Goal: Task Accomplishment & Management: Manage account settings

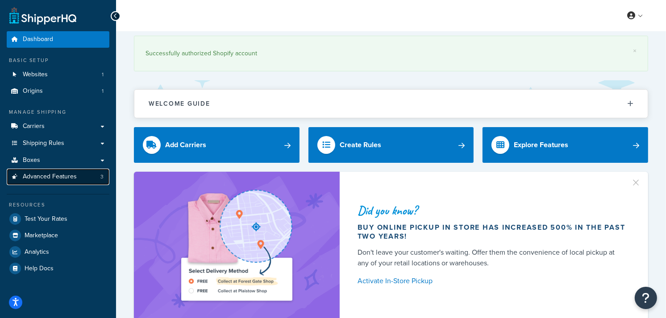
click at [65, 175] on span "Advanced Features" at bounding box center [50, 177] width 54 height 8
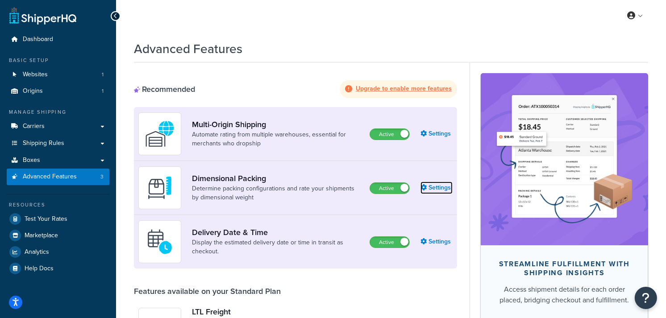
click at [445, 187] on link "Settings" at bounding box center [437, 188] width 32 height 13
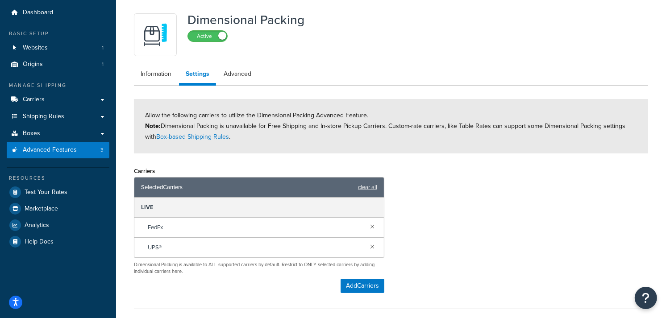
scroll to position [50, 0]
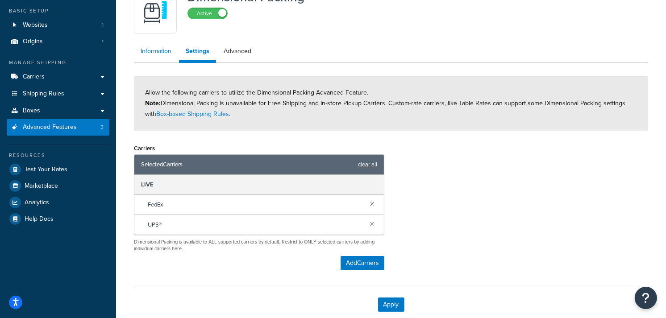
click at [147, 46] on link "Information" at bounding box center [156, 51] width 44 height 18
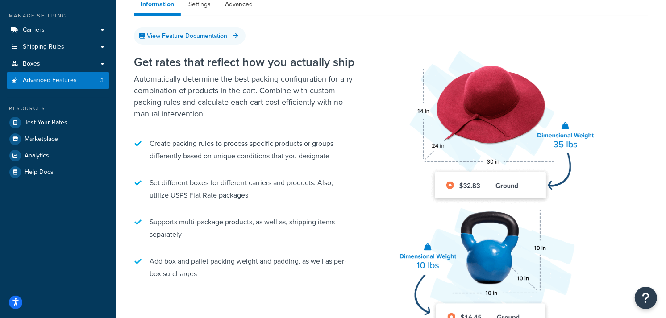
scroll to position [92, 0]
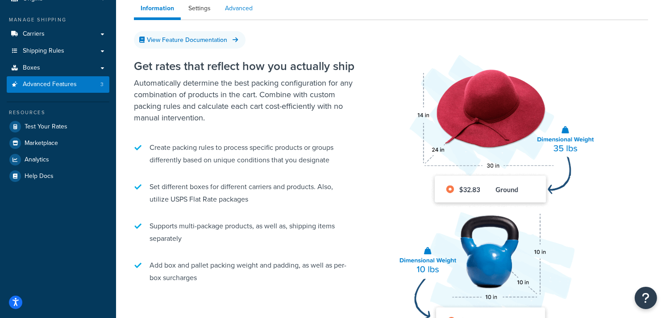
click at [235, 10] on link "Advanced" at bounding box center [238, 9] width 41 height 18
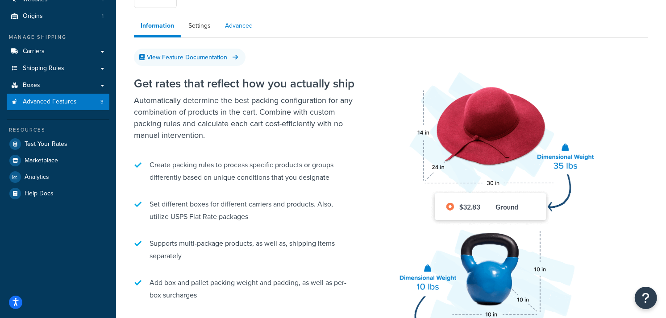
select select "false"
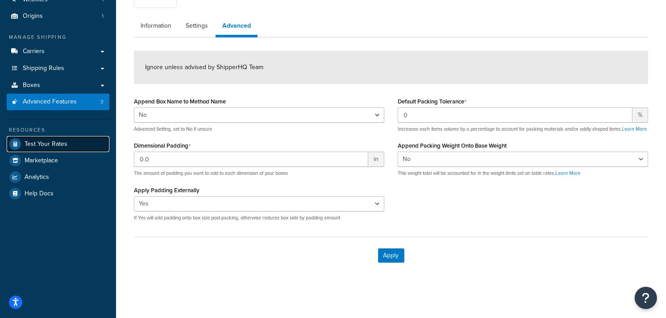
click at [62, 143] on span "Test Your Rates" at bounding box center [46, 145] width 43 height 8
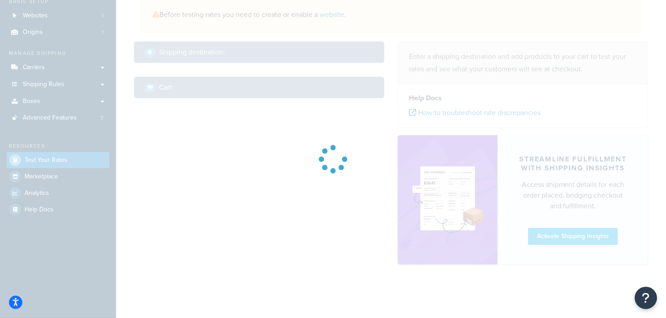
select select "TX"
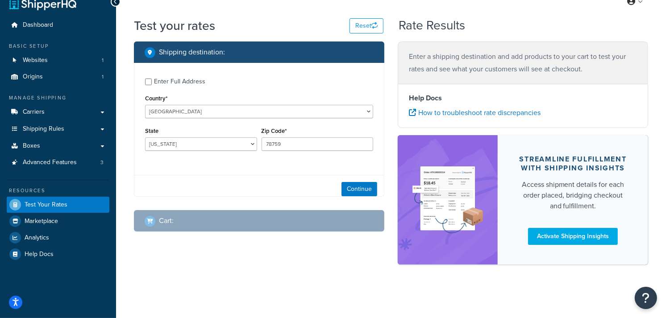
scroll to position [14, 0]
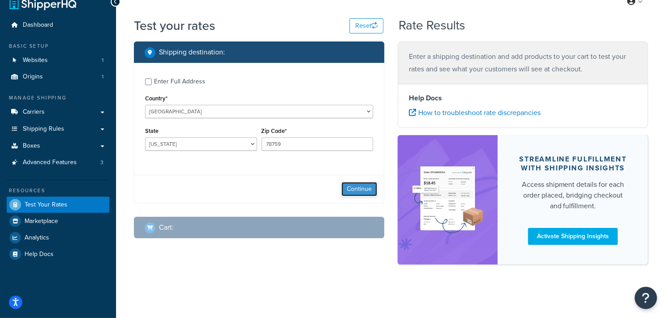
click at [360, 192] on button "Continue" at bounding box center [360, 189] width 36 height 14
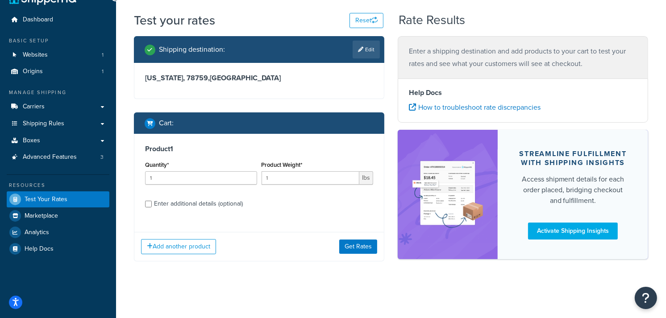
scroll to position [21, 0]
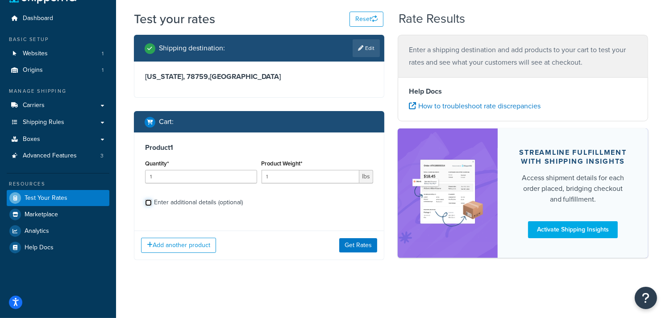
click at [152, 202] on input "Enter additional details (optional)" at bounding box center [148, 203] width 7 height 7
checkbox input "true"
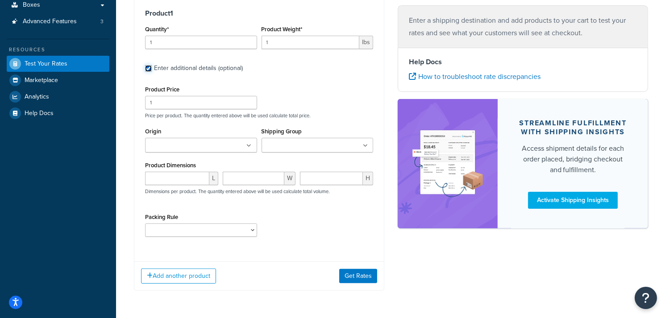
scroll to position [170, 0]
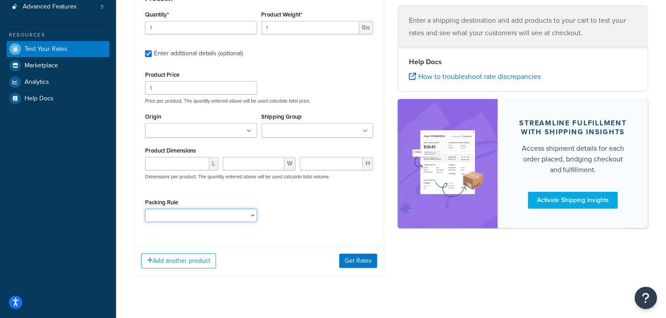
click at [253, 217] on select "1. 12 LBS o Dinner for 8 1. 15 LBS o Dinner for 10 1. 18 LBS o Dinner for 12 1.…" at bounding box center [201, 215] width 112 height 13
select select "89228"
click at [145, 209] on select "1. 12 LBS o Dinner for 8 1. 15 LBS o Dinner for 10 1. 18 LBS o Dinner for 12 1.…" at bounding box center [201, 215] width 112 height 13
click at [360, 259] on button "Get Rates" at bounding box center [358, 261] width 38 height 14
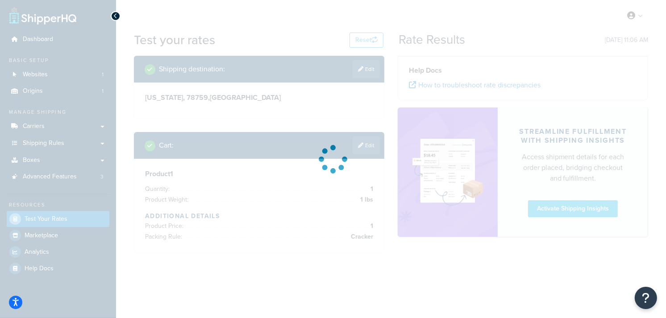
scroll to position [0, 0]
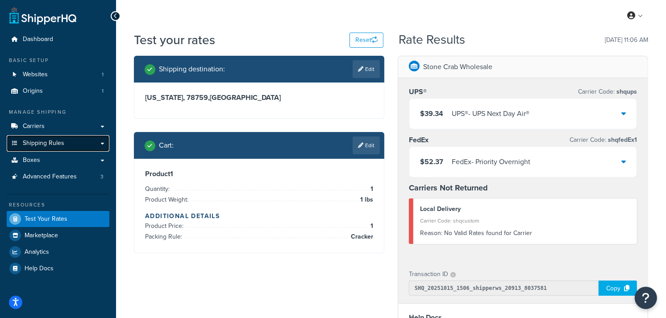
click at [92, 144] on link "Shipping Rules" at bounding box center [58, 143] width 103 height 17
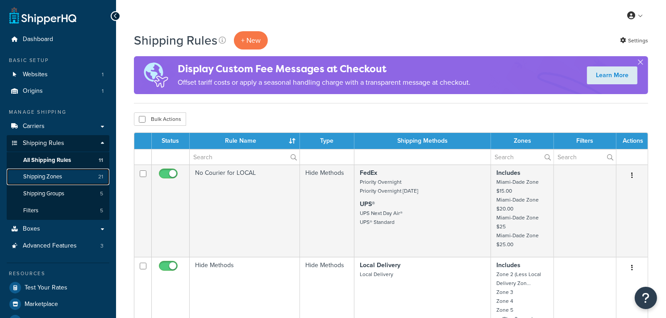
click at [70, 175] on link "Shipping Zones 21" at bounding box center [58, 177] width 103 height 17
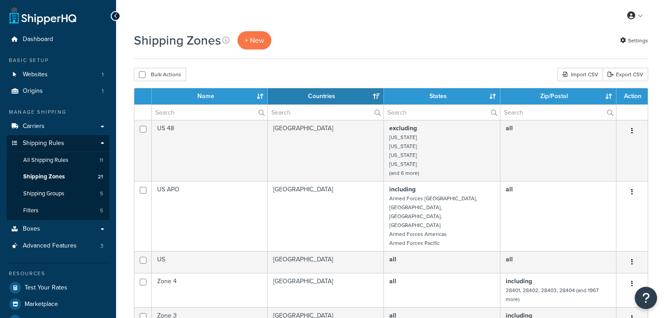
select select "15"
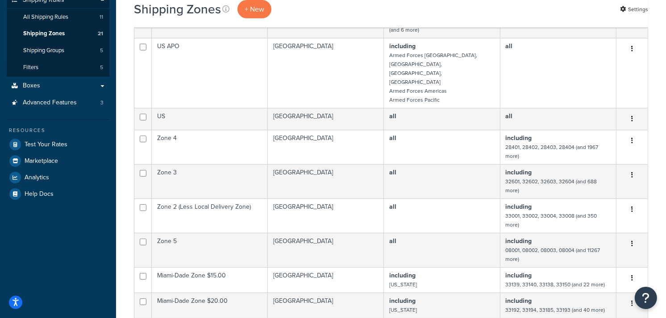
scroll to position [149, 0]
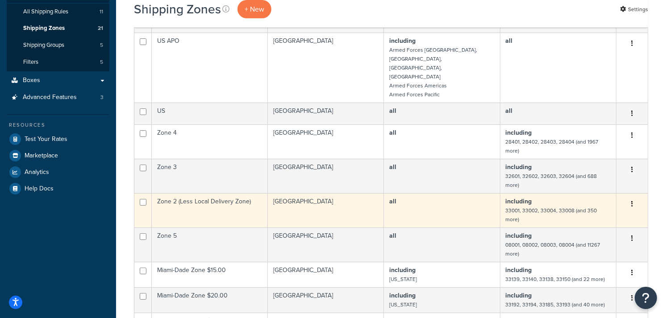
click at [226, 200] on td "Zone 2 (Less Local Delivery Zone)" at bounding box center [210, 210] width 116 height 34
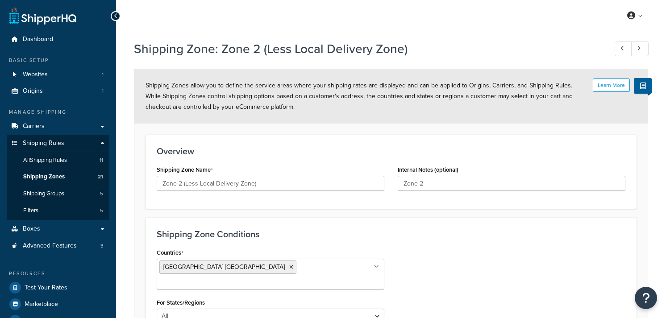
select select "including"
click at [50, 180] on span "Shipping Zones" at bounding box center [44, 177] width 42 height 8
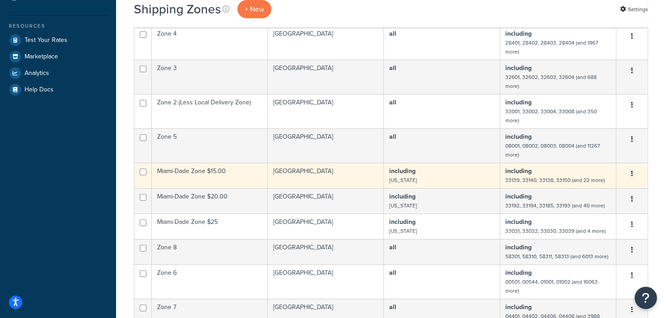
scroll to position [347, 0]
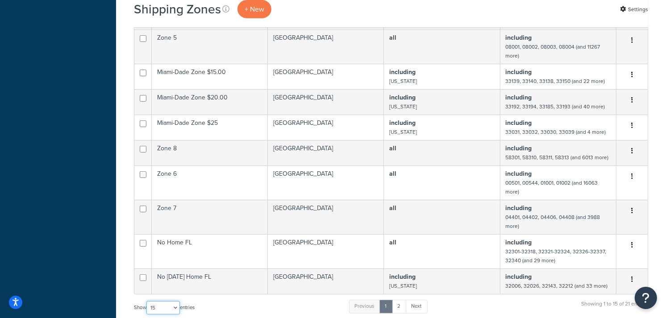
click at [177, 301] on select "10 15 25 50 100" at bounding box center [162, 307] width 33 height 13
select select "100"
click at [147, 315] on select "10 15 25 50 100" at bounding box center [162, 307] width 33 height 13
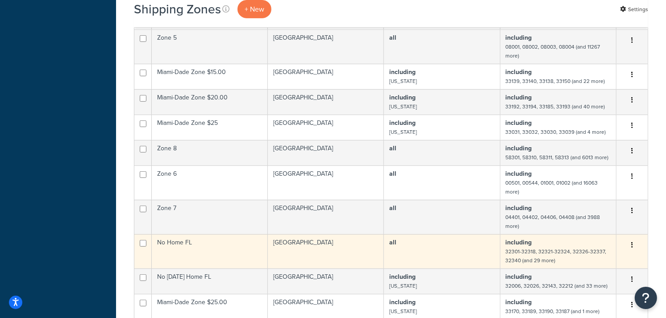
click at [287, 243] on td "United States" at bounding box center [326, 251] width 116 height 34
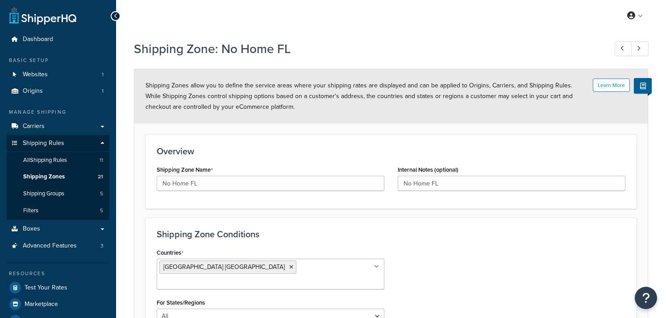
select select "including"
click at [59, 176] on span "Shipping Zones" at bounding box center [44, 177] width 42 height 8
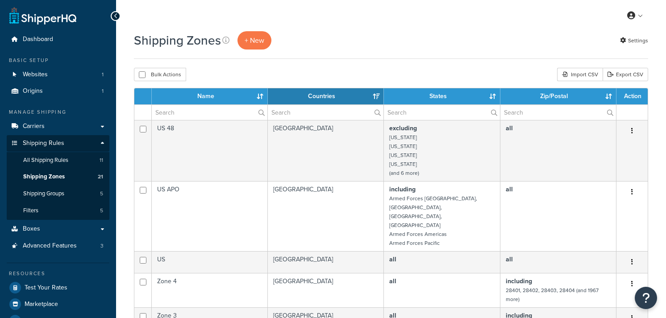
select select "15"
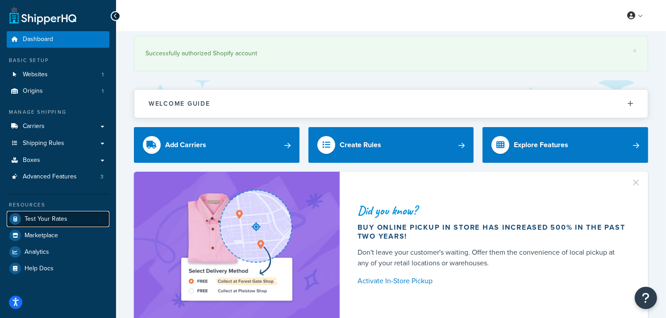
click at [42, 222] on link "Test Your Rates" at bounding box center [58, 219] width 103 height 16
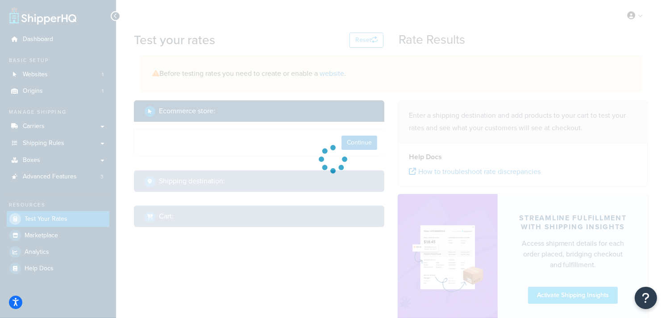
select select "[GEOGRAPHIC_DATA]"
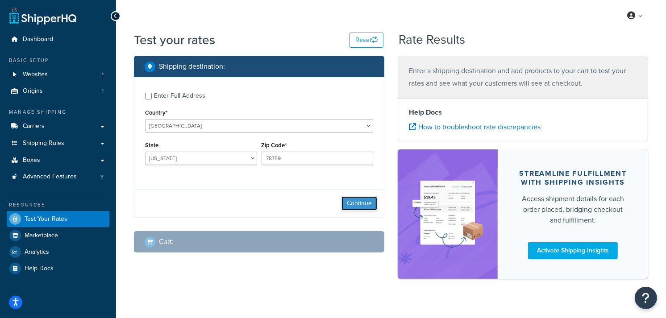
click at [354, 204] on button "Continue" at bounding box center [360, 204] width 36 height 14
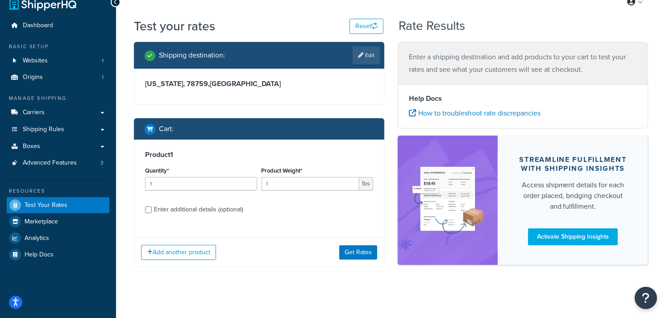
scroll to position [21, 0]
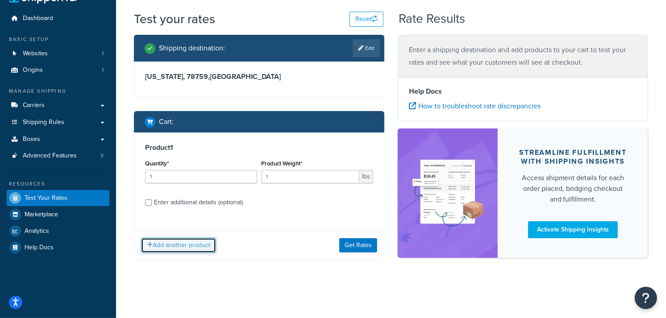
click at [195, 245] on button "Add another product" at bounding box center [178, 245] width 75 height 15
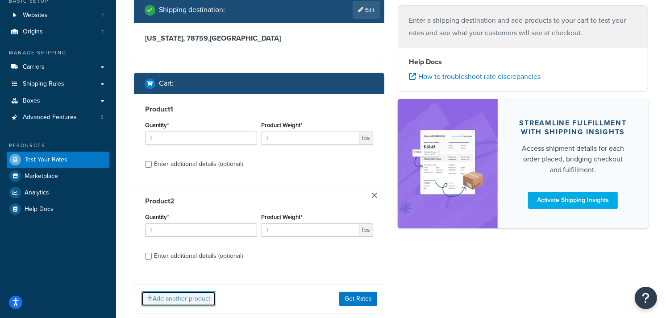
scroll to position [113, 0]
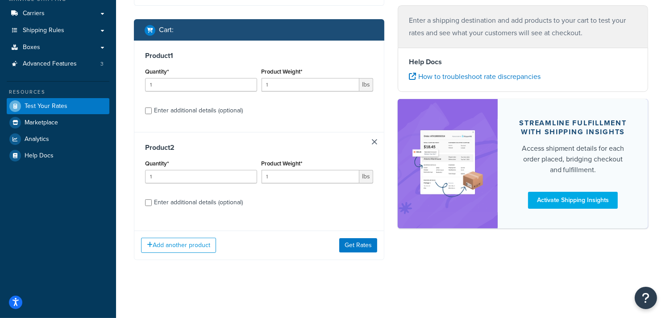
click at [374, 140] on link at bounding box center [374, 141] width 5 height 5
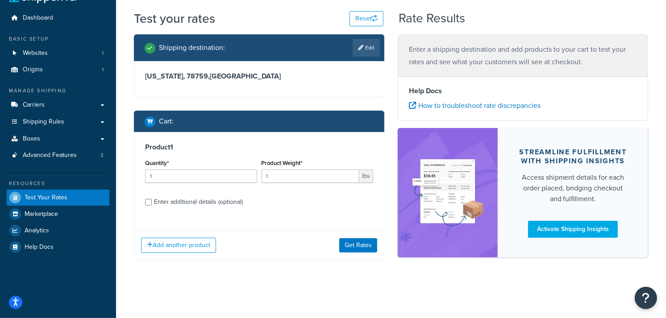
scroll to position [21, 0]
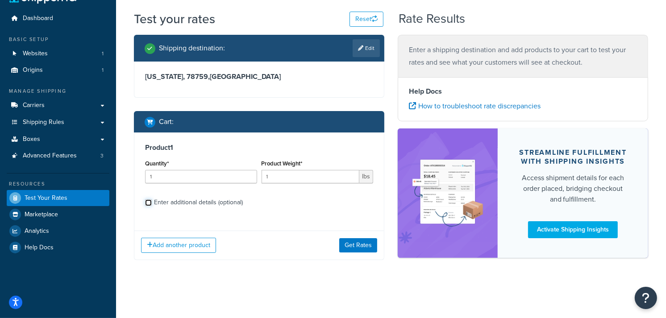
click at [147, 200] on input "Enter additional details (optional)" at bounding box center [148, 203] width 7 height 7
checkbox input "true"
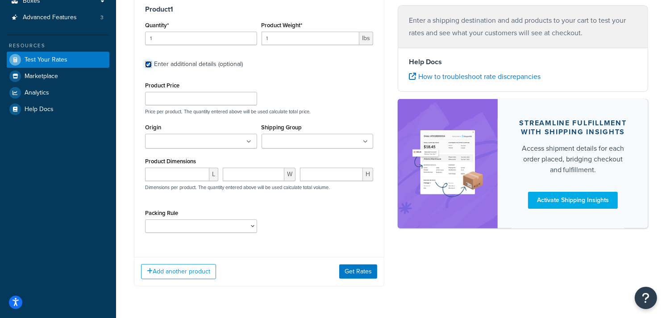
scroll to position [170, 0]
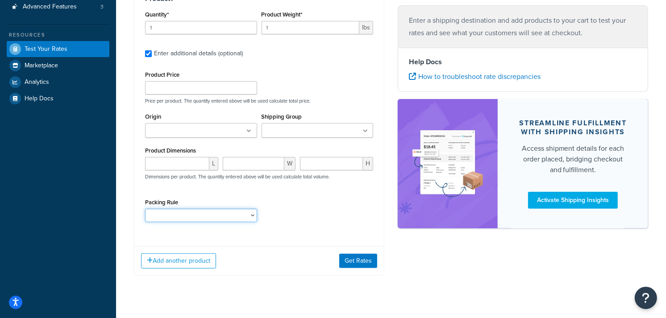
click at [246, 217] on select "1. 3 LBS o Dinner for 2 2. 6 LBS o Dinner for 4 3. 9 LBS o Dinner for 6 4. 12 L…" at bounding box center [201, 215] width 112 height 13
select select "59425"
click at [145, 209] on select "1. 3 LBS o Dinner for 2 2. 6 LBS o Dinner for 4 3. 9 LBS o Dinner for 6 4. 12 L…" at bounding box center [201, 215] width 112 height 13
click at [353, 263] on button "Get Rates" at bounding box center [358, 261] width 38 height 14
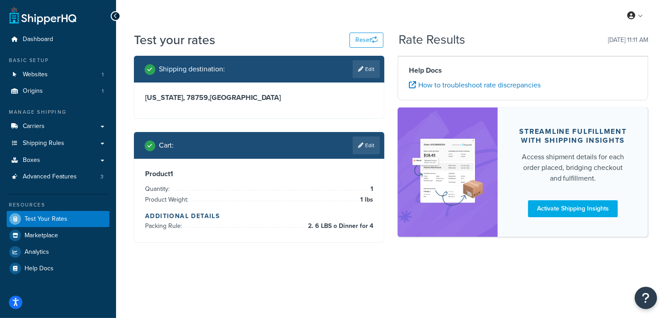
scroll to position [0, 0]
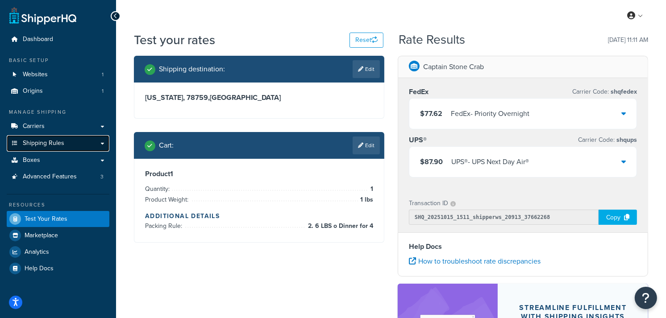
click at [83, 145] on link "Shipping Rules" at bounding box center [58, 143] width 103 height 17
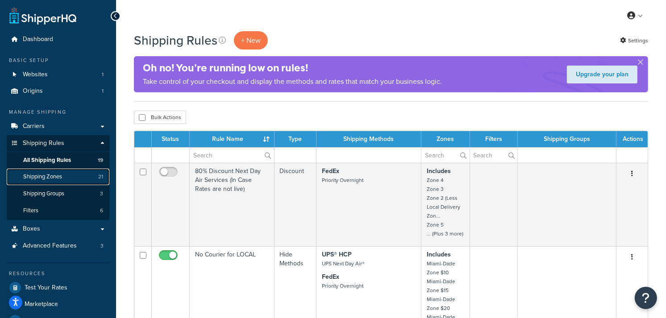
click at [50, 174] on span "Shipping Zones" at bounding box center [42, 177] width 39 height 8
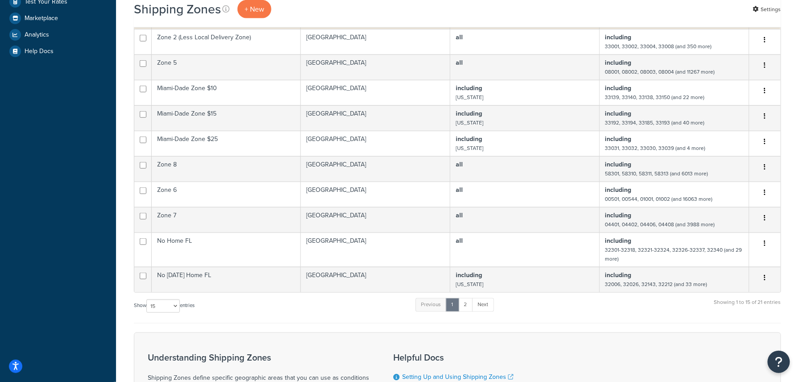
scroll to position [288, 0]
click at [175, 298] on select "10 15 25 50 100" at bounding box center [162, 304] width 33 height 13
select select "100"
click at [147, 312] on select "10 15 25 50 100" at bounding box center [162, 304] width 33 height 13
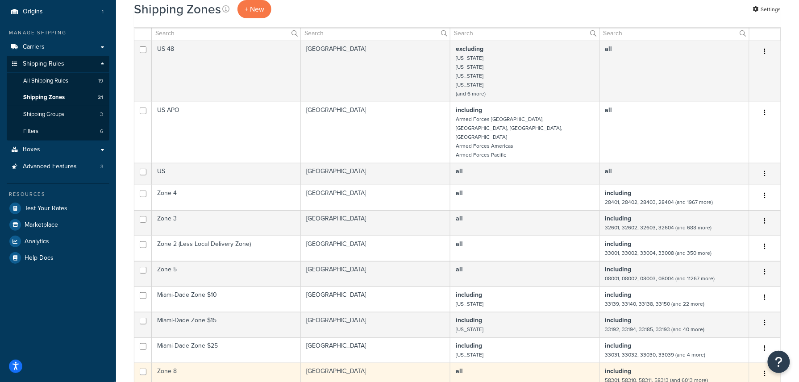
scroll to position [49, 0]
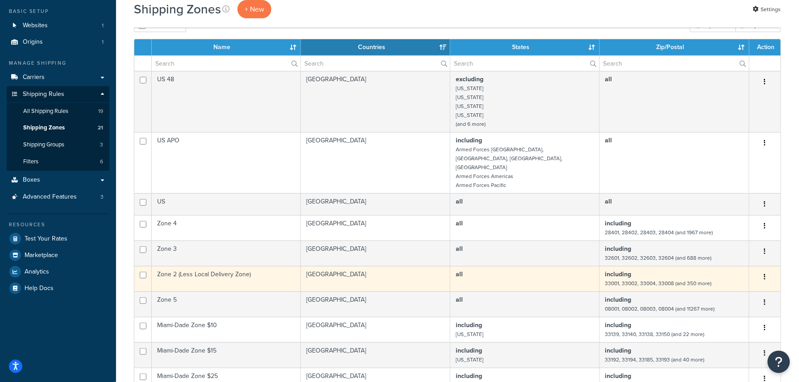
click at [263, 267] on td "Zone 2 (Less Local Delivery Zone)" at bounding box center [226, 278] width 149 height 25
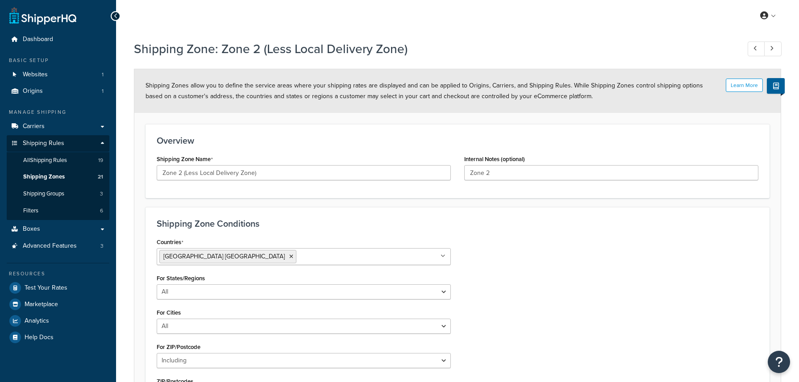
select select "including"
click at [40, 174] on span "Shipping Zones" at bounding box center [44, 177] width 42 height 8
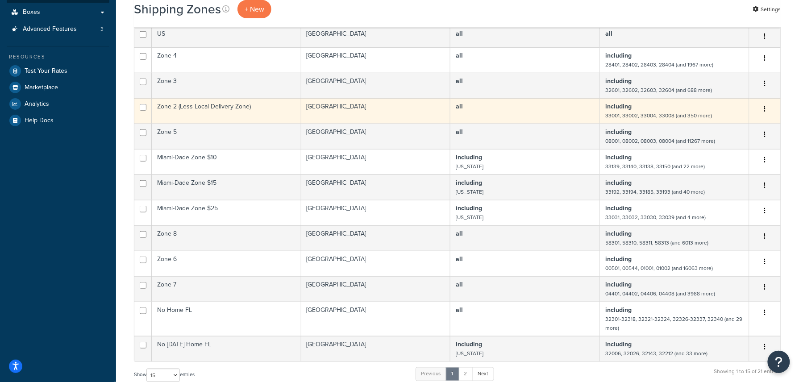
scroll to position [238, 0]
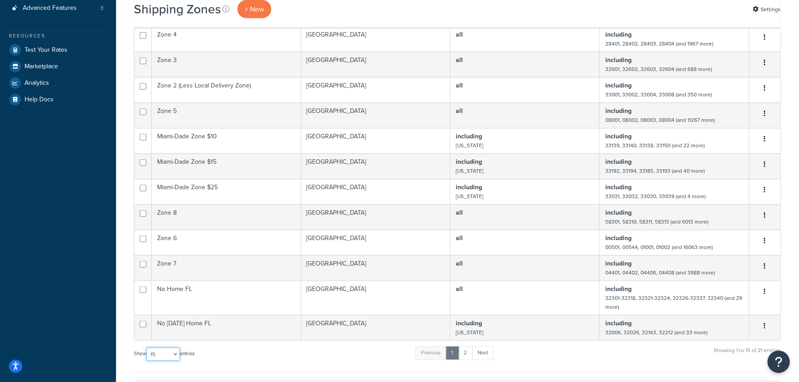
click at [179, 348] on select "10 15 25 50 100" at bounding box center [162, 354] width 33 height 13
select select "100"
click at [147, 361] on select "10 15 25 50 100" at bounding box center [162, 354] width 33 height 13
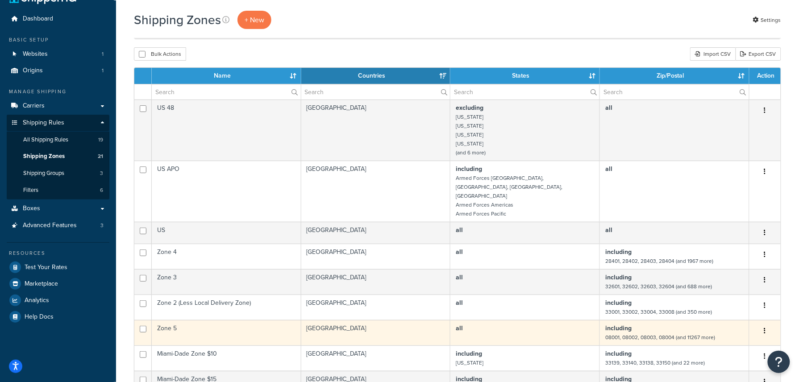
scroll to position [0, 0]
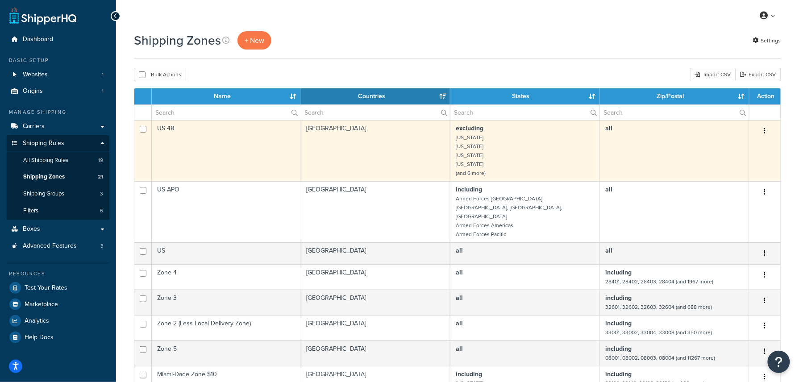
click at [365, 147] on td "United States" at bounding box center [376, 150] width 150 height 61
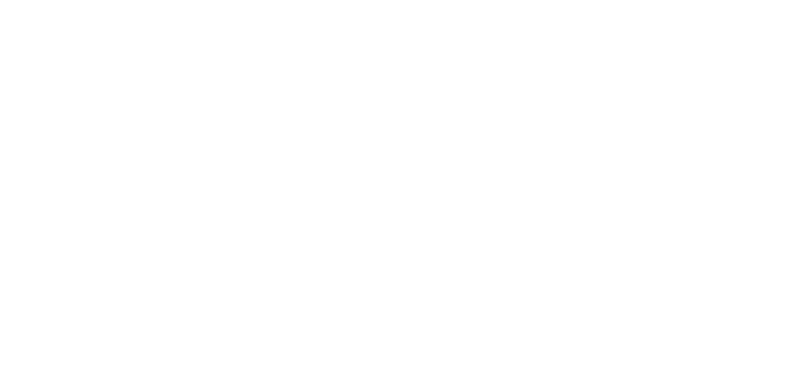
select select "excluding"
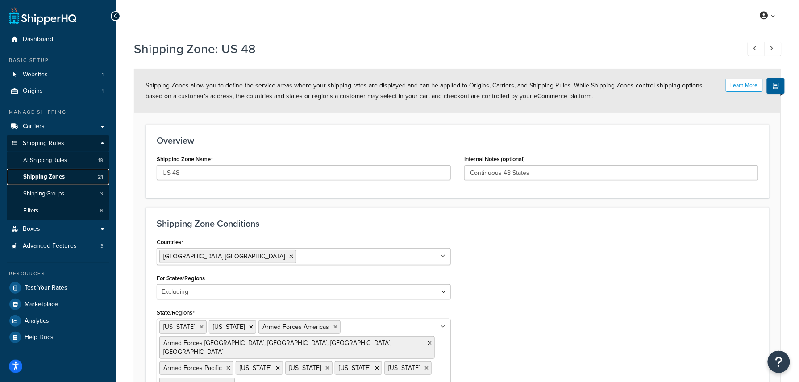
click at [40, 173] on span "Shipping Zones" at bounding box center [44, 177] width 42 height 8
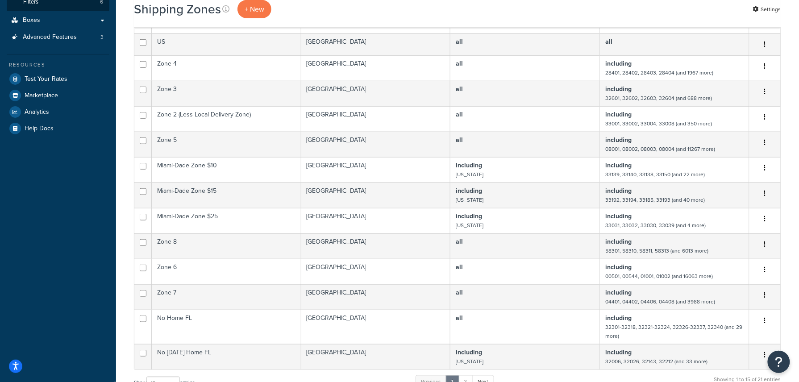
scroll to position [238, 0]
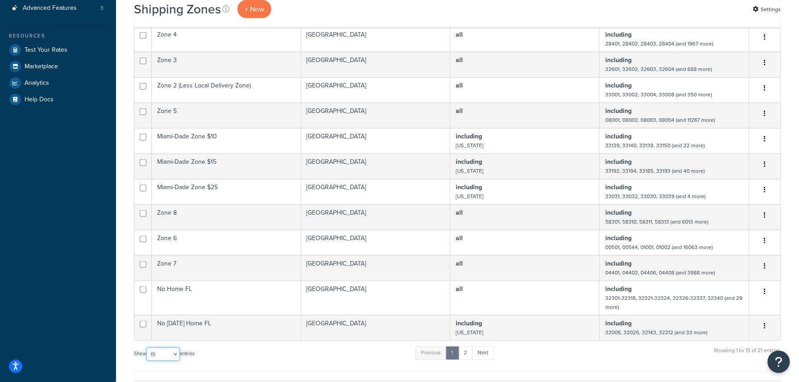
click at [177, 348] on select "10 15 25 50 100" at bounding box center [162, 354] width 33 height 13
select select "100"
click at [147, 361] on select "10 15 25 50 100" at bounding box center [162, 354] width 33 height 13
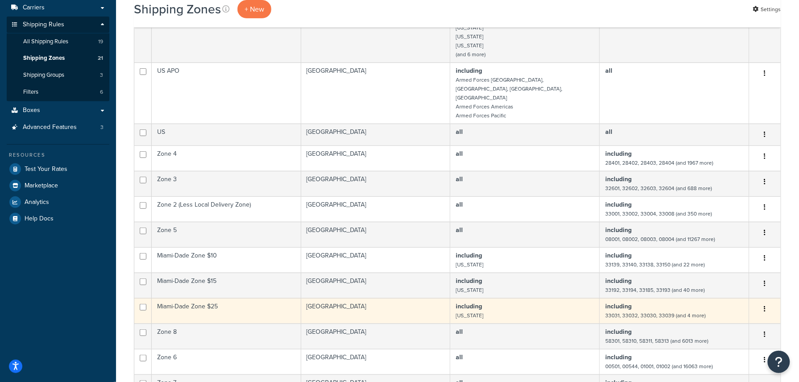
scroll to position [0, 0]
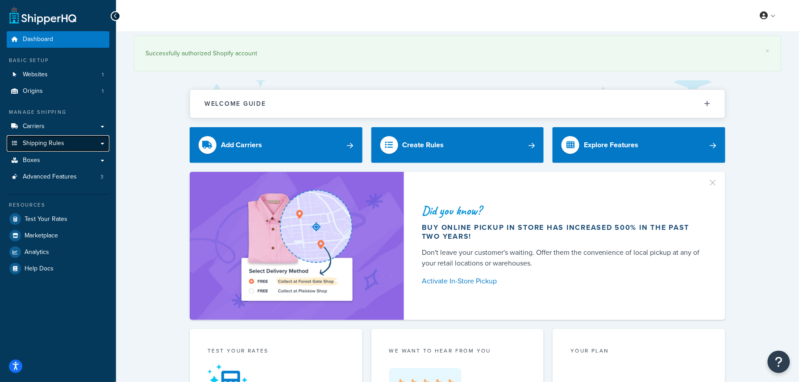
click at [63, 140] on span "Shipping Rules" at bounding box center [44, 144] width 42 height 8
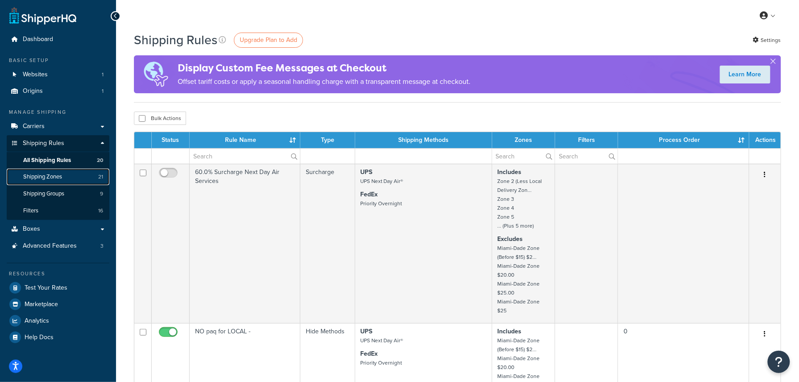
click at [53, 174] on span "Shipping Zones" at bounding box center [42, 177] width 39 height 8
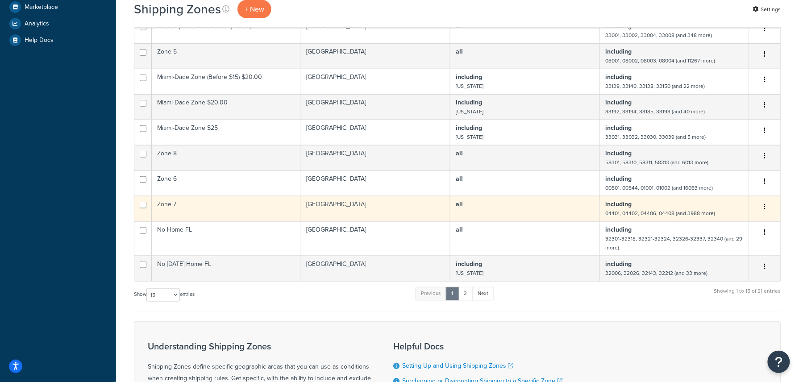
scroll to position [406, 0]
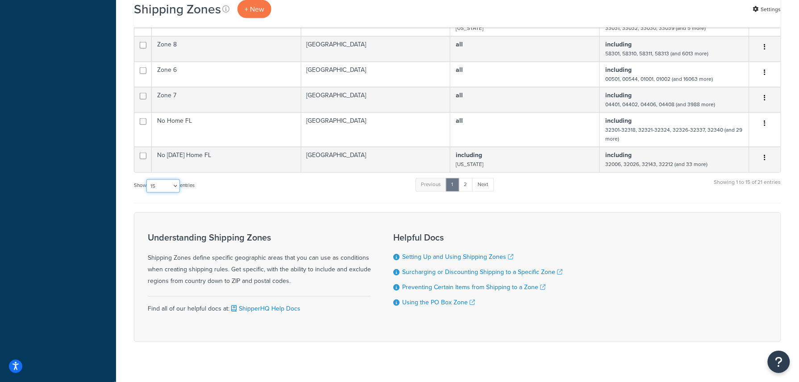
click at [177, 180] on select "10 15 25 50 100" at bounding box center [162, 186] width 33 height 13
select select "100"
click at [147, 193] on select "10 15 25 50 100" at bounding box center [162, 186] width 33 height 13
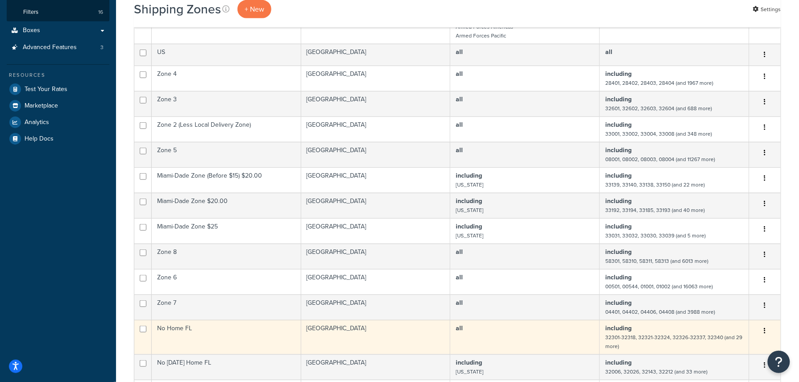
scroll to position [179, 0]
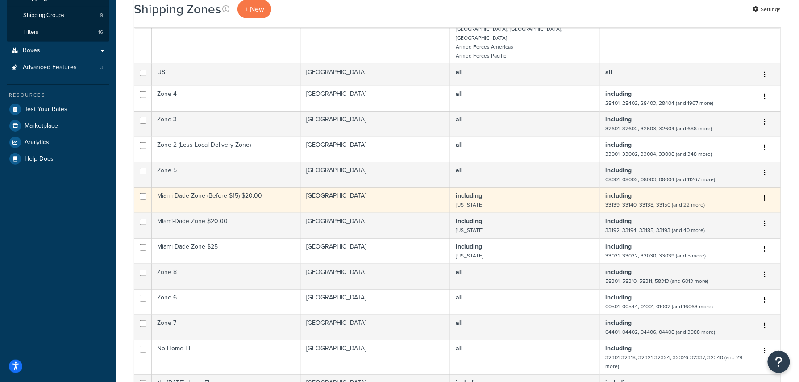
click at [252, 188] on td "Miami-Dade Zone (Before $15) $20.00" at bounding box center [227, 200] width 150 height 25
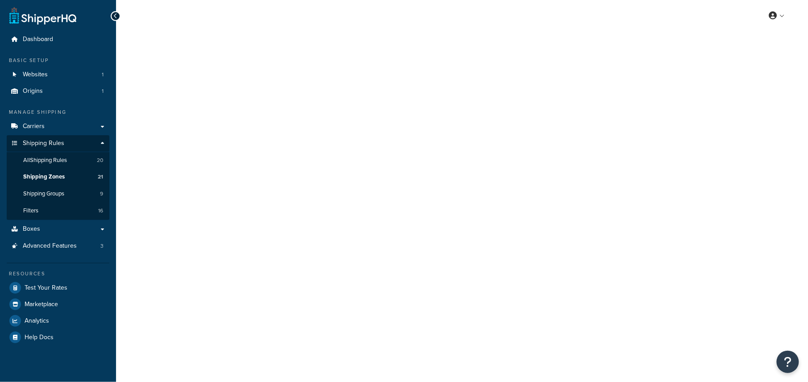
select select "including"
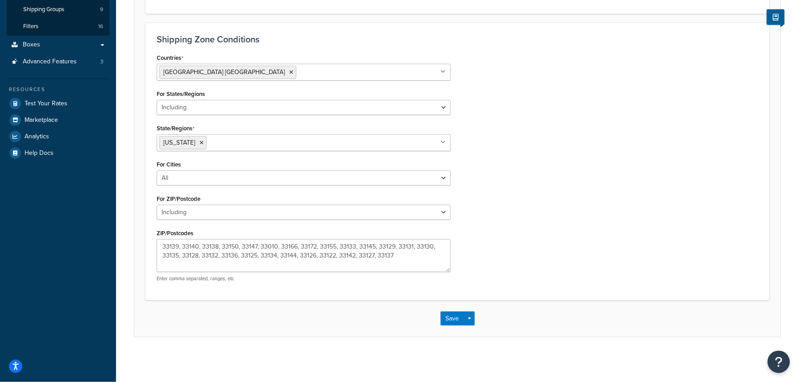
scroll to position [8, 0]
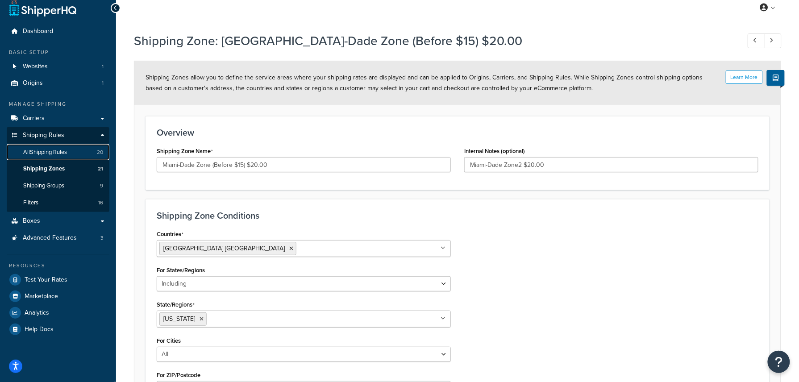
click at [58, 151] on span "All Shipping Rules" at bounding box center [45, 153] width 44 height 8
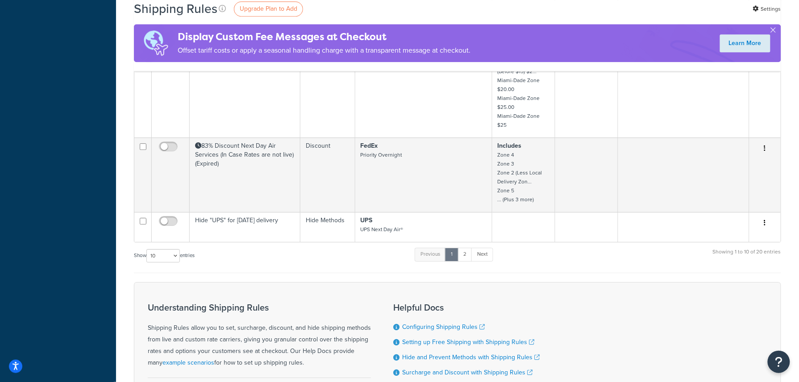
scroll to position [833, 0]
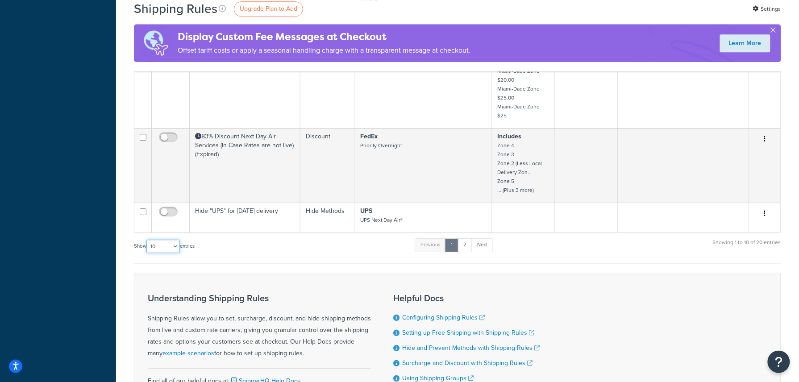
click at [174, 249] on select "10 15 25 50 100 1000" at bounding box center [162, 246] width 33 height 13
select select "100"
click at [147, 242] on select "10 15 25 50 100 1000" at bounding box center [162, 246] width 33 height 13
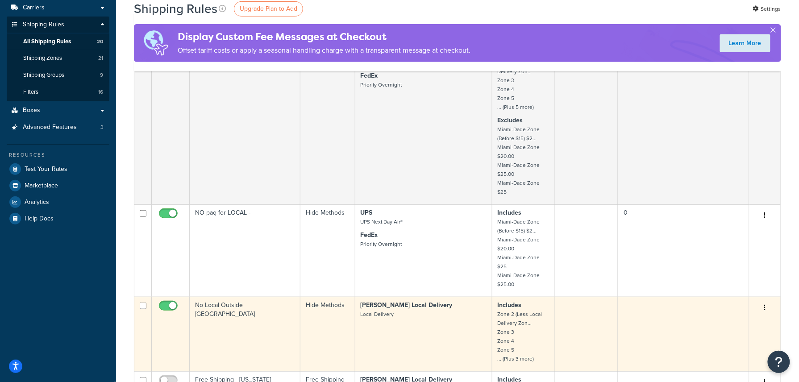
scroll to position [179, 0]
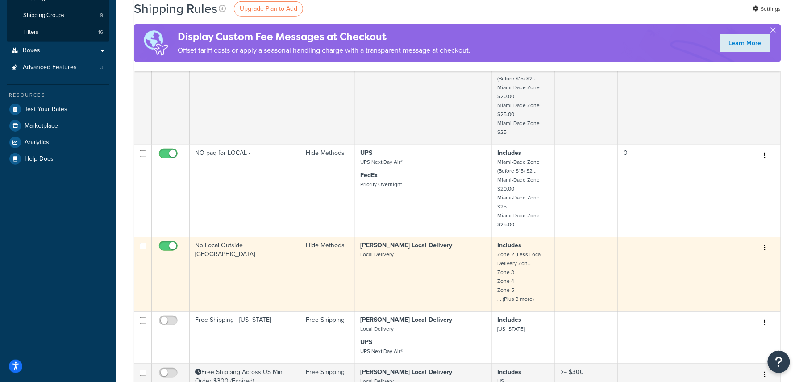
click at [247, 269] on td "No Local Outside Miami-Dade" at bounding box center [245, 274] width 111 height 75
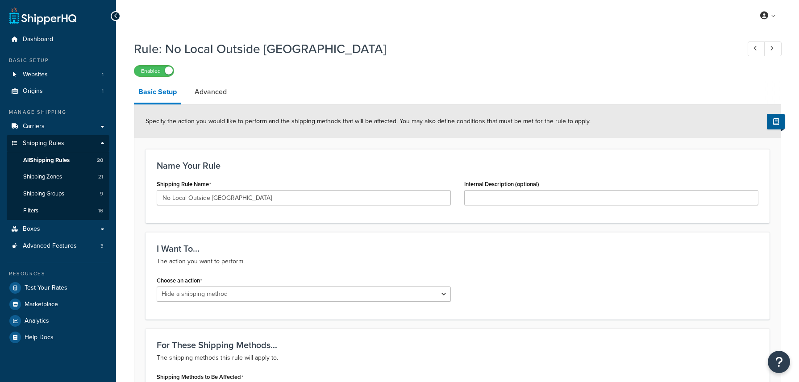
select select "HIDE"
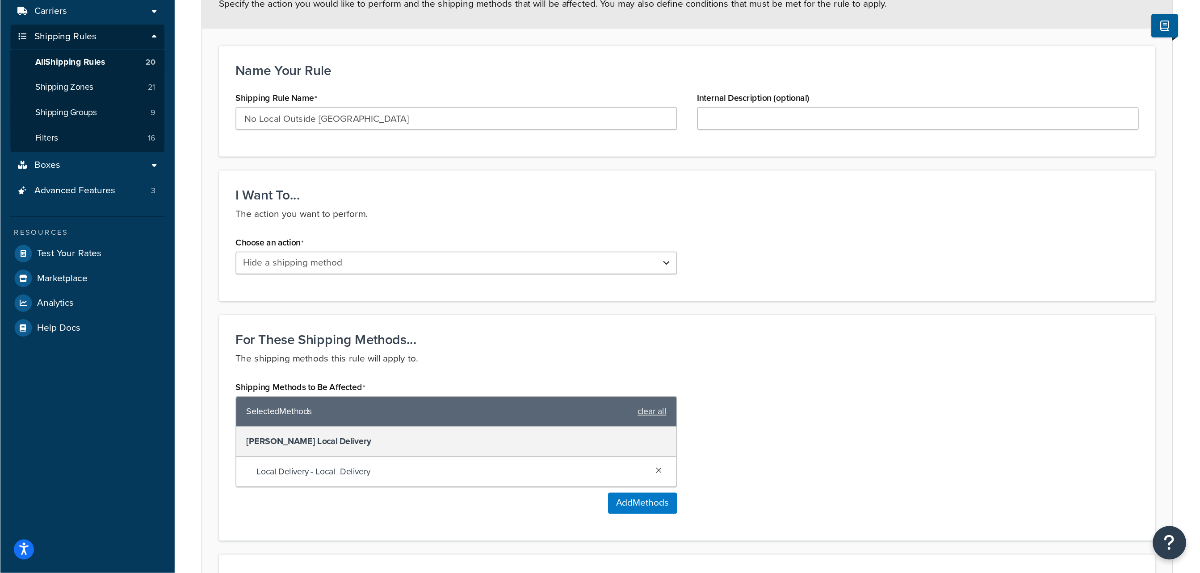
scroll to position [120, 0]
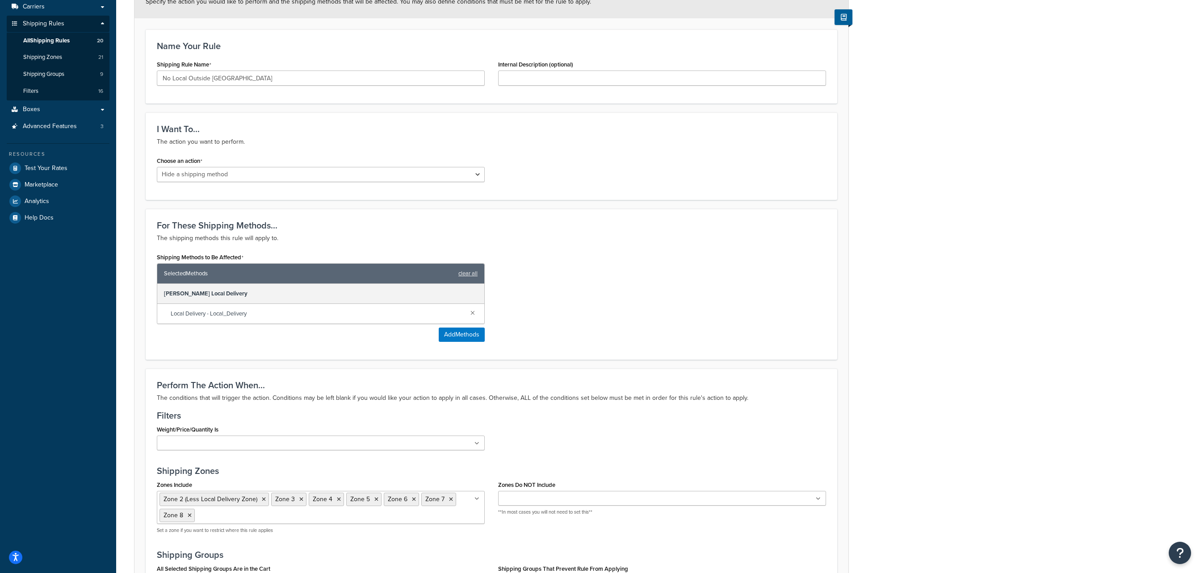
drag, startPoint x: 1102, startPoint y: 247, endPoint x: 738, endPoint y: 124, distance: 384.4
click at [799, 247] on div "Rule: No Local Outside [GEOGRAPHIC_DATA]-Dade Enabled Basic Setup Advanced Spec…" at bounding box center [657, 323] width 1083 height 814
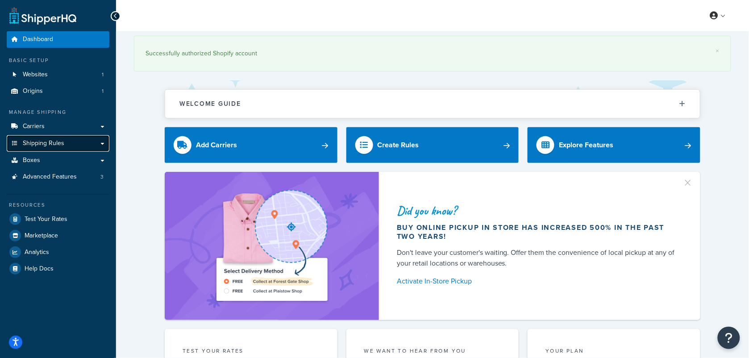
click at [86, 142] on link "Shipping Rules" at bounding box center [58, 143] width 103 height 17
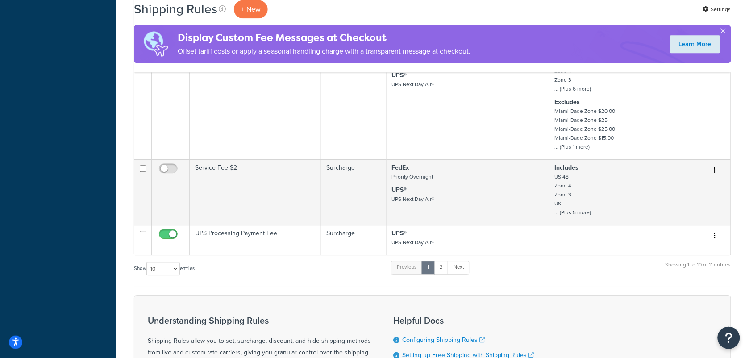
scroll to position [614, 0]
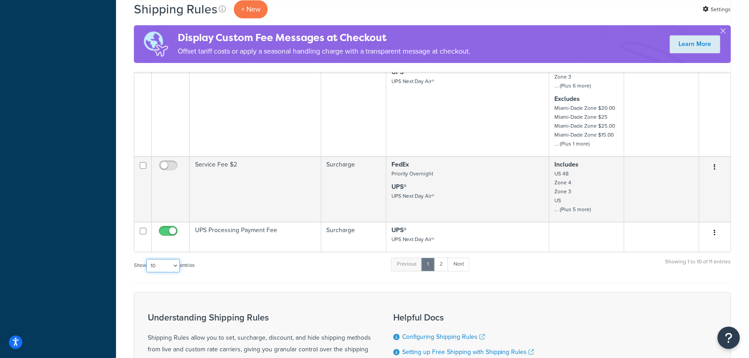
click at [178, 269] on select "10 15 25 50 100 1000" at bounding box center [162, 265] width 33 height 13
select select "100"
click at [147, 261] on select "10 15 25 50 100 1000" at bounding box center [162, 265] width 33 height 13
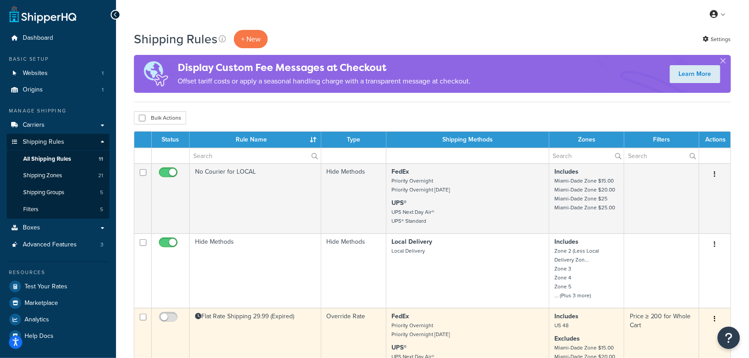
scroll to position [0, 0]
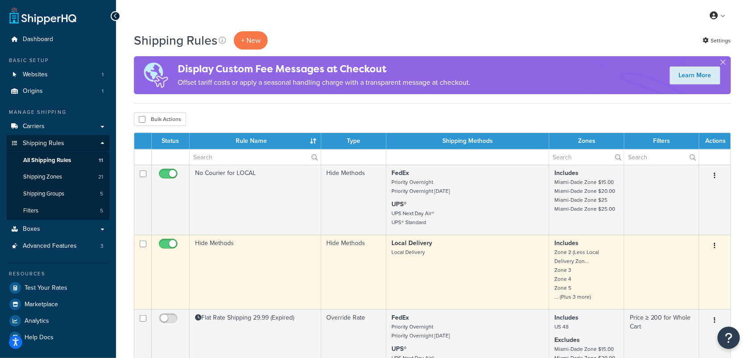
click at [253, 272] on td "Hide Methods" at bounding box center [256, 272] width 132 height 75
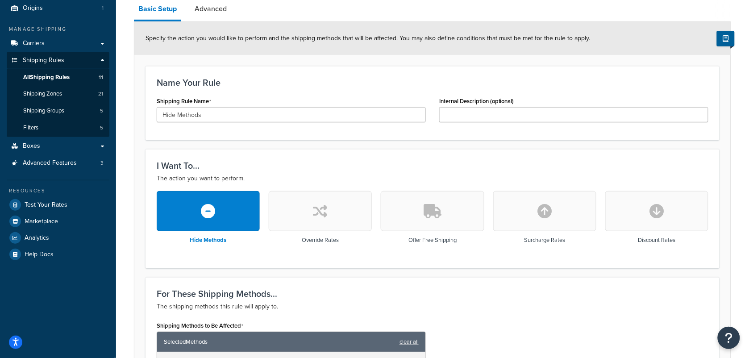
scroll to position [56, 0]
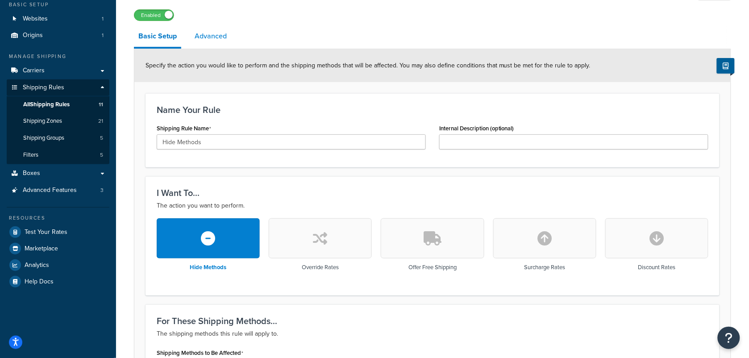
click at [208, 30] on link "Advanced" at bounding box center [210, 35] width 41 height 21
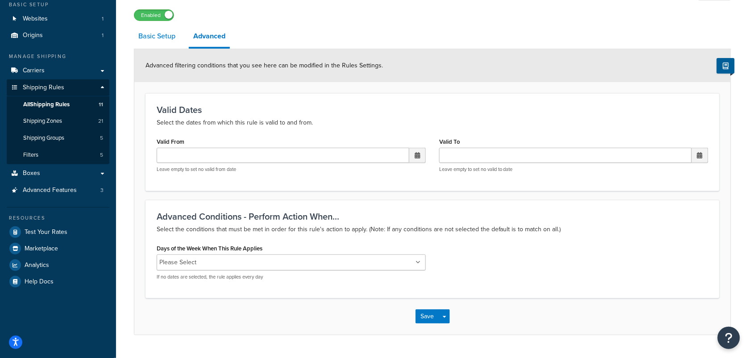
click at [156, 36] on link "Basic Setup" at bounding box center [157, 35] width 46 height 21
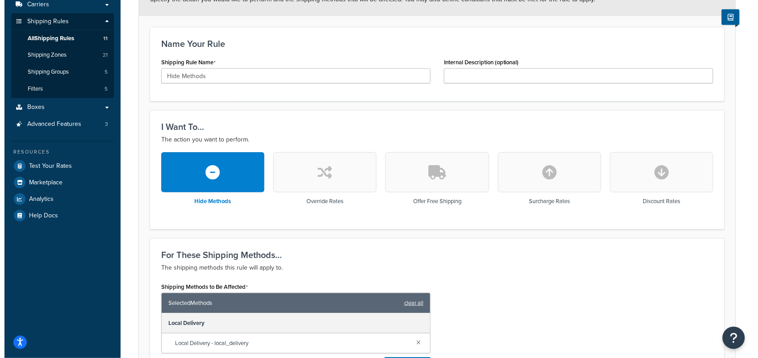
scroll to position [223, 0]
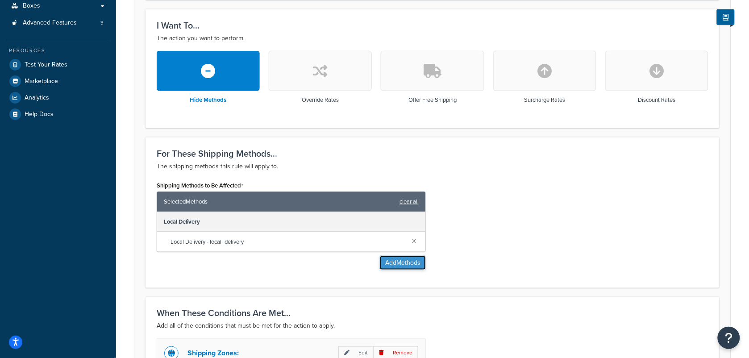
click at [391, 262] on button "Add Methods" at bounding box center [403, 263] width 46 height 14
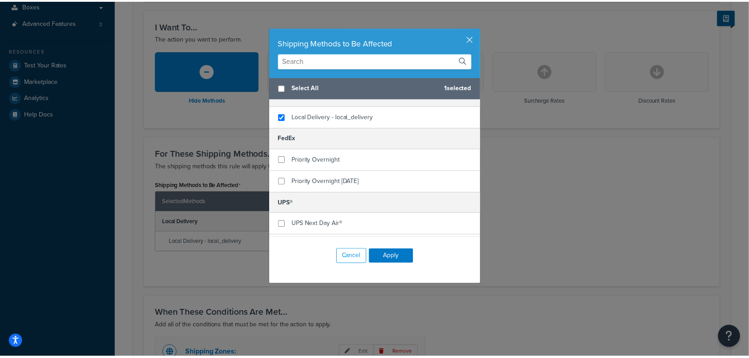
scroll to position [0, 0]
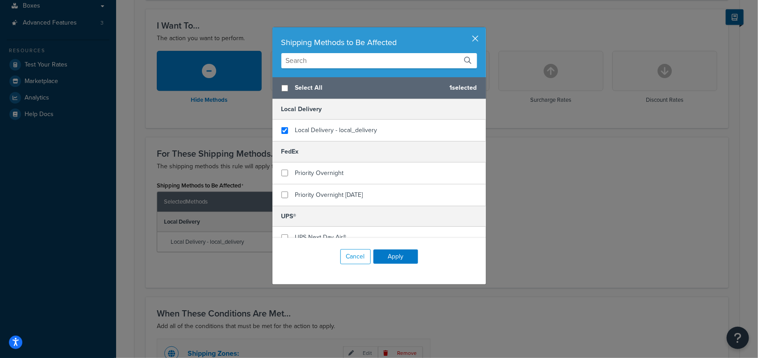
click at [484, 29] on button "button" at bounding box center [485, 28] width 2 height 2
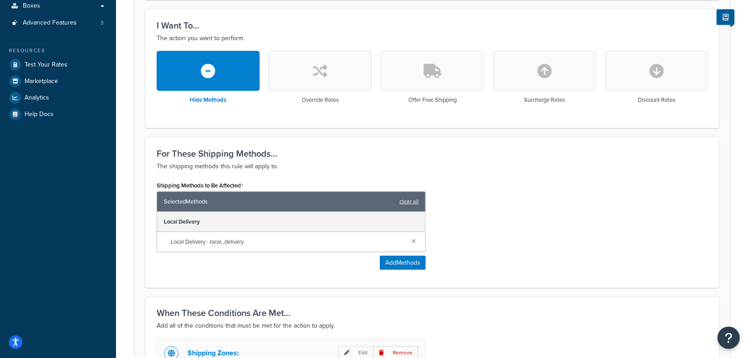
click at [519, 241] on div "Shipping Methods to Be Affected Selected Methods clear all Local Delivery Local…" at bounding box center [432, 228] width 565 height 98
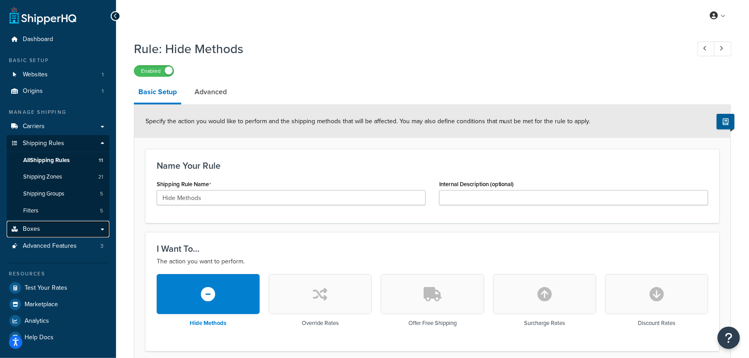
click at [36, 226] on span "Boxes" at bounding box center [31, 230] width 17 height 8
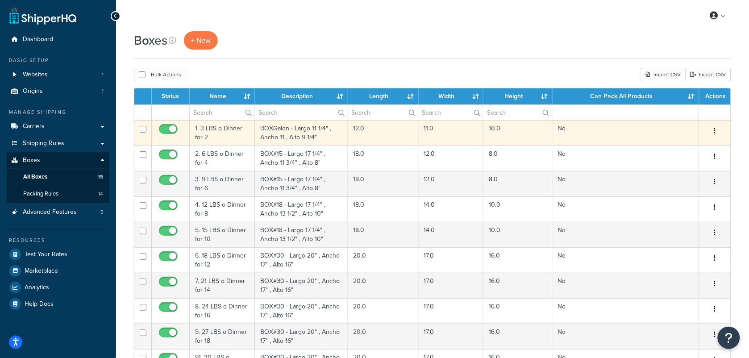
click at [209, 133] on td "1. 3 LBS o Dinner for 2" at bounding box center [222, 132] width 65 height 25
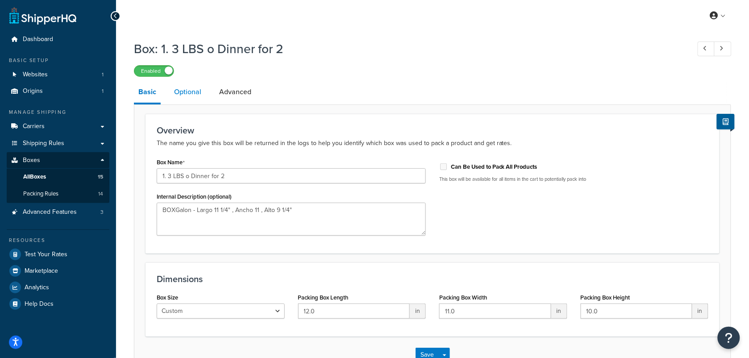
click at [191, 94] on link "Optional" at bounding box center [188, 91] width 36 height 21
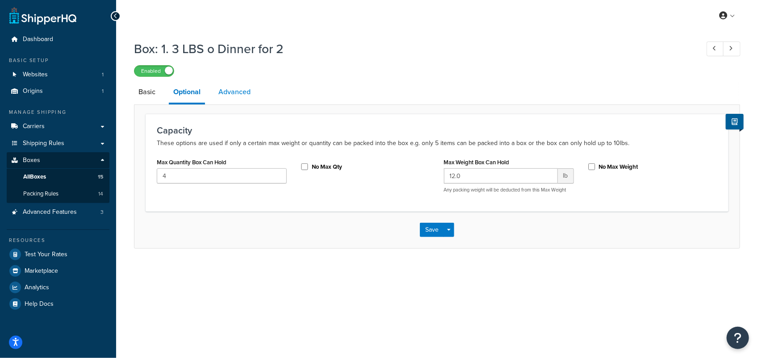
click at [241, 92] on link "Advanced" at bounding box center [234, 91] width 41 height 21
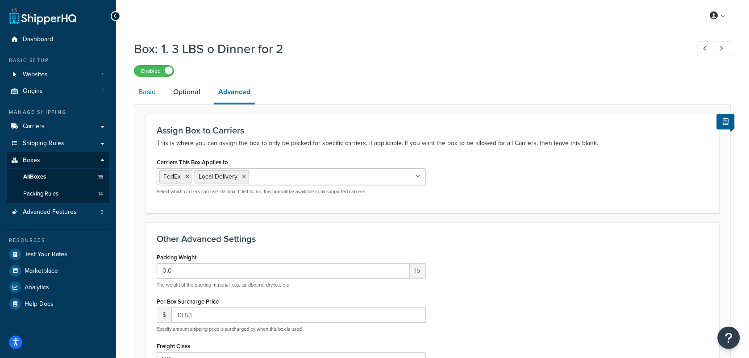
click at [151, 92] on link "Basic" at bounding box center [147, 91] width 26 height 21
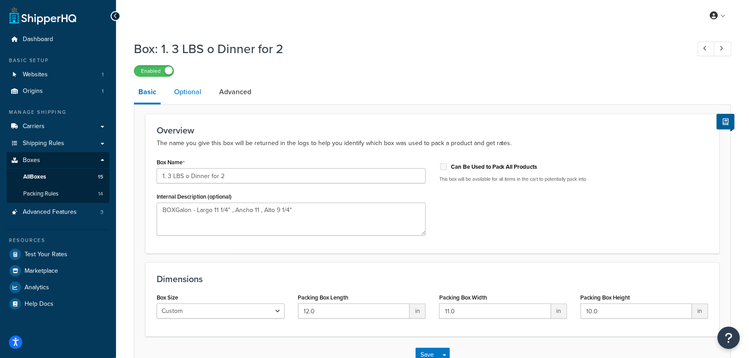
click at [179, 92] on link "Optional" at bounding box center [188, 91] width 36 height 21
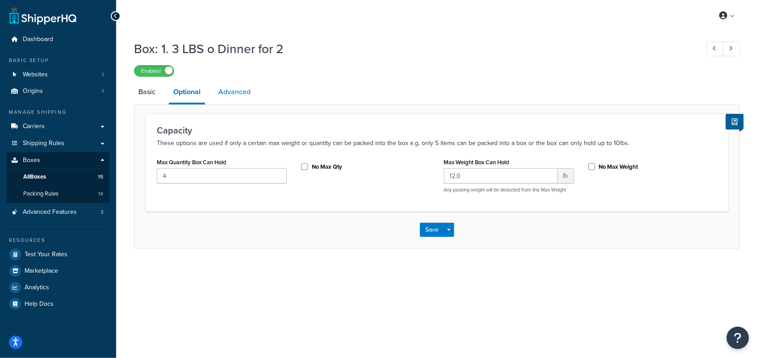
click at [222, 91] on link "Advanced" at bounding box center [234, 91] width 41 height 21
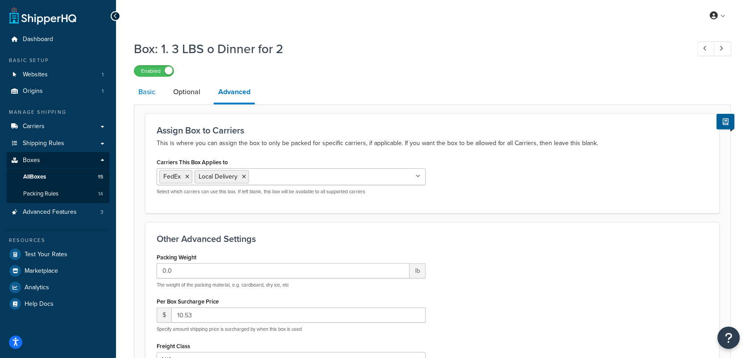
click at [151, 95] on link "Basic" at bounding box center [147, 91] width 26 height 21
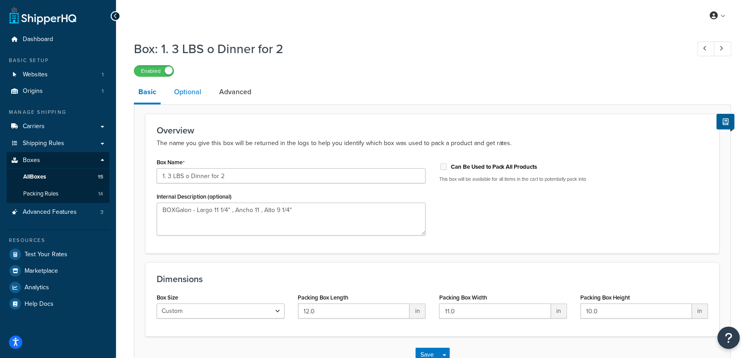
click at [184, 97] on link "Optional" at bounding box center [188, 91] width 36 height 21
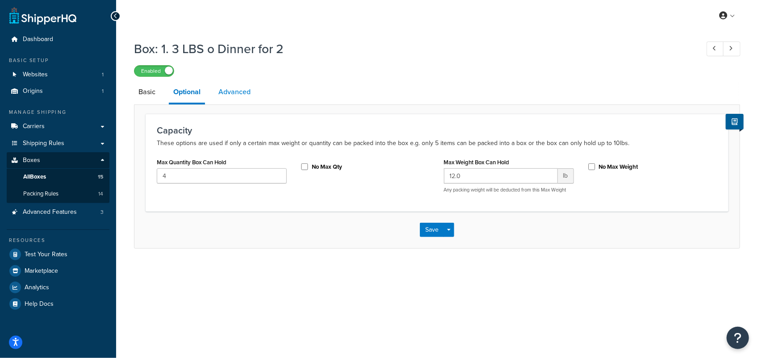
click at [226, 95] on link "Advanced" at bounding box center [234, 91] width 41 height 21
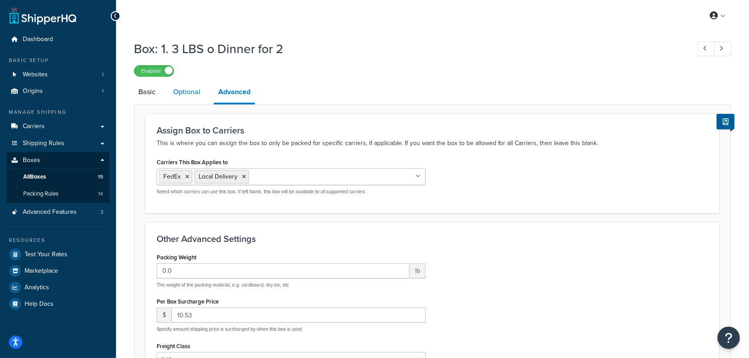
click at [197, 96] on link "Optional" at bounding box center [187, 91] width 36 height 21
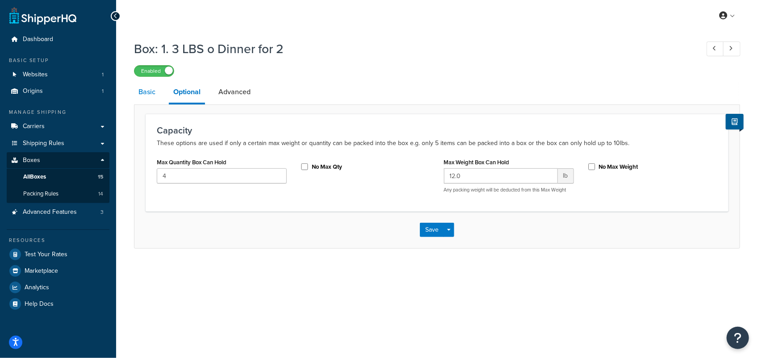
click at [142, 92] on link "Basic" at bounding box center [147, 91] width 26 height 21
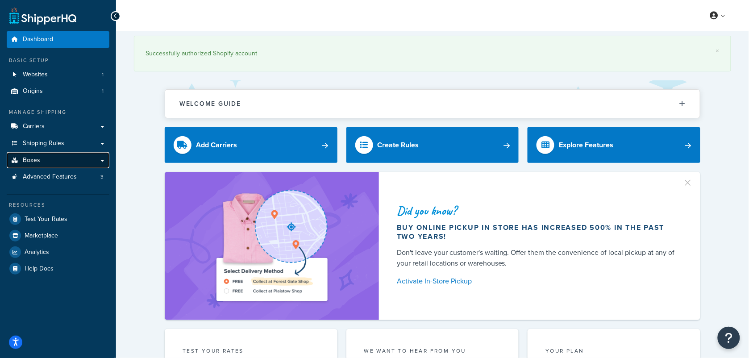
click at [63, 155] on link "Boxes" at bounding box center [58, 160] width 103 height 17
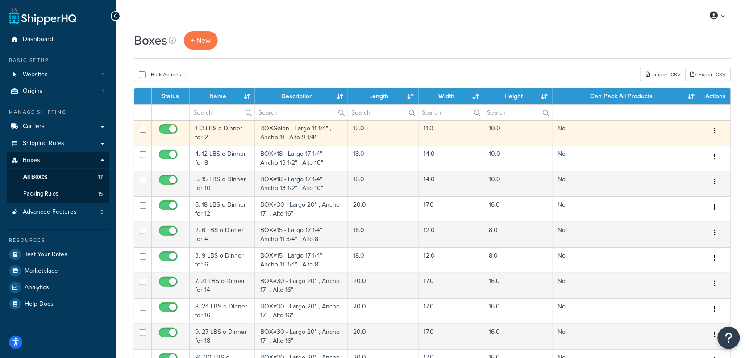
click at [221, 133] on td "1. 3 LBS o Dinner for 2" at bounding box center [222, 132] width 65 height 25
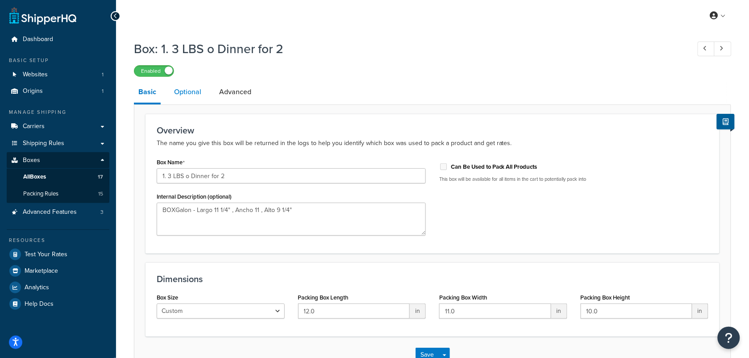
click at [188, 92] on link "Optional" at bounding box center [188, 91] width 36 height 21
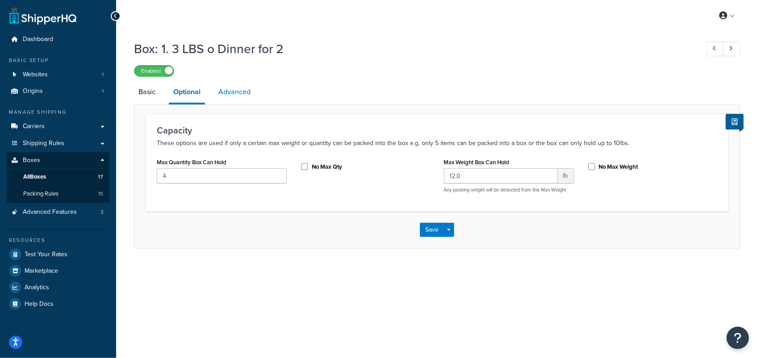
click at [229, 89] on link "Advanced" at bounding box center [234, 91] width 41 height 21
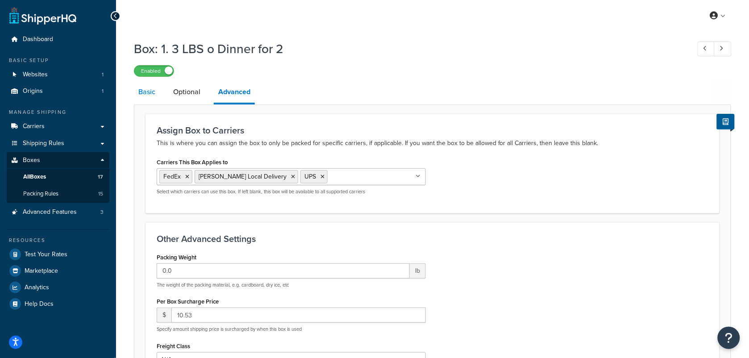
click at [140, 89] on link "Basic" at bounding box center [147, 91] width 26 height 21
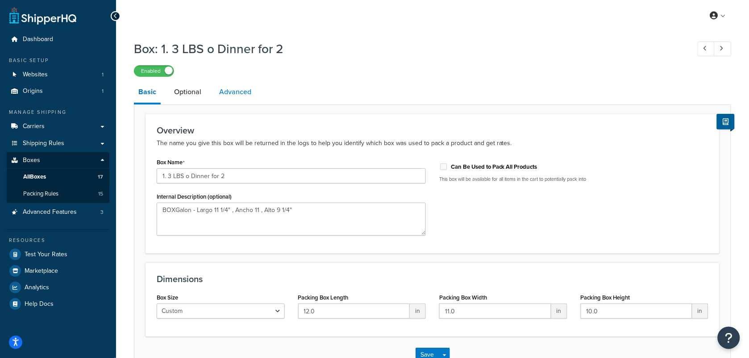
click at [233, 97] on link "Advanced" at bounding box center [235, 91] width 41 height 21
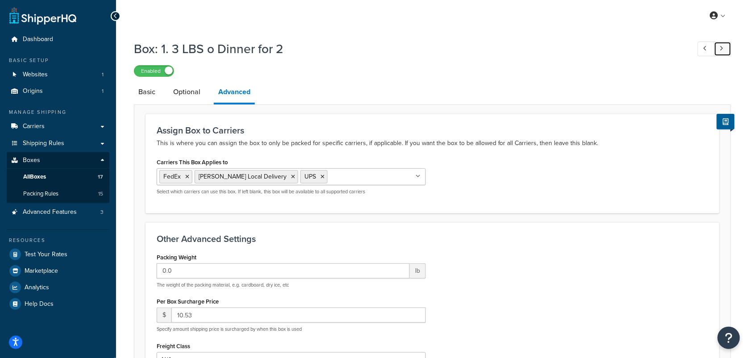
click at [727, 47] on link at bounding box center [723, 49] width 17 height 15
click at [727, 48] on link at bounding box center [723, 49] width 17 height 15
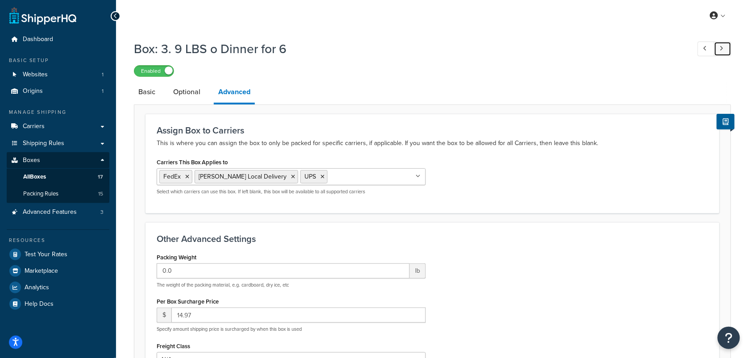
click at [727, 48] on link at bounding box center [723, 49] width 17 height 15
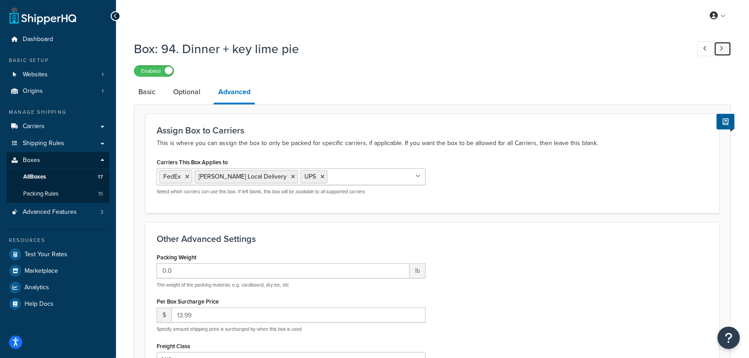
click at [727, 48] on link at bounding box center [723, 49] width 17 height 15
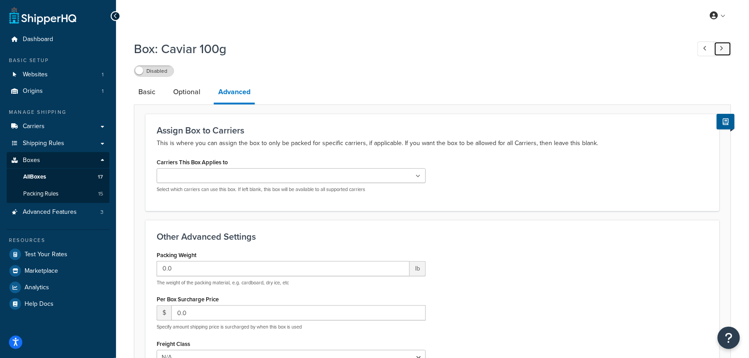
click at [727, 48] on link at bounding box center [723, 49] width 17 height 15
click at [704, 47] on icon at bounding box center [706, 49] width 4 height 6
click at [719, 47] on link at bounding box center [723, 49] width 17 height 15
click at [720, 48] on icon at bounding box center [722, 49] width 4 height 6
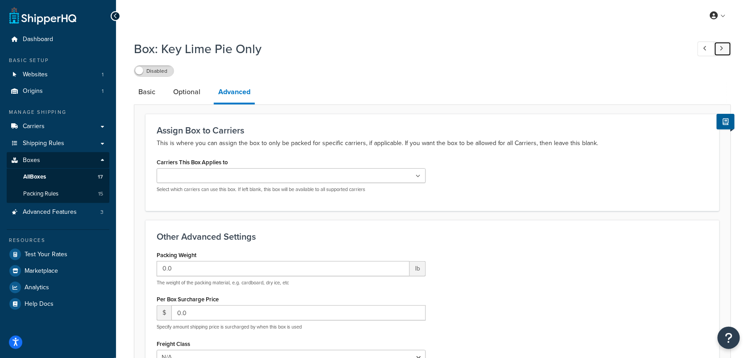
click at [720, 48] on icon at bounding box center [722, 49] width 4 height 6
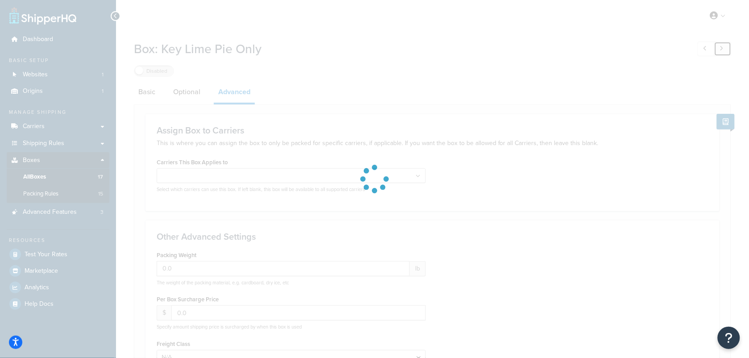
type input "17.22"
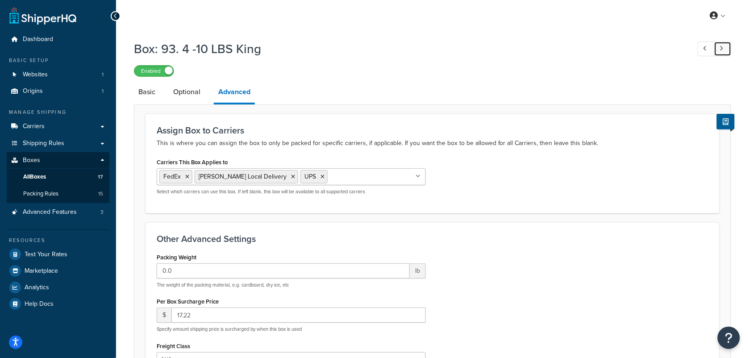
click at [720, 48] on icon at bounding box center [722, 49] width 4 height 6
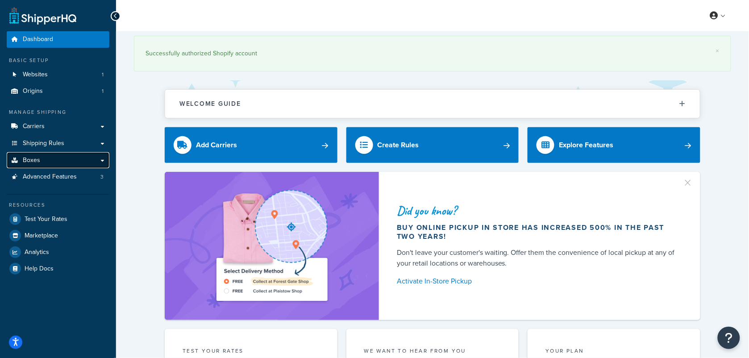
click at [57, 161] on link "Boxes" at bounding box center [58, 160] width 103 height 17
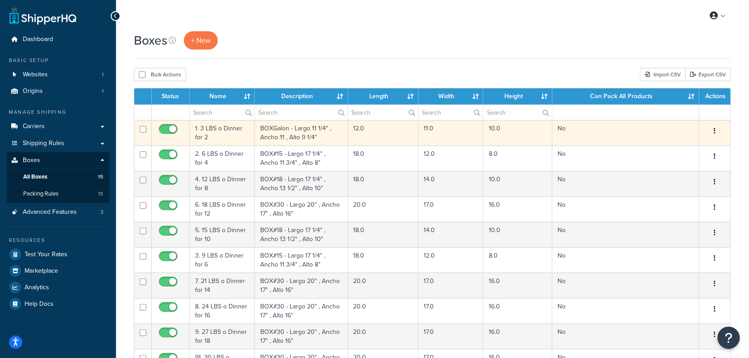
click at [222, 133] on td "1. 3 LBS o Dinner for 2" at bounding box center [222, 132] width 65 height 25
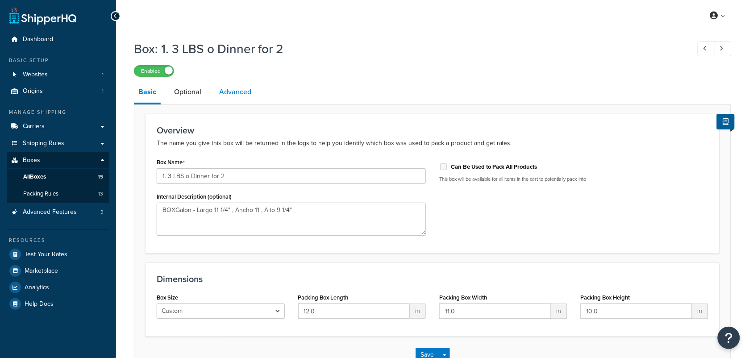
click at [227, 94] on link "Advanced" at bounding box center [235, 91] width 41 height 21
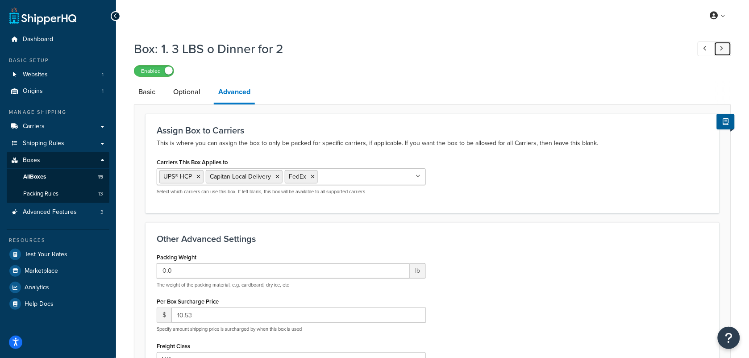
click at [723, 43] on link at bounding box center [723, 49] width 17 height 15
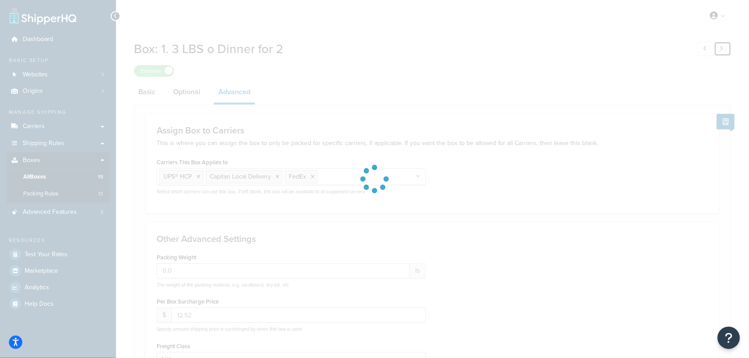
click at [723, 43] on link at bounding box center [723, 49] width 17 height 15
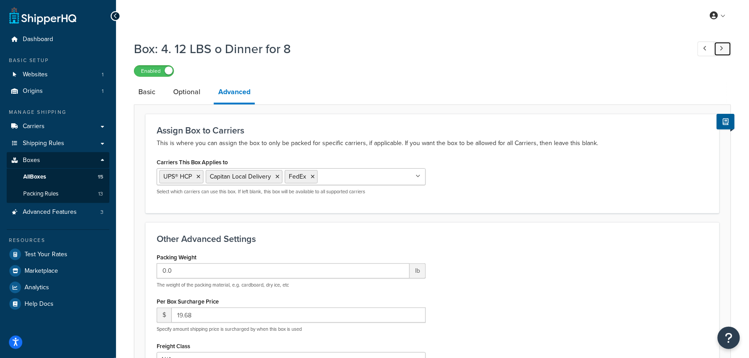
click at [723, 45] on link at bounding box center [723, 49] width 17 height 15
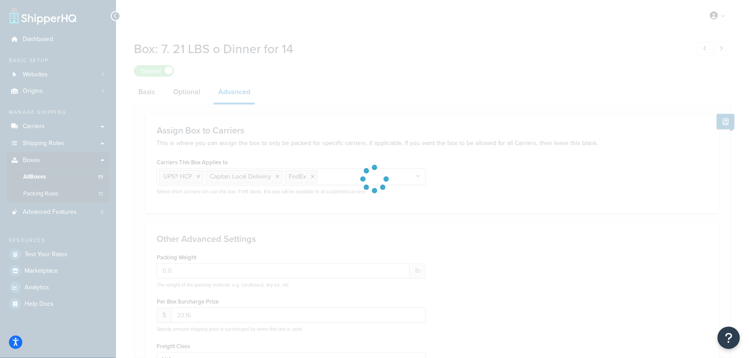
click at [723, 45] on div at bounding box center [374, 179] width 749 height 358
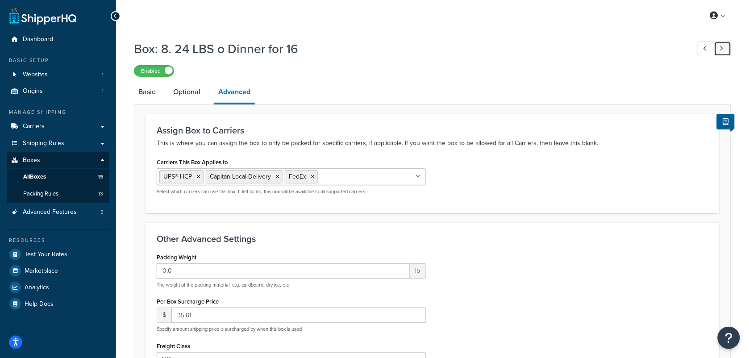
click at [723, 46] on icon at bounding box center [722, 49] width 4 height 6
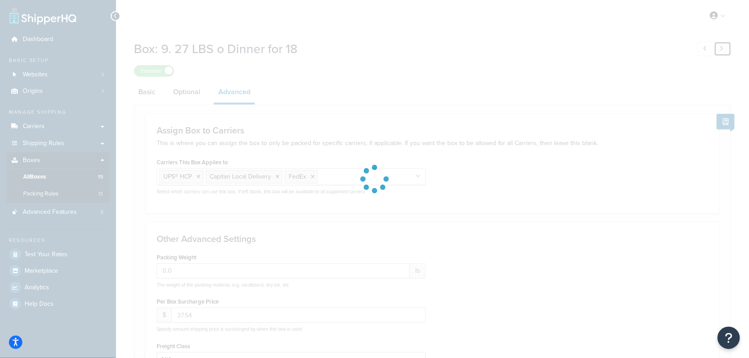
type input "39.47"
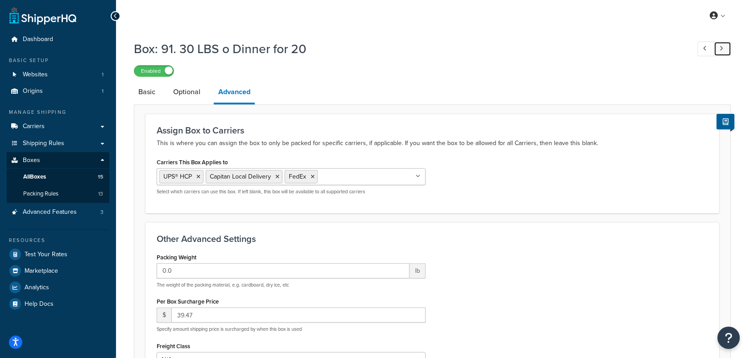
click at [724, 46] on link at bounding box center [723, 49] width 17 height 15
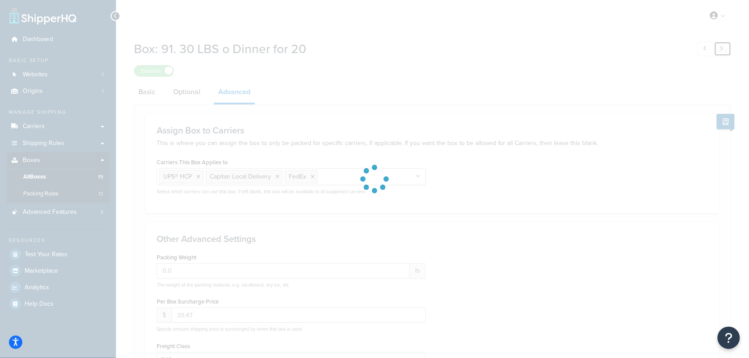
type input "10.0"
type input "0.0"
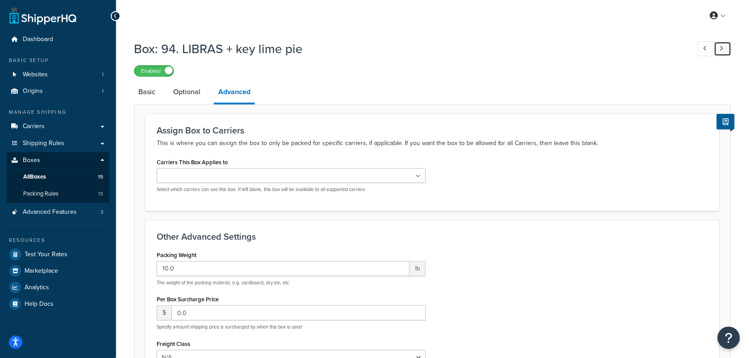
click at [724, 46] on link at bounding box center [723, 49] width 17 height 15
click at [727, 48] on link at bounding box center [723, 49] width 17 height 15
type input "0.0"
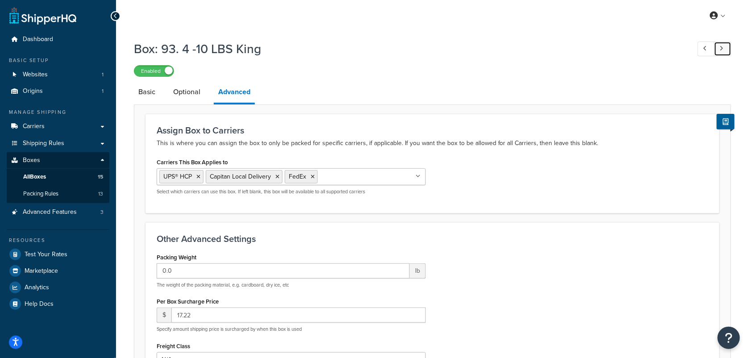
click at [727, 48] on link at bounding box center [723, 49] width 17 height 15
click at [726, 47] on link at bounding box center [723, 49] width 17 height 15
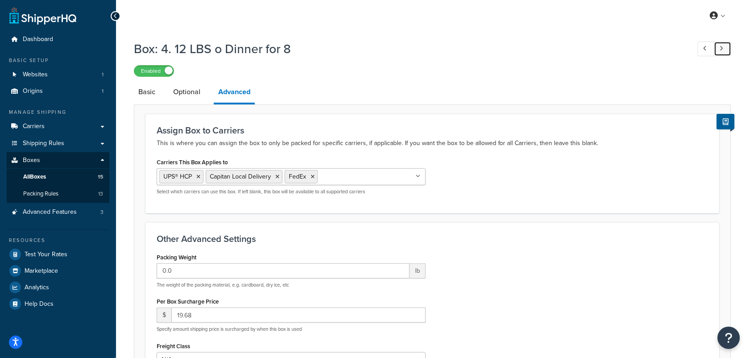
click at [726, 49] on link at bounding box center [723, 49] width 17 height 15
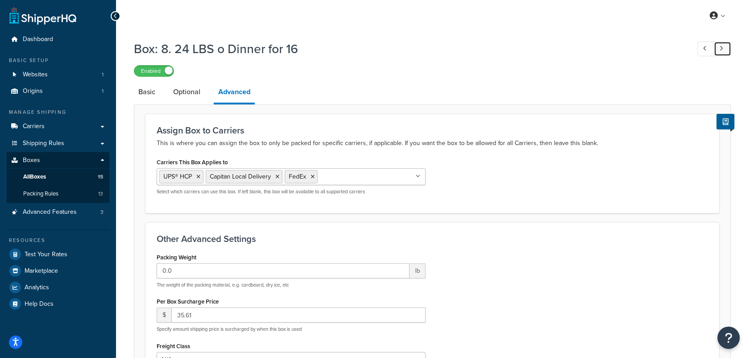
click at [726, 49] on link at bounding box center [723, 49] width 17 height 15
type input "39.47"
click at [726, 49] on link at bounding box center [723, 49] width 17 height 15
type input "10.0"
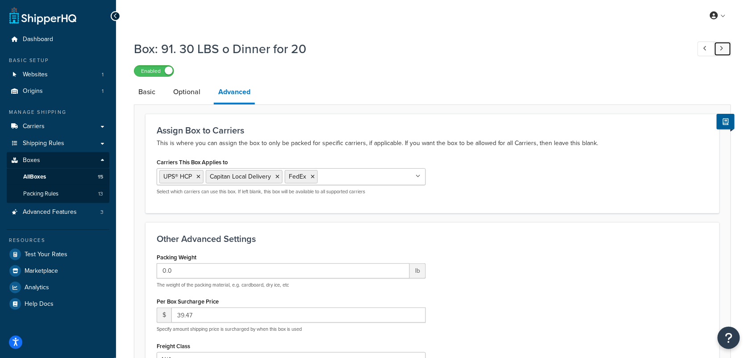
type input "0.0"
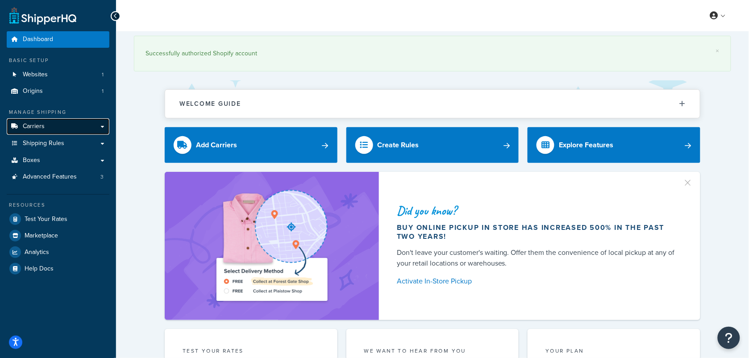
click at [76, 123] on link "Carriers" at bounding box center [58, 126] width 103 height 17
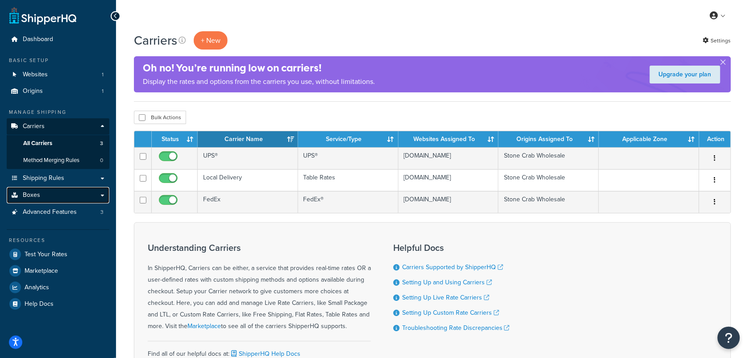
click at [51, 192] on link "Boxes" at bounding box center [58, 195] width 103 height 17
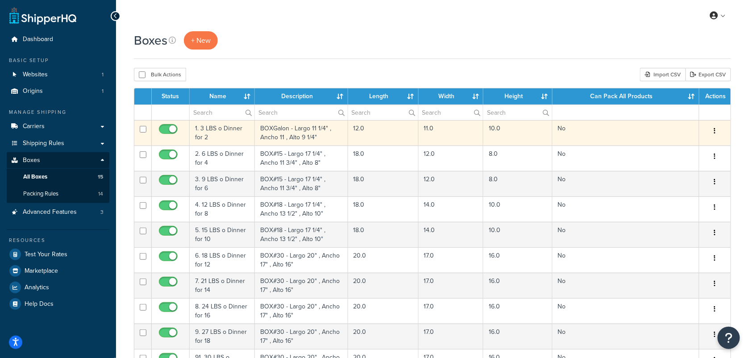
click at [228, 136] on td "1. 3 LBS o Dinner for 2" at bounding box center [222, 132] width 65 height 25
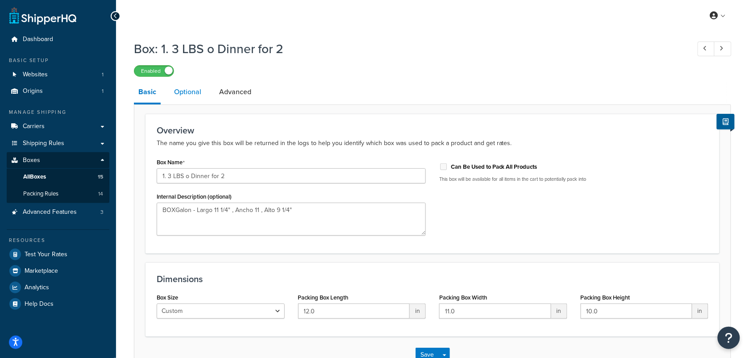
click at [196, 89] on link "Optional" at bounding box center [188, 91] width 36 height 21
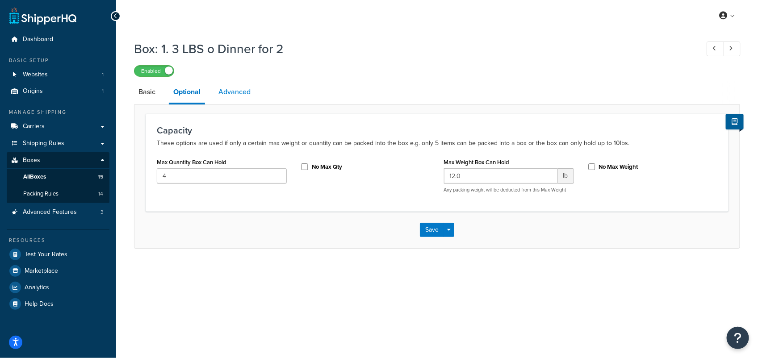
click at [224, 89] on link "Advanced" at bounding box center [234, 91] width 41 height 21
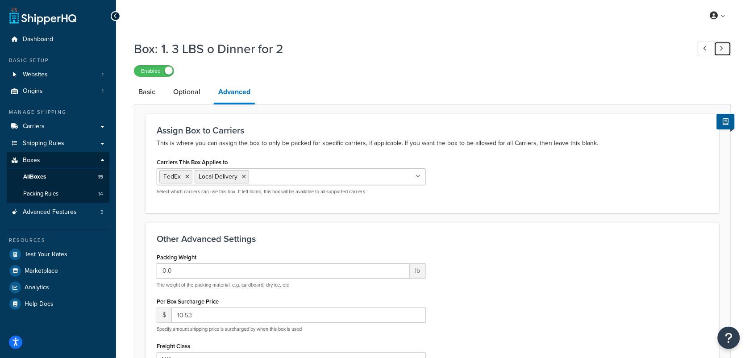
click at [722, 47] on icon at bounding box center [722, 49] width 4 height 6
click at [721, 46] on icon at bounding box center [722, 49] width 4 height 6
click at [721, 47] on icon at bounding box center [722, 49] width 4 height 6
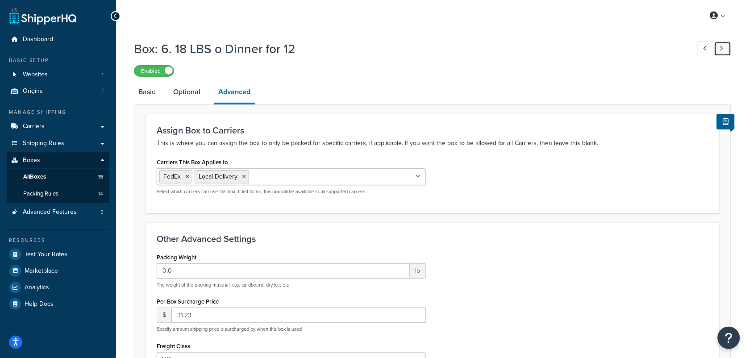
click at [721, 47] on icon at bounding box center [722, 49] width 4 height 6
click at [722, 47] on icon at bounding box center [722, 49] width 4 height 6
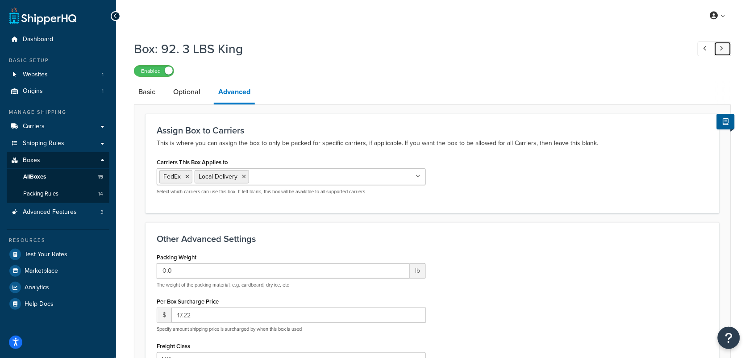
click at [722, 47] on icon at bounding box center [722, 49] width 4 height 6
type input "0.0"
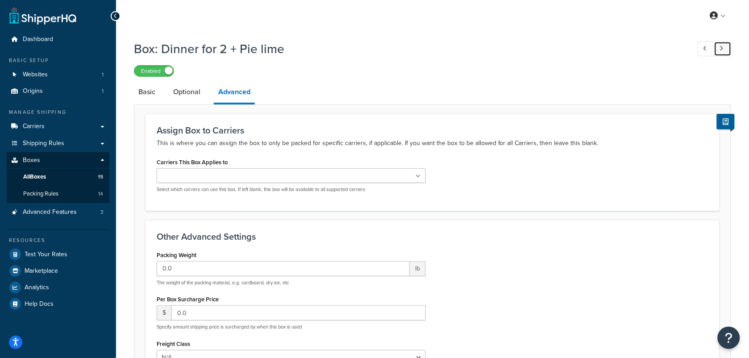
click at [722, 47] on icon at bounding box center [722, 49] width 4 height 6
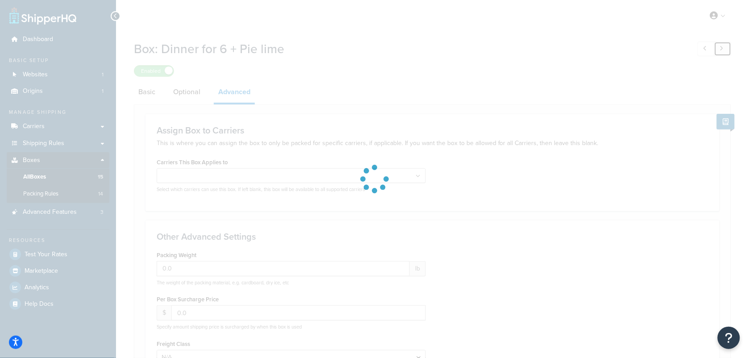
checkbox input "true"
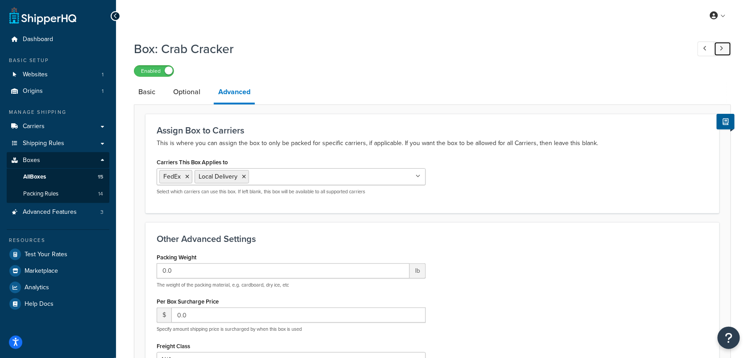
click at [722, 47] on icon at bounding box center [722, 49] width 4 height 6
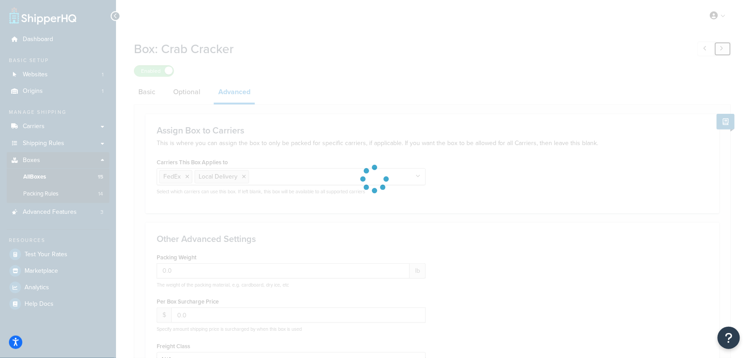
type input "10.53"
checkbox input "false"
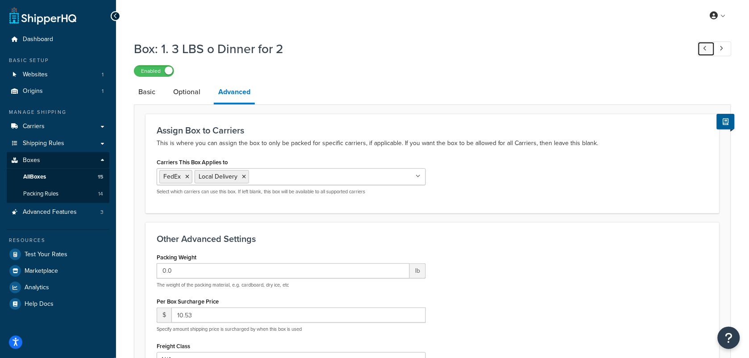
click at [706, 47] on icon at bounding box center [706, 49] width 4 height 6
type input "0.0"
checkbox input "true"
click at [723, 48] on icon at bounding box center [722, 49] width 4 height 6
type input "10.53"
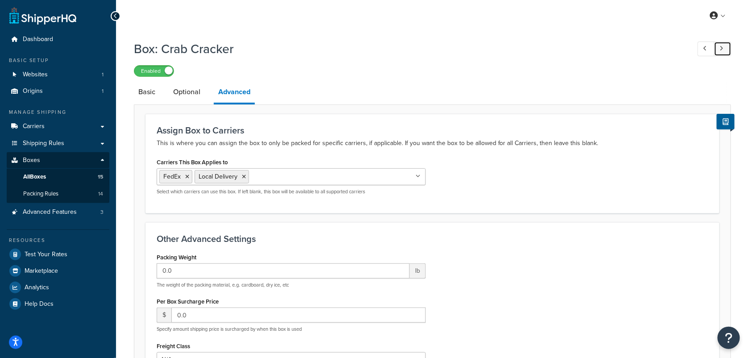
checkbox input "false"
click at [711, 48] on link at bounding box center [706, 49] width 17 height 15
type input "0.0"
click at [710, 48] on link at bounding box center [706, 49] width 17 height 15
checkbox input "false"
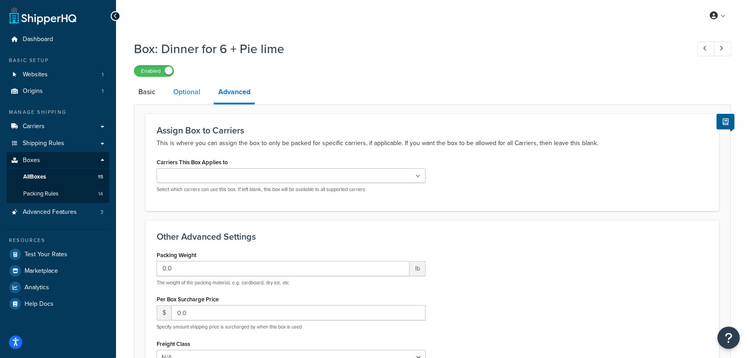
click at [175, 91] on link "Optional" at bounding box center [187, 91] width 36 height 21
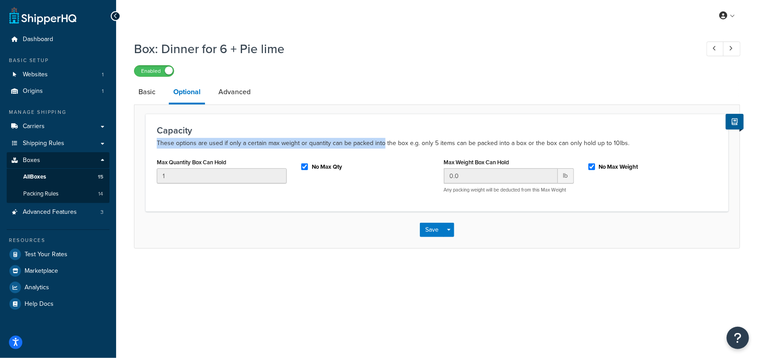
drag, startPoint x: 156, startPoint y: 145, endPoint x: 382, endPoint y: 142, distance: 226.0
click at [382, 142] on div "Capacity These options are used if only a certain max weight or quantity can be…" at bounding box center [437, 162] width 583 height 97
click at [339, 193] on div "Max Quantity Box Can Hold 1 No Max Qty Max Weight Box Can Hold 0.0 lb Any packi…" at bounding box center [437, 178] width 574 height 44
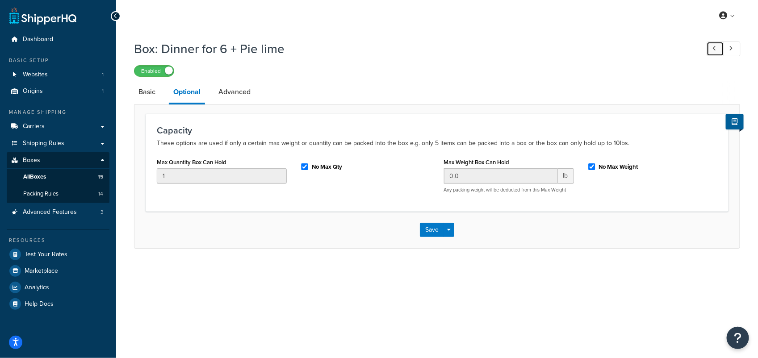
click at [718, 49] on link at bounding box center [715, 49] width 17 height 15
click at [149, 96] on link "Basic" at bounding box center [147, 91] width 26 height 21
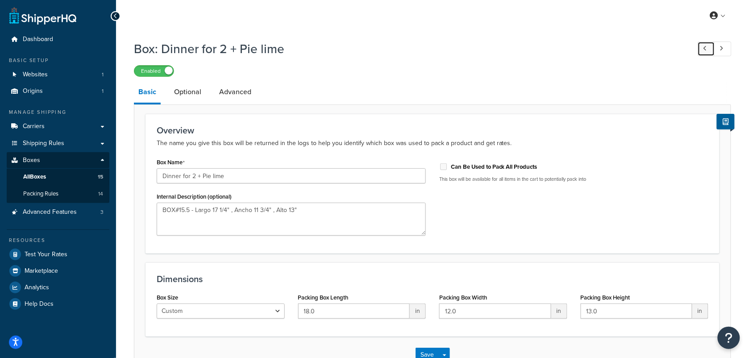
click at [706, 46] on icon at bounding box center [706, 49] width 4 height 6
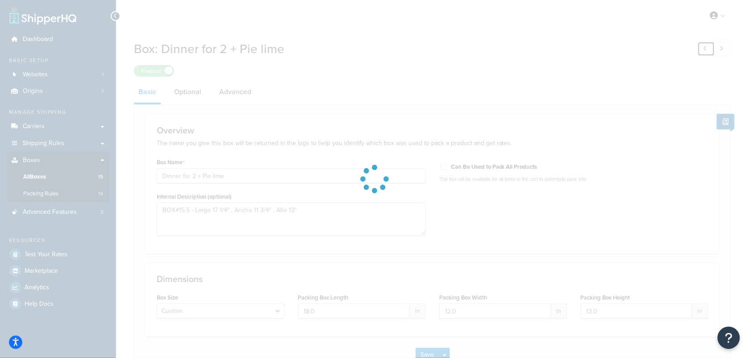
type input "93. 4 -10 LBS King"
type textarea "Box#44 King - largo 30, ancho 12, alto 10"
type input "30.0"
type input "10.0"
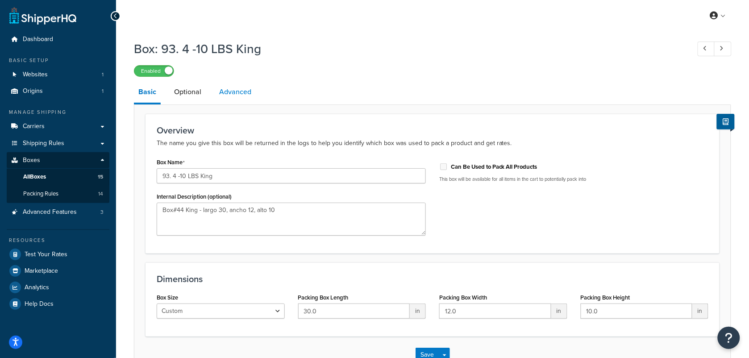
click at [228, 94] on link "Advanced" at bounding box center [235, 91] width 41 height 21
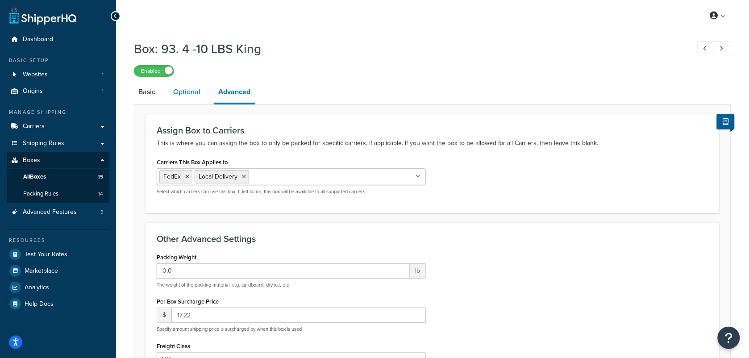
click at [192, 94] on link "Optional" at bounding box center [187, 91] width 36 height 21
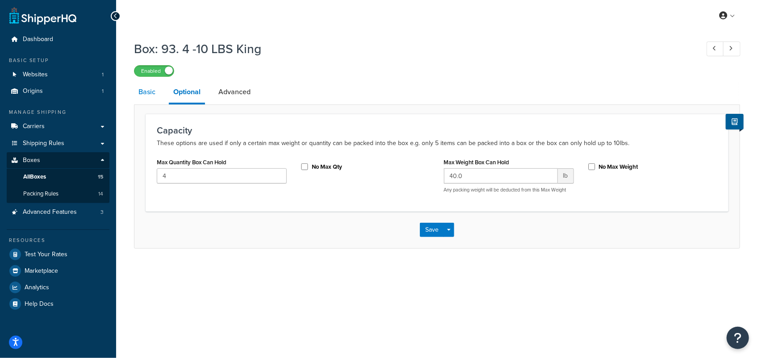
click at [149, 92] on link "Basic" at bounding box center [147, 91] width 26 height 21
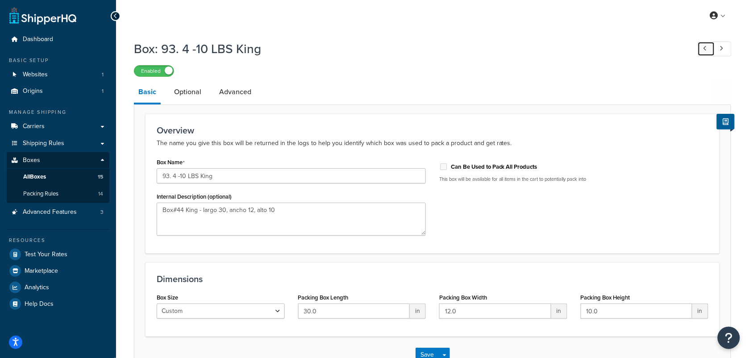
click at [706, 46] on icon at bounding box center [706, 49] width 4 height 6
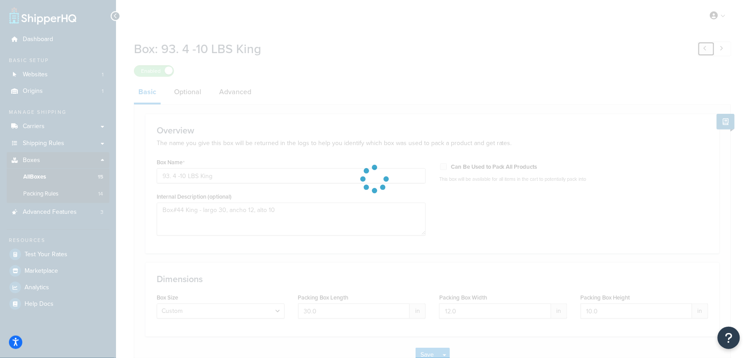
type input "92. 3 LBS King"
type textarea "Box#22 King - largo 24, ancho 10, alto 7"
type input "24.0"
type input "10.0"
type input "7.0"
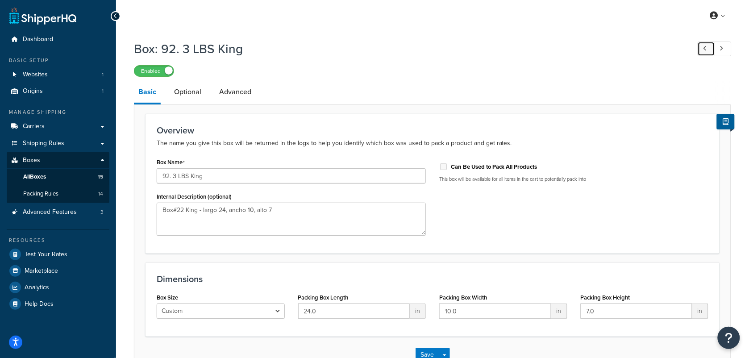
click at [706, 46] on icon at bounding box center [706, 49] width 4 height 6
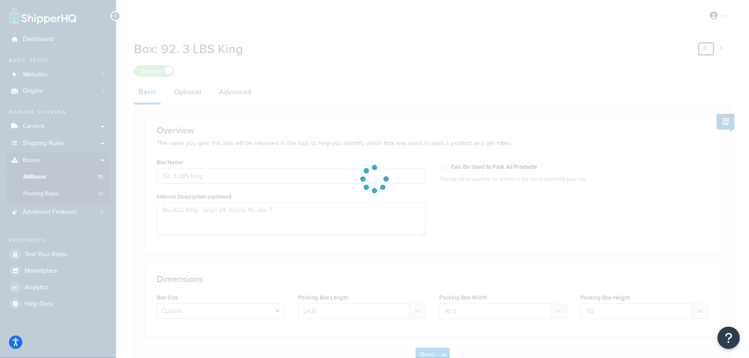
type input "91. 30 LBS o Dinner for 20"
type textarea "BOX#30 - Largo 20" , Ancho 17" , Alto 16""
type input "20.0"
type input "17.0"
type input "16.0"
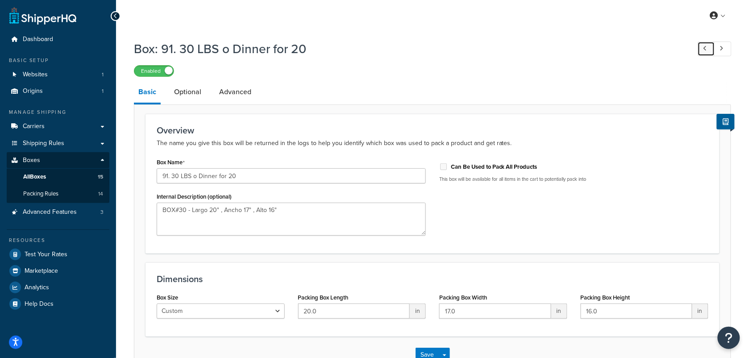
click at [706, 46] on icon at bounding box center [706, 49] width 4 height 6
click at [724, 50] on icon at bounding box center [722, 49] width 4 height 6
type input "92. 3 LBS King"
type textarea "Box#22 King - largo 24, ancho 10, alto 7"
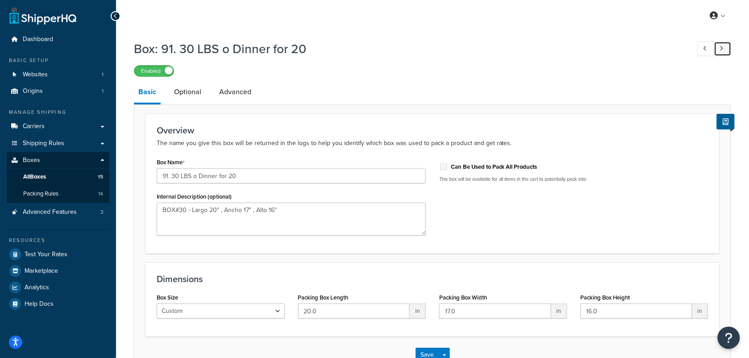
type input "24.0"
type input "10.0"
type input "7.0"
click at [724, 50] on icon at bounding box center [722, 49] width 4 height 6
type input "93. 4 -10 LBS King"
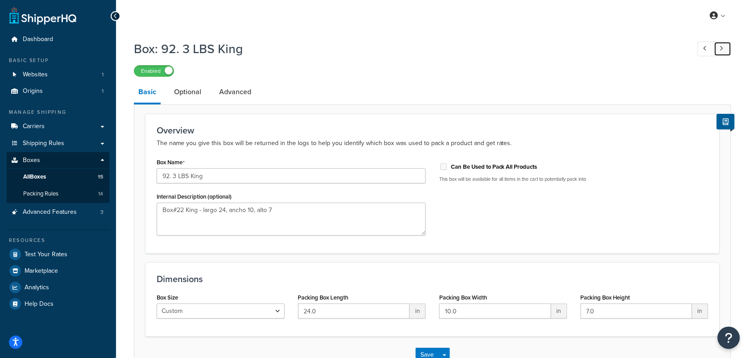
type textarea "Box#44 King - largo 30, ancho 12, alto 10"
type input "30.0"
type input "12.0"
type input "10.0"
click at [724, 50] on icon at bounding box center [722, 49] width 4 height 6
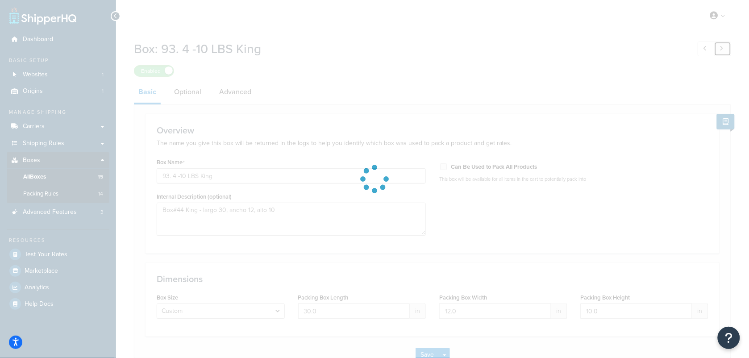
type input "Dinner for 2 + Pie lime"
type textarea "BOX#15.5 - Largo 17 1/4" , Ancho 11 3/4" , Alto 13""
type input "18.0"
type input "13.0"
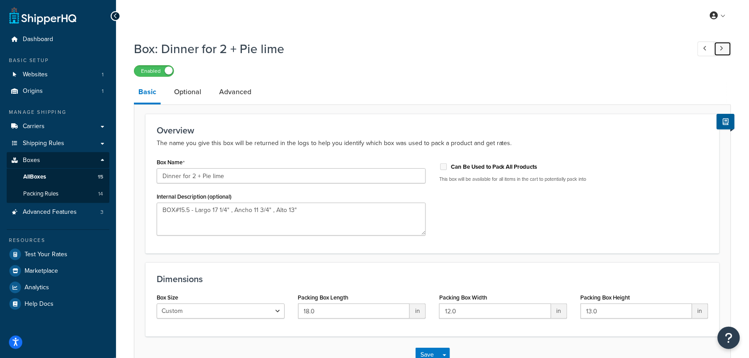
click at [724, 50] on icon at bounding box center [722, 49] width 4 height 6
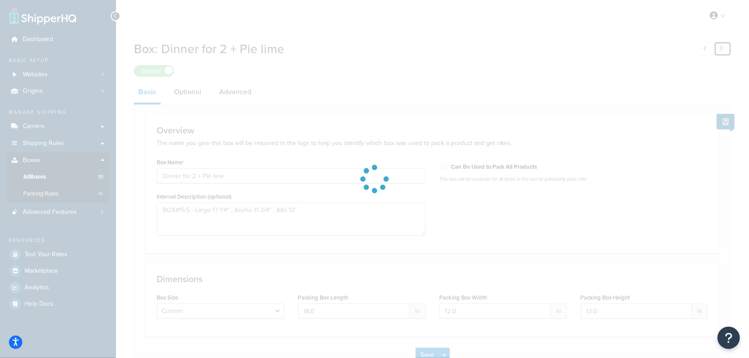
type input "Dinner for 6 + Pie lime"
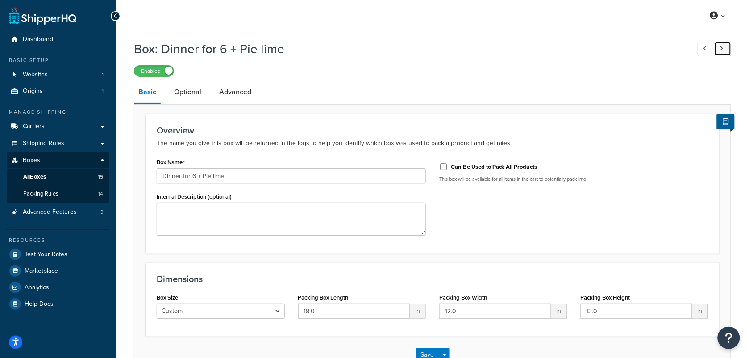
click at [724, 50] on icon at bounding box center [722, 49] width 4 height 6
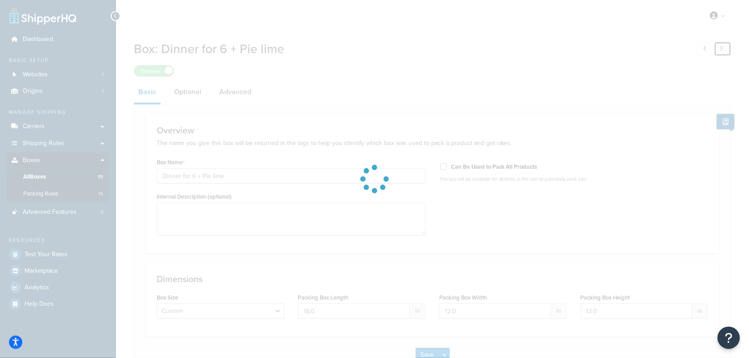
type input "Crab Cracker"
type input "6.0"
type input "4.0"
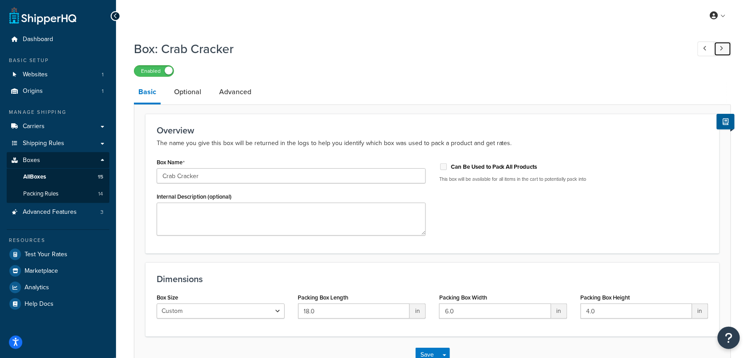
click at [724, 50] on icon at bounding box center [722, 49] width 4 height 6
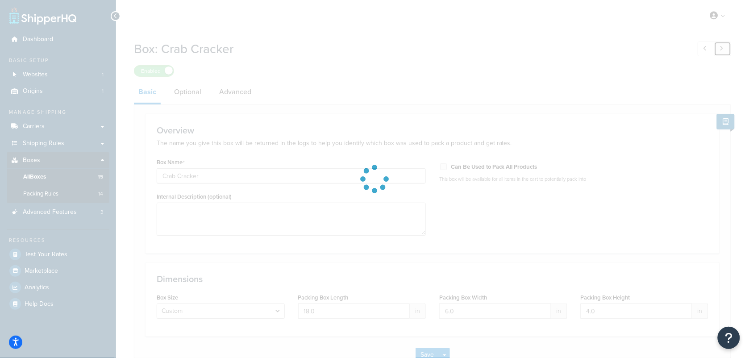
type input "1. 3 LBS o Dinner for 2"
type textarea "BOXGalon - Largo 11 1/4" , Ancho 11 , Alto 9 1/4""
type input "12.0"
type input "11.0"
type input "10.0"
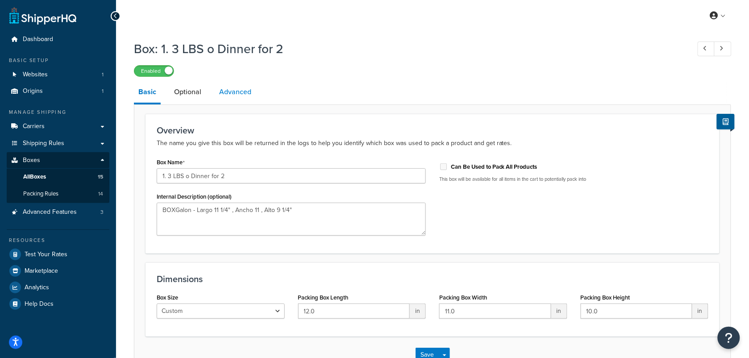
click at [233, 88] on link "Advanced" at bounding box center [235, 91] width 41 height 21
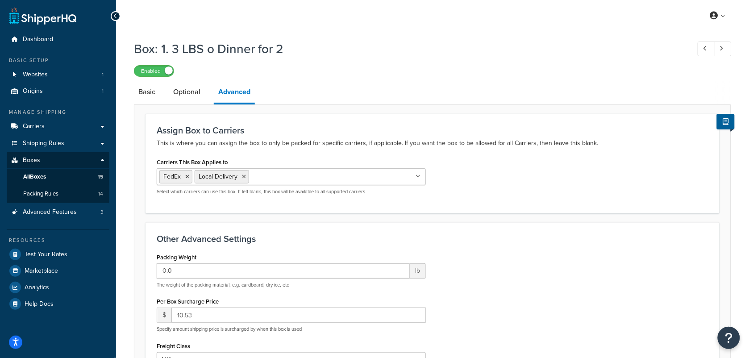
click at [277, 180] on input "Carriers This Box Applies to" at bounding box center [290, 176] width 79 height 10
click at [185, 90] on link "Optional" at bounding box center [187, 91] width 36 height 21
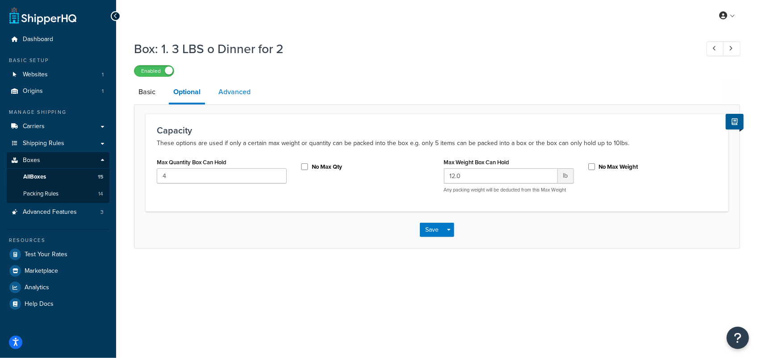
click at [230, 93] on link "Advanced" at bounding box center [234, 91] width 41 height 21
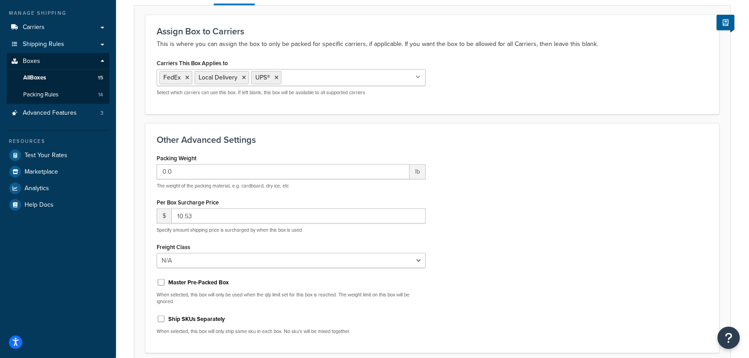
scroll to position [177, 0]
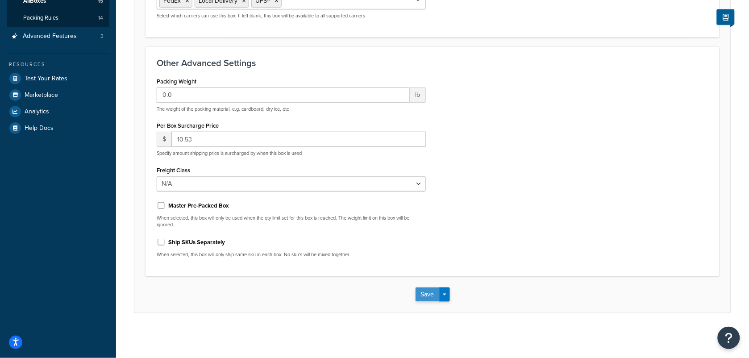
click at [429, 296] on button "Save" at bounding box center [428, 295] width 24 height 14
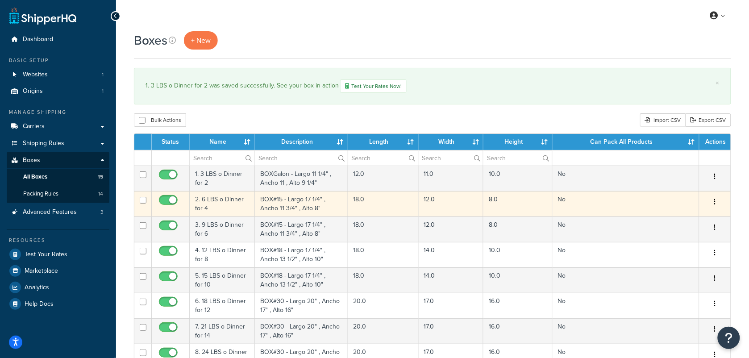
click at [231, 202] on td "2. 6 LBS o Dinner for 4" at bounding box center [222, 203] width 65 height 25
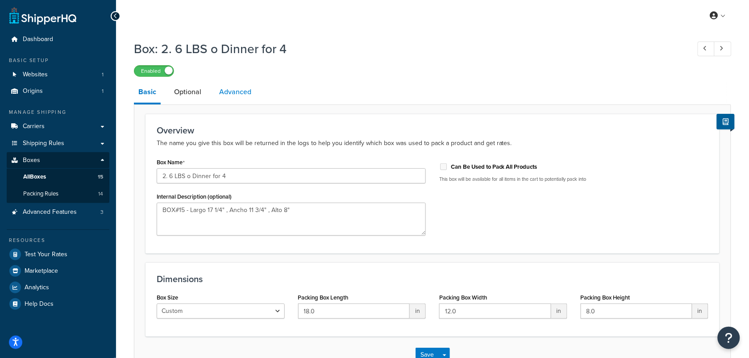
click at [234, 92] on link "Advanced" at bounding box center [235, 91] width 41 height 21
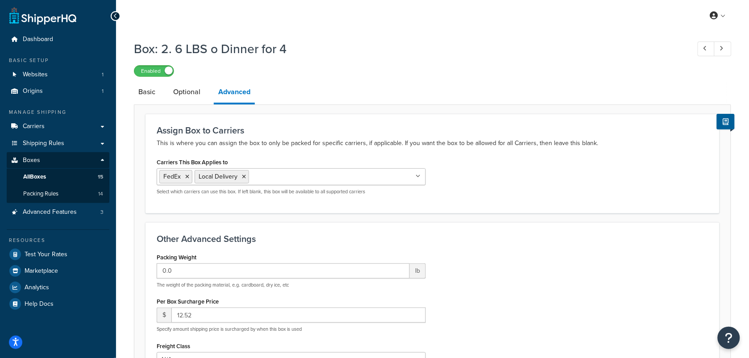
click at [289, 183] on ul "FedEx Local Delivery" at bounding box center [291, 176] width 269 height 17
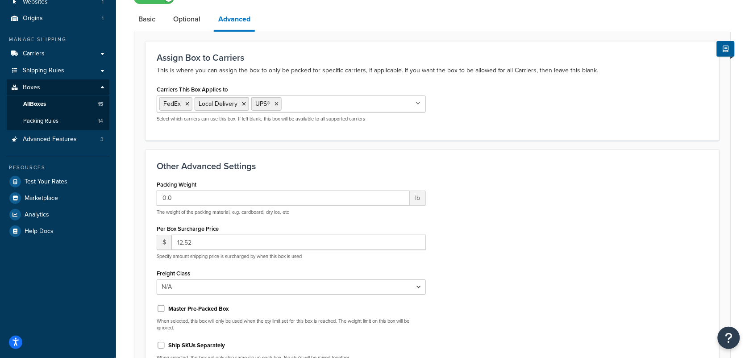
scroll to position [177, 0]
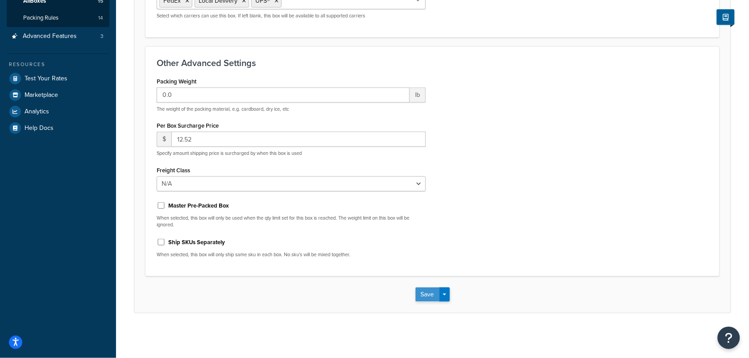
click at [422, 295] on button "Save" at bounding box center [428, 295] width 24 height 14
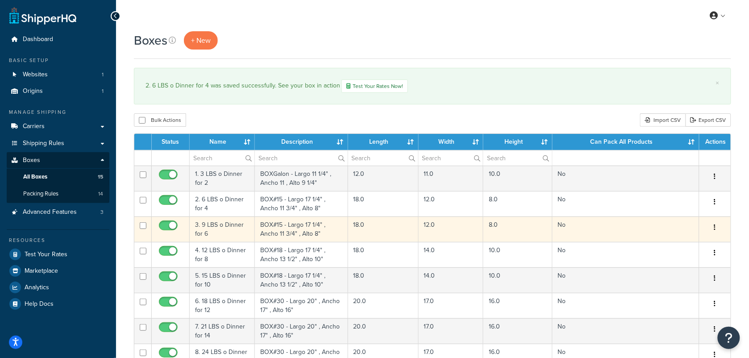
click at [215, 233] on td "3. 9 LBS o Dinner for 6" at bounding box center [222, 229] width 65 height 25
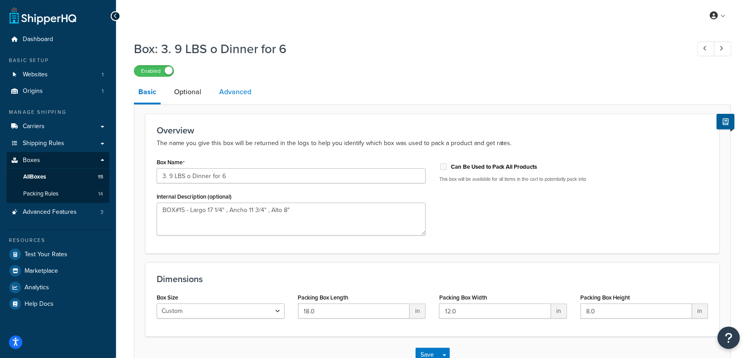
click at [244, 90] on link "Advanced" at bounding box center [235, 91] width 41 height 21
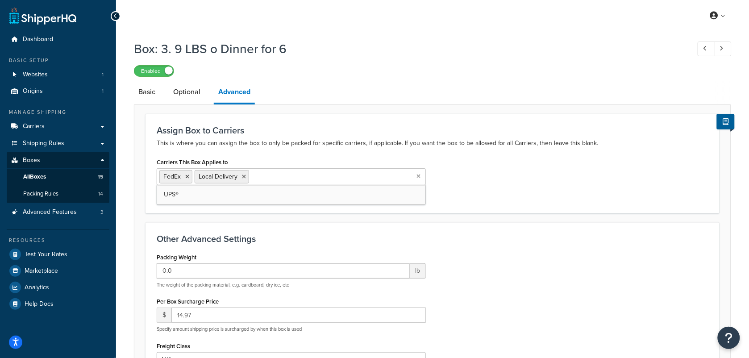
click at [295, 181] on input "Carriers This Box Applies to" at bounding box center [290, 176] width 79 height 10
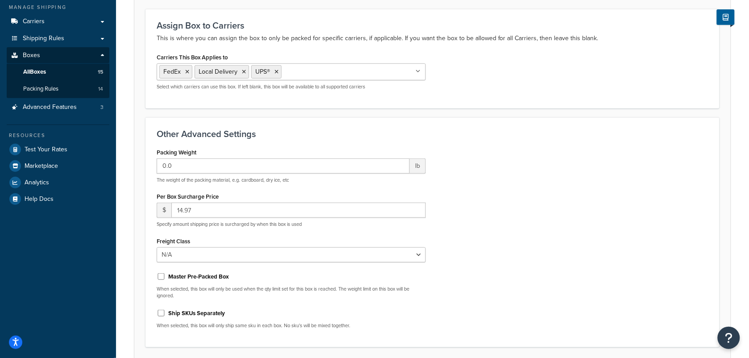
scroll to position [177, 0]
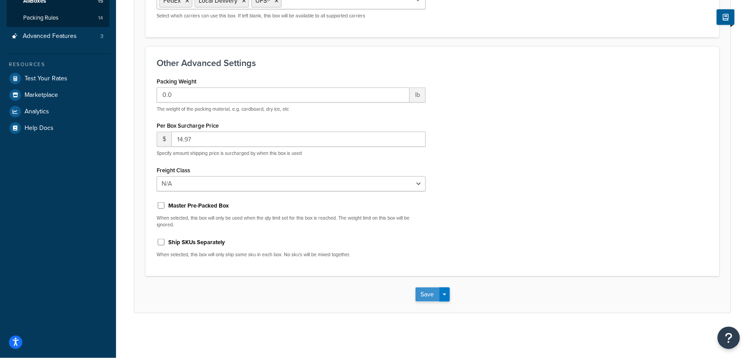
click at [431, 296] on button "Save" at bounding box center [428, 295] width 24 height 14
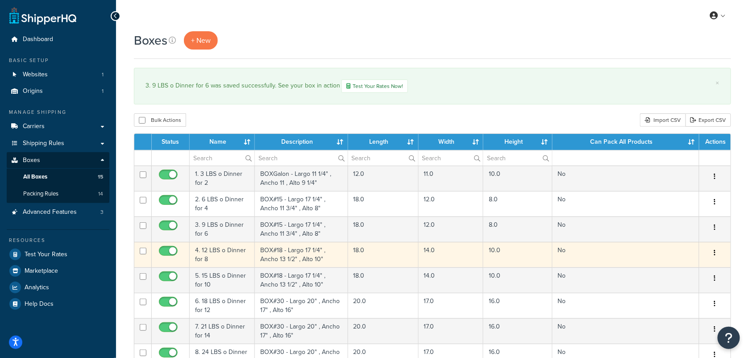
click at [211, 262] on td "4. 12 LBS o Dinner for 8" at bounding box center [222, 254] width 65 height 25
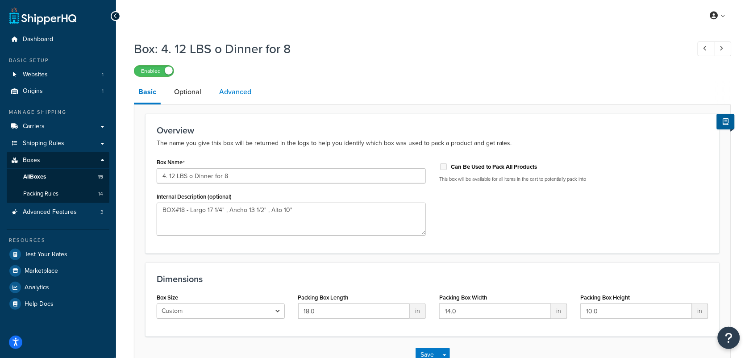
click at [233, 95] on link "Advanced" at bounding box center [235, 91] width 41 height 21
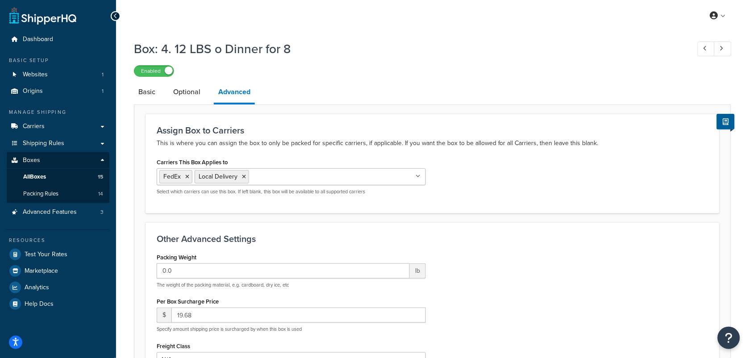
click at [274, 183] on ul "FedEx Local Delivery" at bounding box center [291, 176] width 269 height 17
click at [722, 46] on icon at bounding box center [722, 49] width 4 height 6
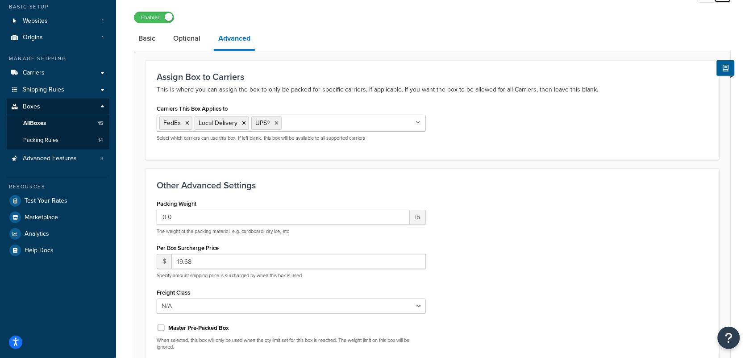
scroll to position [177, 0]
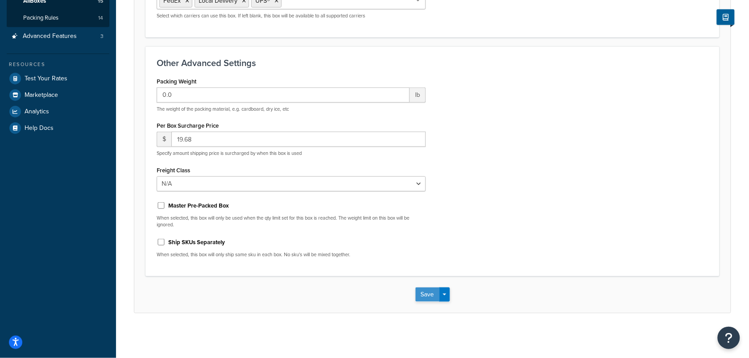
click at [423, 293] on button "Save" at bounding box center [428, 295] width 24 height 14
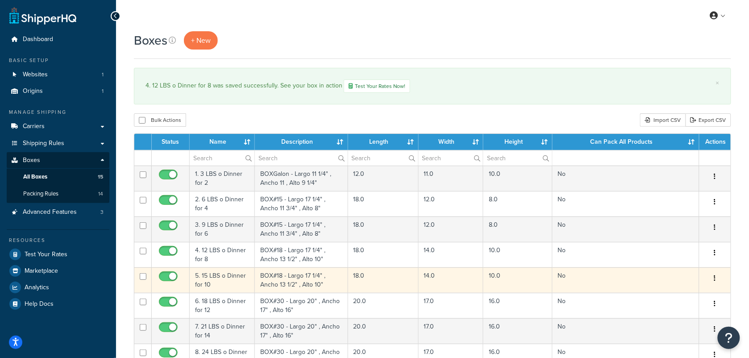
click at [222, 284] on td "5. 15 LBS o Dinner for 10" at bounding box center [222, 280] width 65 height 25
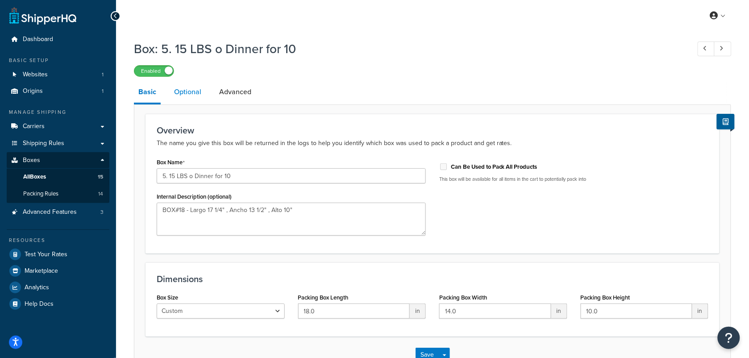
click at [188, 90] on link "Optional" at bounding box center [188, 91] width 36 height 21
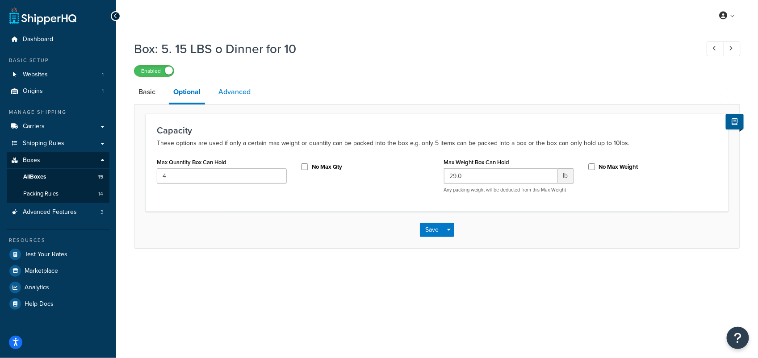
click at [244, 92] on link "Advanced" at bounding box center [234, 91] width 41 height 21
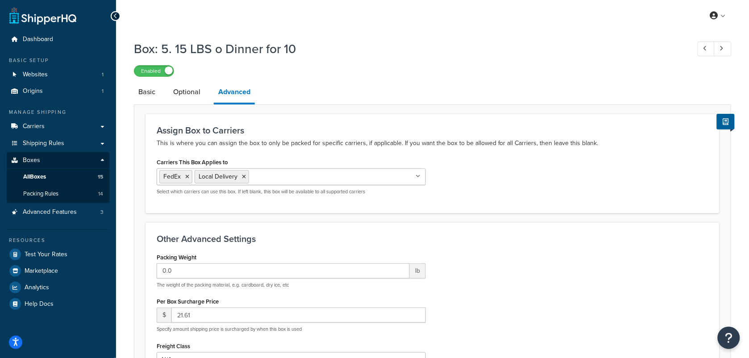
click at [312, 178] on input "Carriers This Box Applies to" at bounding box center [290, 176] width 79 height 10
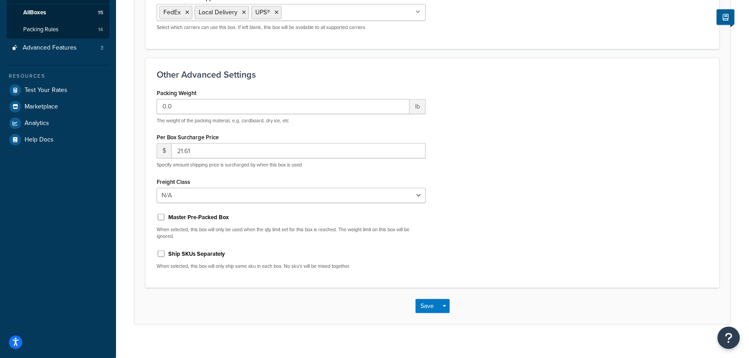
scroll to position [177, 0]
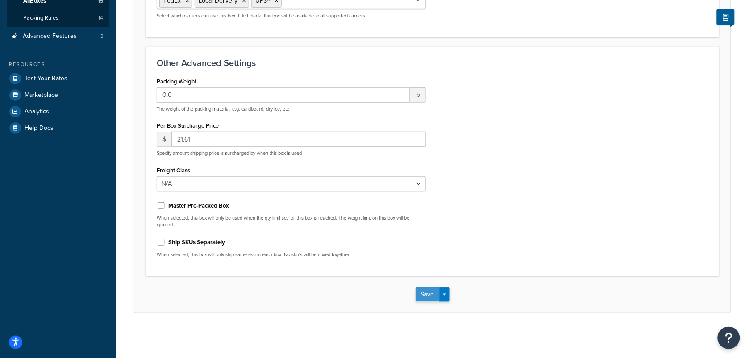
click at [431, 297] on button "Save" at bounding box center [428, 295] width 24 height 14
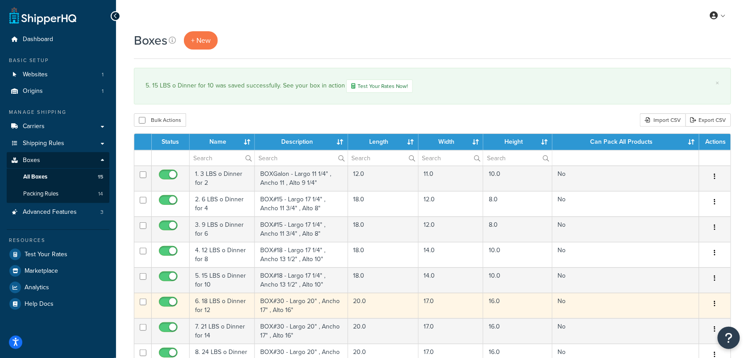
click at [226, 309] on td "6. 18 LBS o Dinner for 12" at bounding box center [222, 305] width 65 height 25
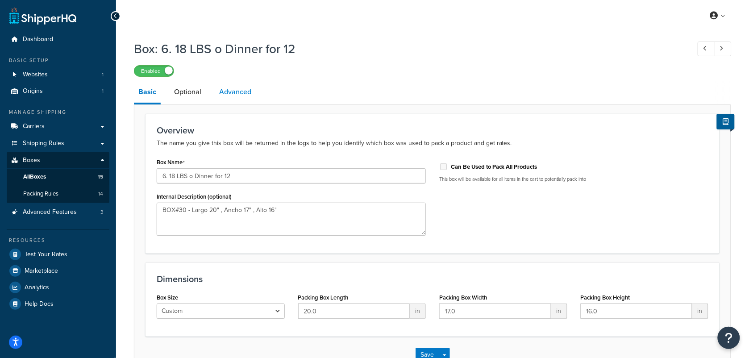
click at [244, 95] on link "Advanced" at bounding box center [235, 91] width 41 height 21
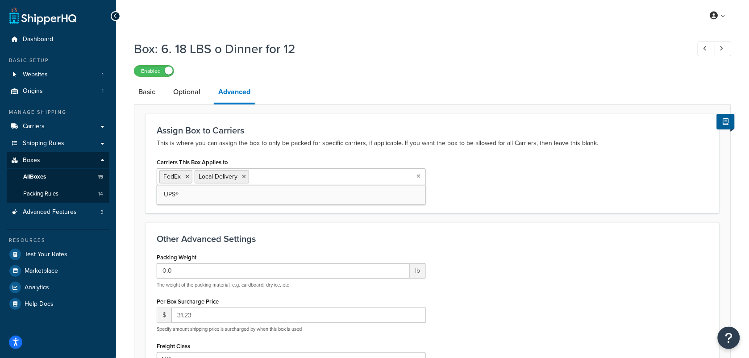
click at [282, 181] on input "Carriers This Box Applies to" at bounding box center [290, 176] width 79 height 10
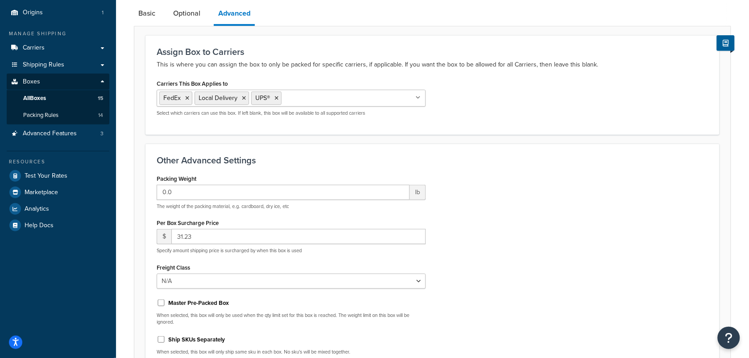
scroll to position [177, 0]
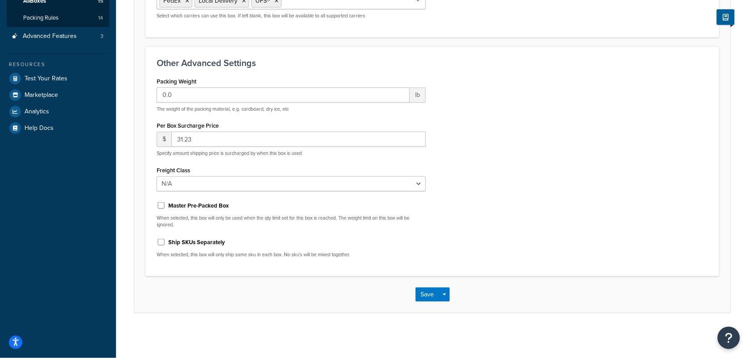
click at [427, 302] on div "Save Save Dropdown Save and Edit Save and Duplicate Save and Create New" at bounding box center [432, 294] width 597 height 37
click at [426, 296] on button "Save" at bounding box center [428, 295] width 24 height 14
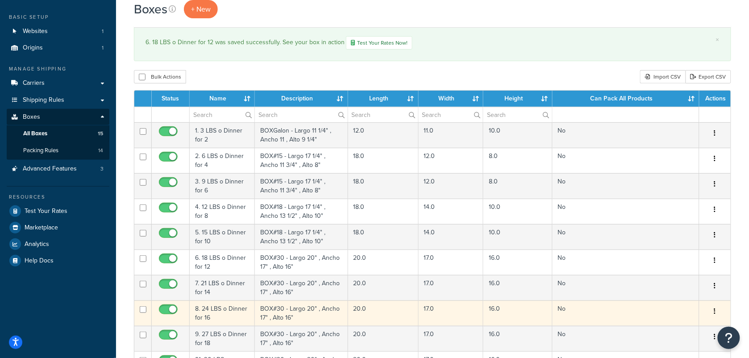
scroll to position [56, 0]
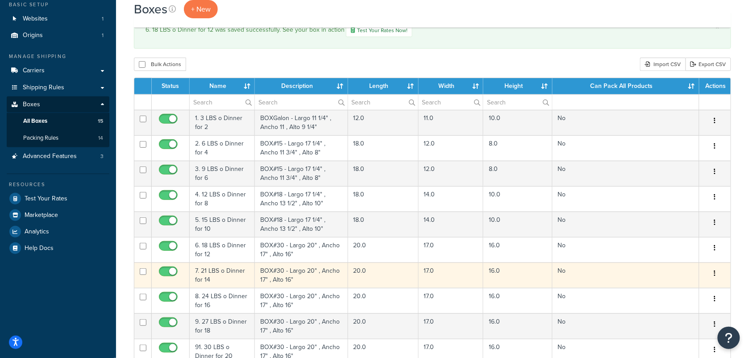
click at [219, 271] on td "7. 21 LBS o Dinner for 14" at bounding box center [222, 275] width 65 height 25
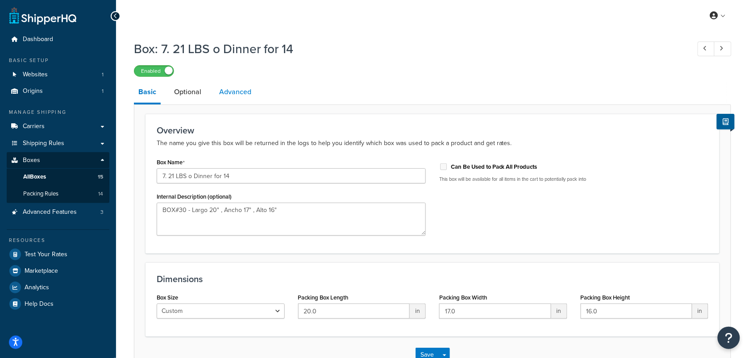
click at [239, 88] on link "Advanced" at bounding box center [235, 91] width 41 height 21
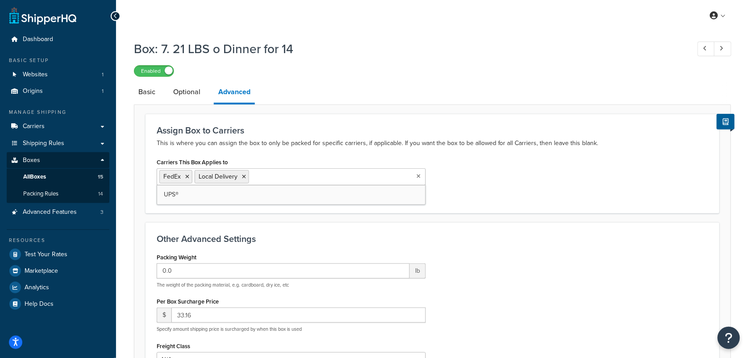
click at [278, 179] on input "Carriers This Box Applies to" at bounding box center [290, 176] width 79 height 10
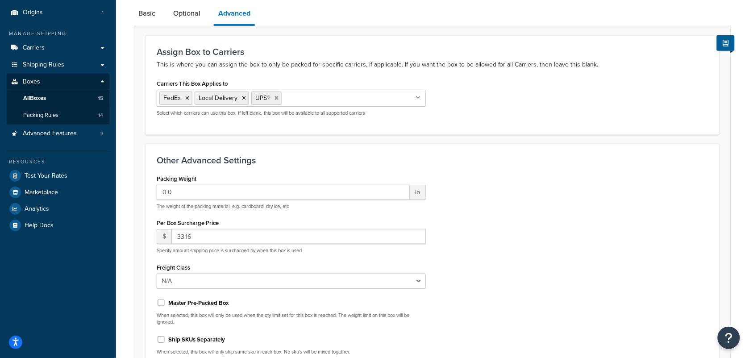
scroll to position [177, 0]
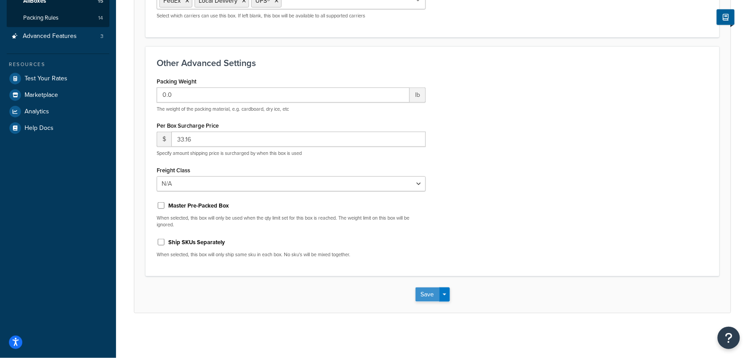
click at [425, 296] on button "Save" at bounding box center [428, 295] width 24 height 14
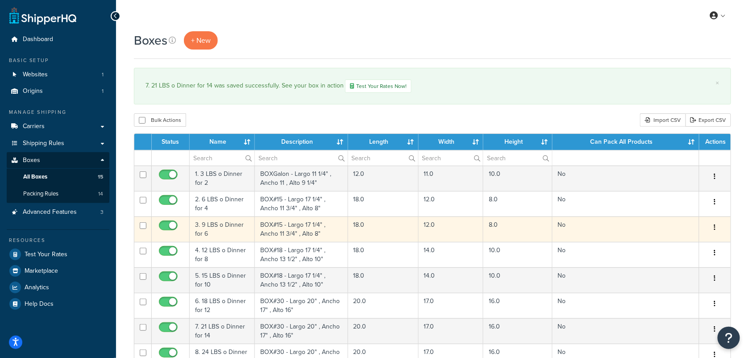
click at [220, 231] on td "3. 9 LBS o Dinner for 6" at bounding box center [222, 229] width 65 height 25
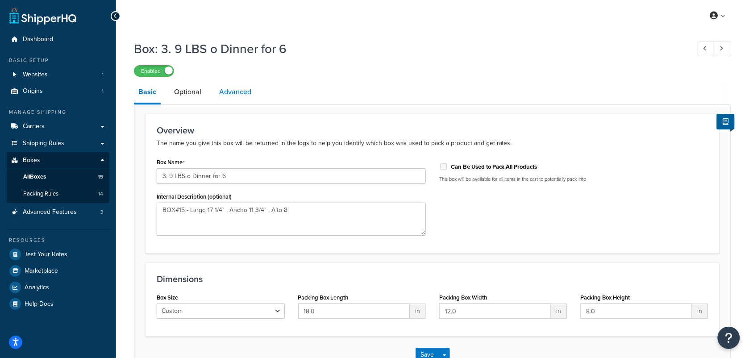
click at [239, 94] on link "Advanced" at bounding box center [235, 91] width 41 height 21
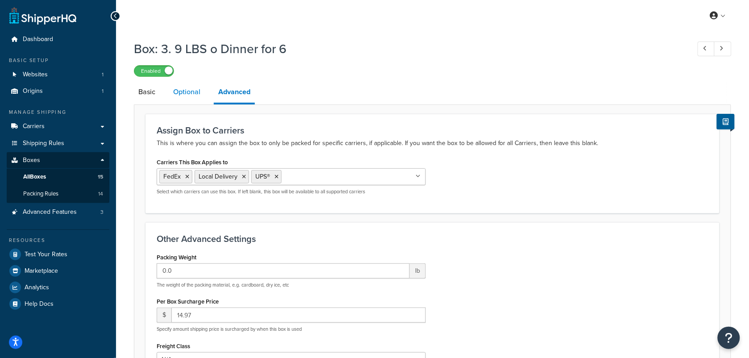
click at [192, 92] on link "Optional" at bounding box center [187, 91] width 36 height 21
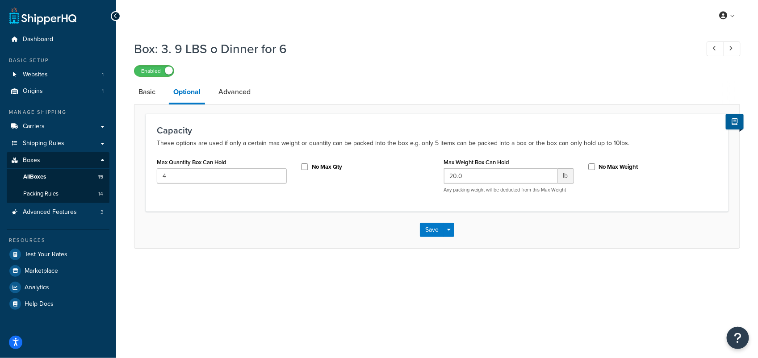
click at [151, 96] on link "Basic" at bounding box center [147, 91] width 26 height 21
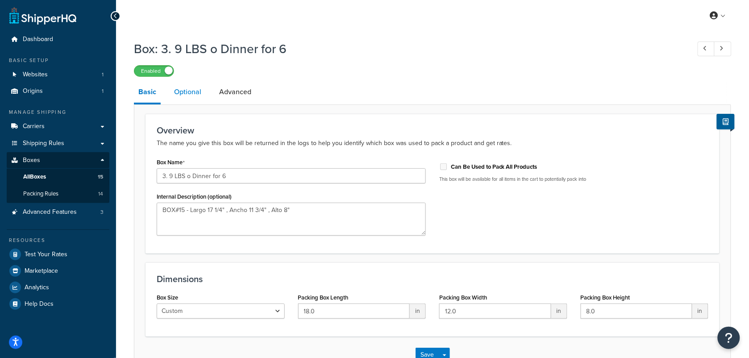
click at [195, 96] on link "Optional" at bounding box center [188, 91] width 36 height 21
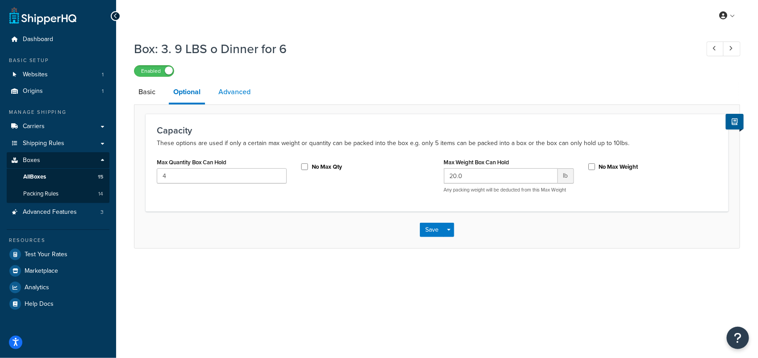
click at [236, 93] on link "Advanced" at bounding box center [234, 91] width 41 height 21
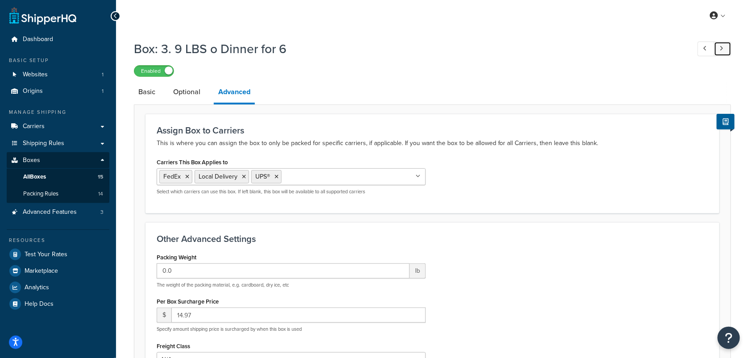
click at [729, 48] on link at bounding box center [723, 49] width 17 height 15
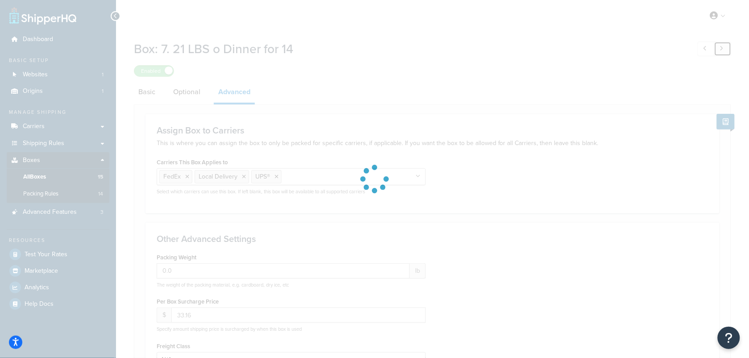
type input "35.61"
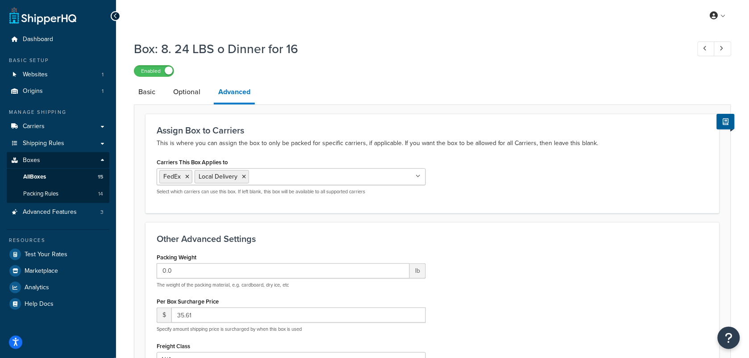
click at [293, 177] on input "Carriers This Box Applies to" at bounding box center [290, 176] width 79 height 10
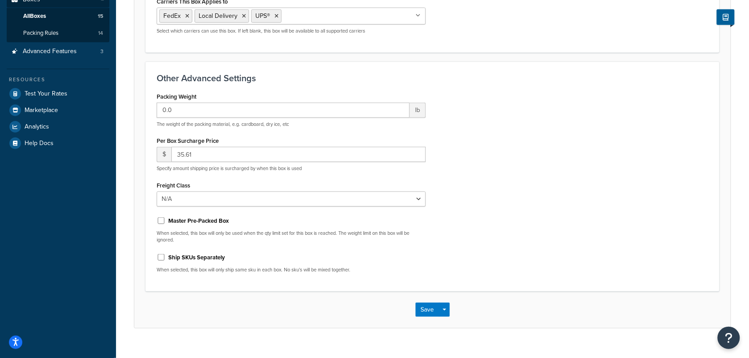
scroll to position [177, 0]
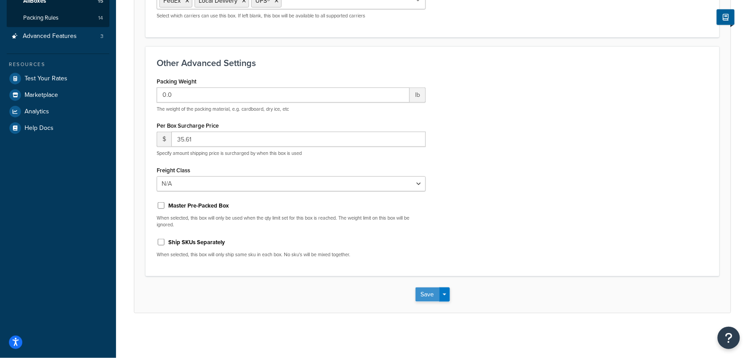
click at [433, 297] on button "Save" at bounding box center [428, 295] width 24 height 14
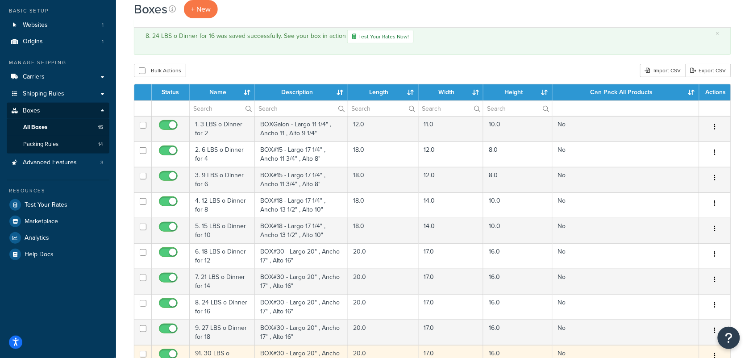
scroll to position [112, 0]
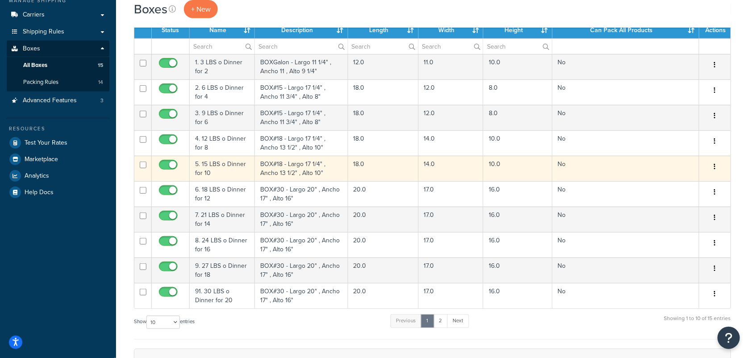
click at [227, 175] on td "5. 15 LBS o Dinner for 10" at bounding box center [222, 168] width 65 height 25
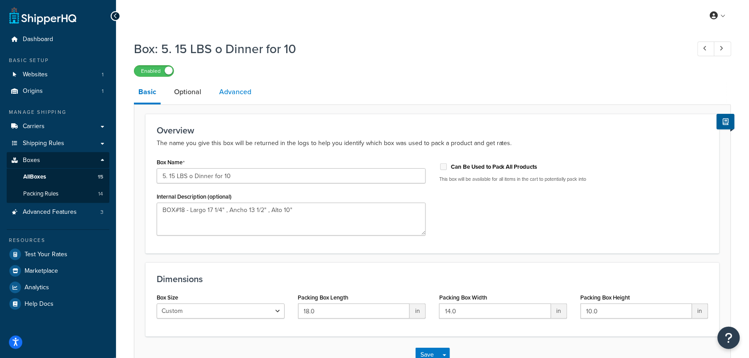
click at [233, 92] on link "Advanced" at bounding box center [235, 91] width 41 height 21
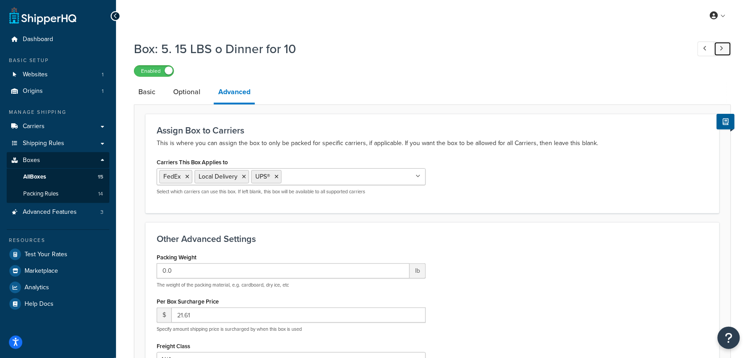
click at [722, 52] on link at bounding box center [723, 49] width 17 height 15
click at [722, 51] on icon at bounding box center [722, 49] width 4 height 6
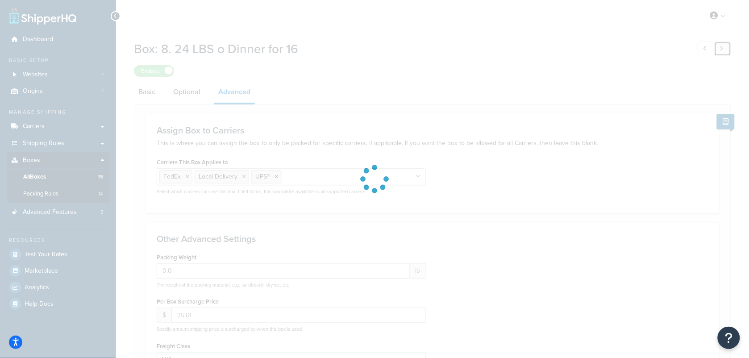
type input "37.54"
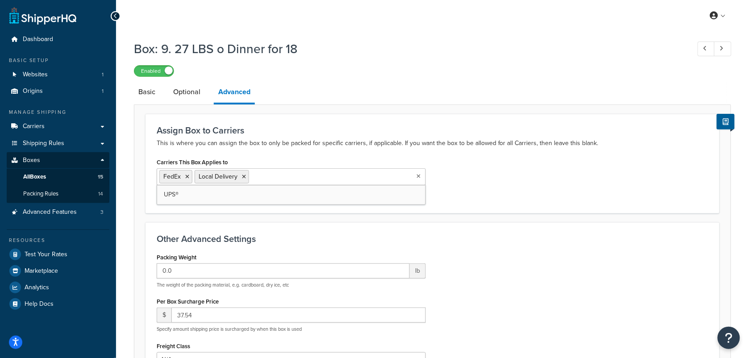
click at [305, 171] on ul "FedEx Local Delivery" at bounding box center [291, 176] width 269 height 17
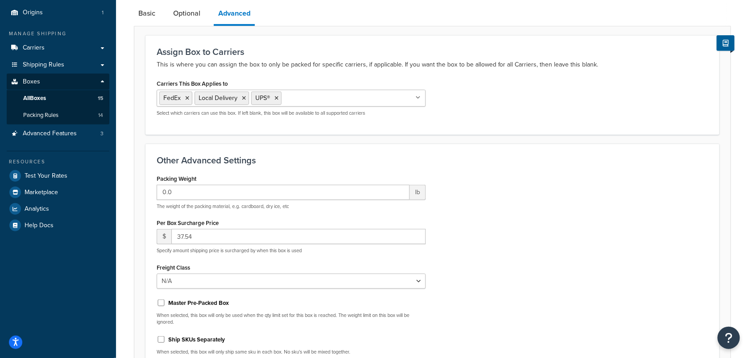
scroll to position [177, 0]
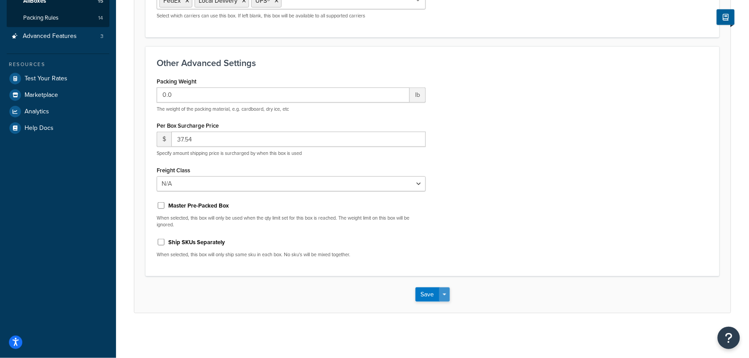
click at [444, 288] on button "Save Dropdown" at bounding box center [444, 295] width 11 height 14
click at [424, 295] on button "Save" at bounding box center [428, 295] width 24 height 14
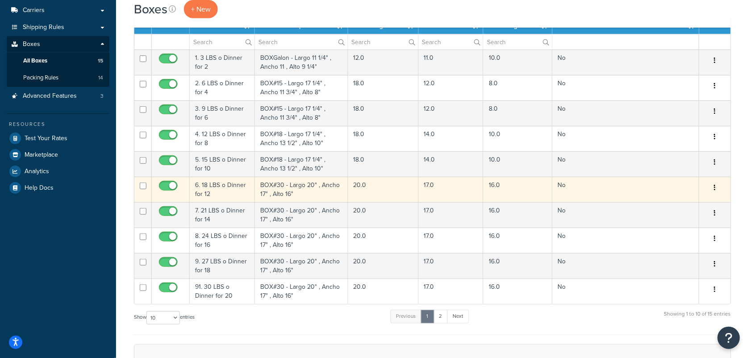
scroll to position [223, 0]
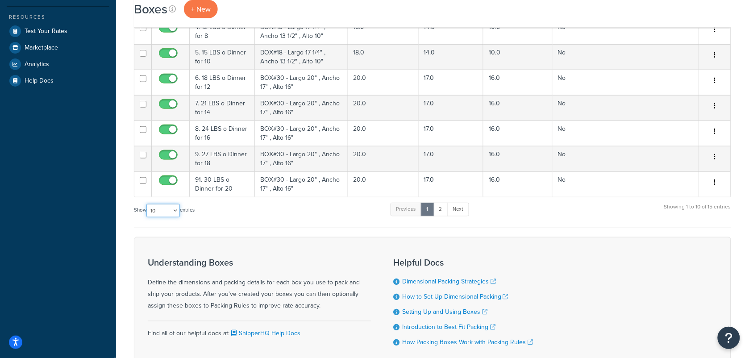
click at [176, 215] on select "10 15 25 50 100 1000" at bounding box center [162, 210] width 33 height 13
select select "50"
click at [147, 206] on select "10 15 25 50 100 1000" at bounding box center [162, 210] width 33 height 13
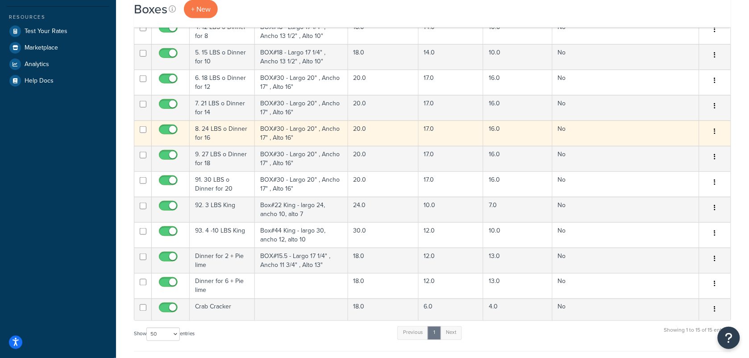
click at [224, 141] on td "8. 24 LBS o Dinner for 16" at bounding box center [222, 133] width 65 height 25
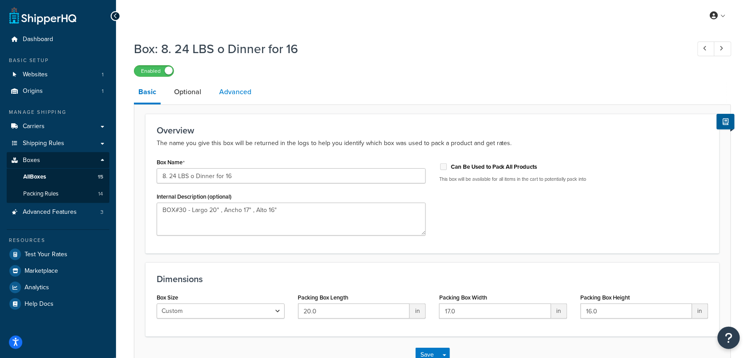
click at [243, 100] on link "Advanced" at bounding box center [235, 91] width 41 height 21
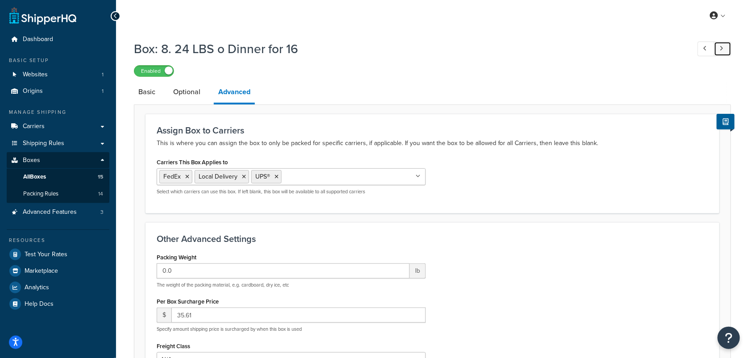
click at [727, 47] on link at bounding box center [723, 49] width 17 height 15
type input "39.47"
click at [309, 184] on ul "FedEx Local Delivery" at bounding box center [291, 176] width 269 height 17
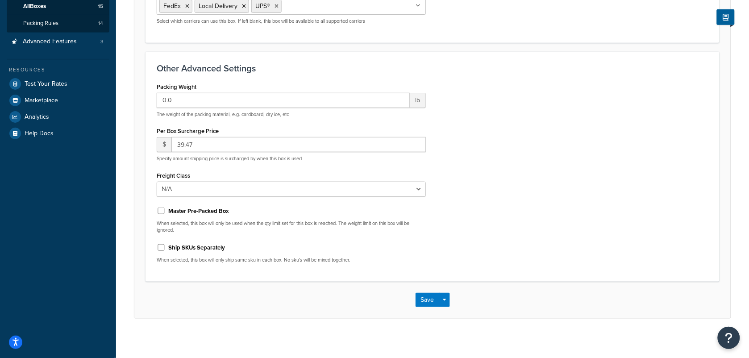
scroll to position [177, 0]
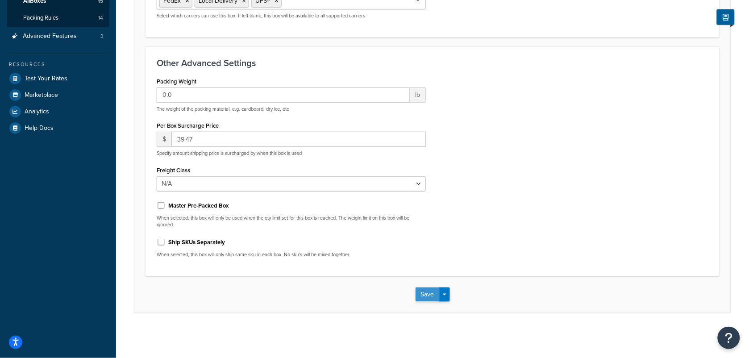
click at [432, 293] on button "Save" at bounding box center [428, 295] width 24 height 14
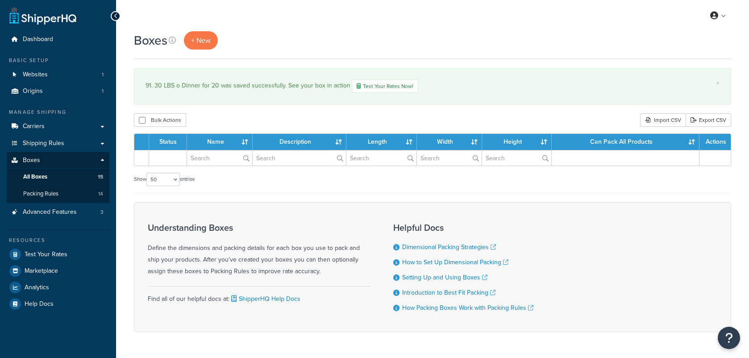
select select "50"
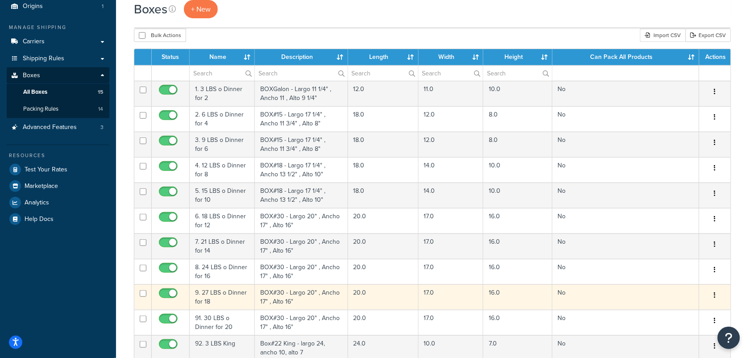
scroll to position [167, 0]
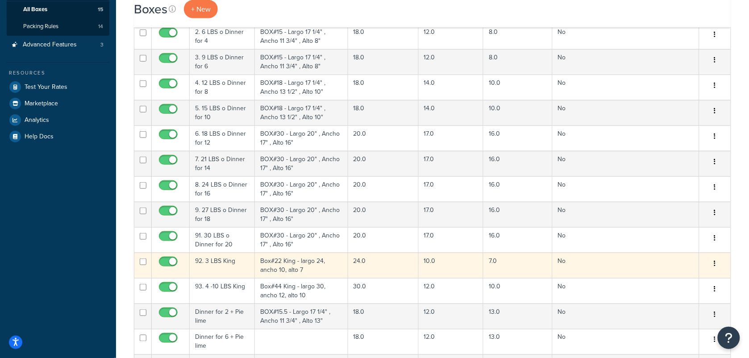
drag, startPoint x: 237, startPoint y: 264, endPoint x: 246, endPoint y: 261, distance: 9.3
click at [237, 264] on td "92. 3 LBS King" at bounding box center [222, 265] width 65 height 25
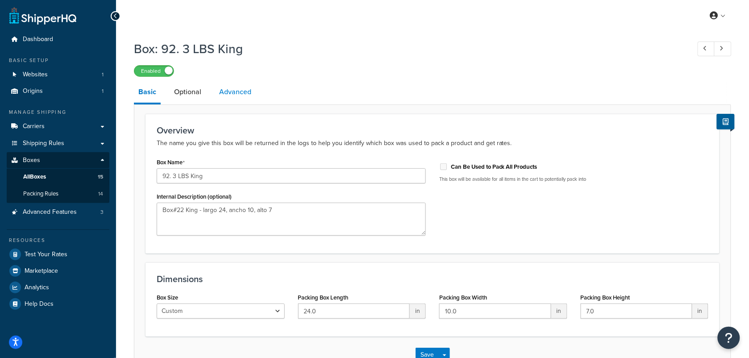
click at [242, 92] on link "Advanced" at bounding box center [235, 91] width 41 height 21
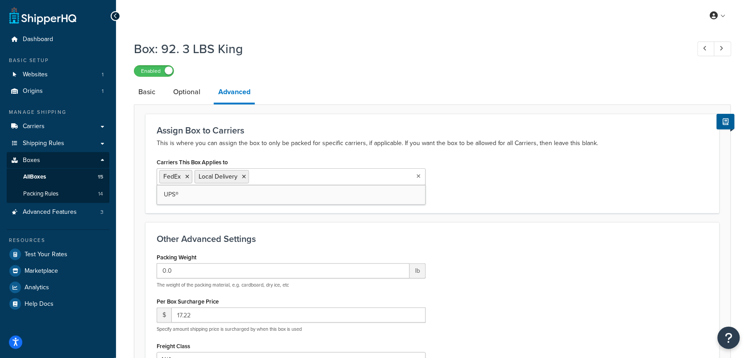
click at [275, 179] on input "Carriers This Box Applies to" at bounding box center [290, 176] width 79 height 10
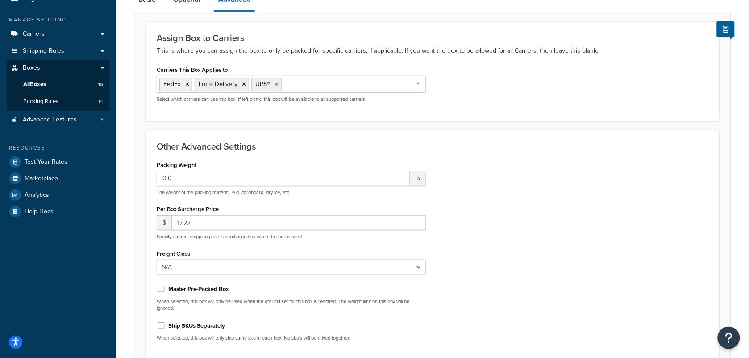
scroll to position [177, 0]
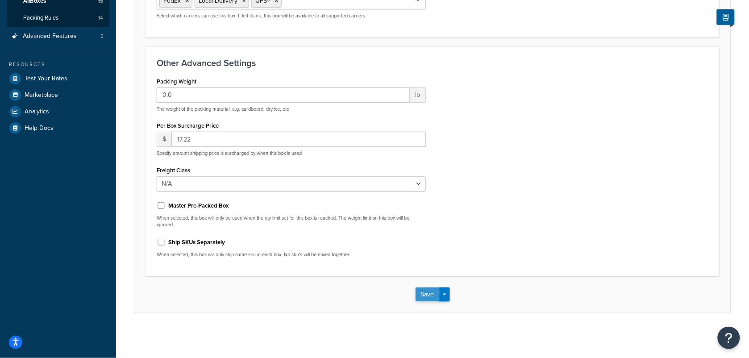
click at [425, 289] on button "Save" at bounding box center [428, 295] width 24 height 14
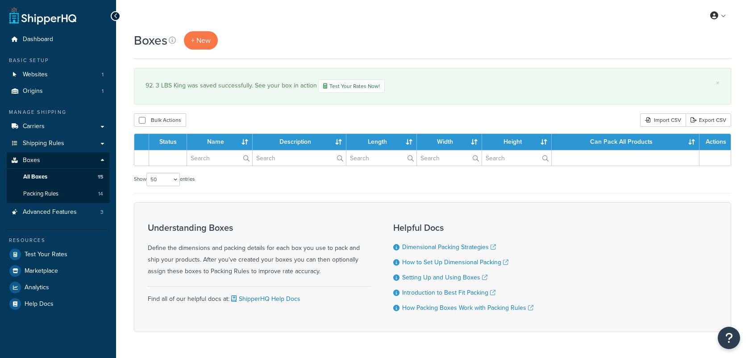
select select "50"
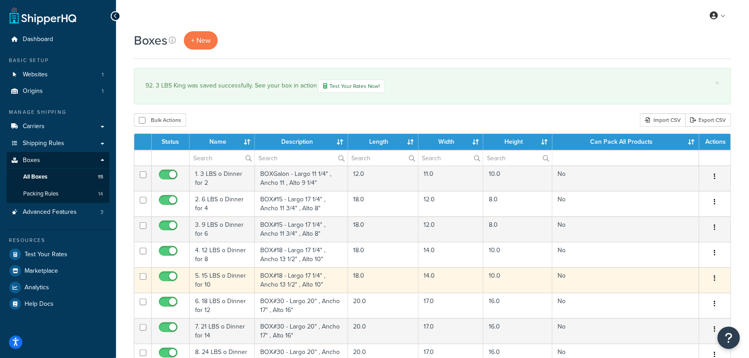
scroll to position [279, 0]
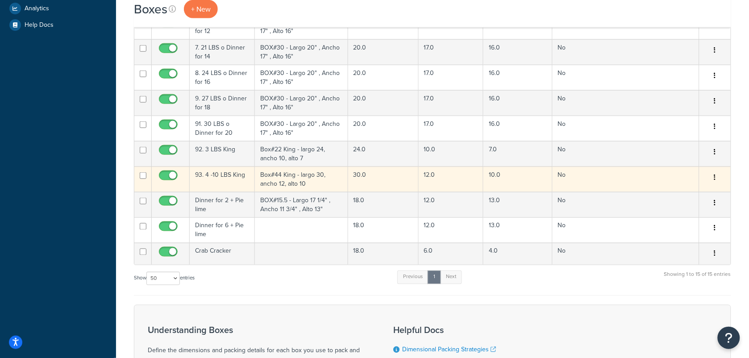
click at [231, 179] on td "93. 4 -10 LBS King" at bounding box center [222, 179] width 65 height 25
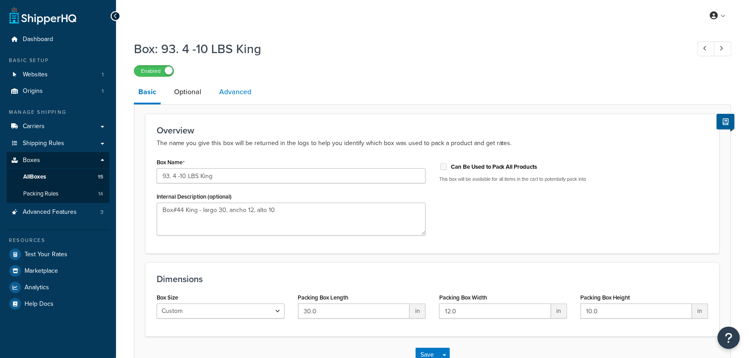
click at [231, 89] on link "Advanced" at bounding box center [235, 91] width 41 height 21
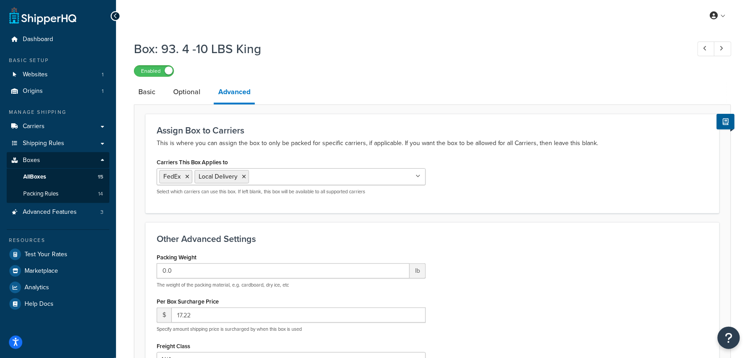
click at [281, 175] on input "Carriers This Box Applies to" at bounding box center [290, 176] width 79 height 10
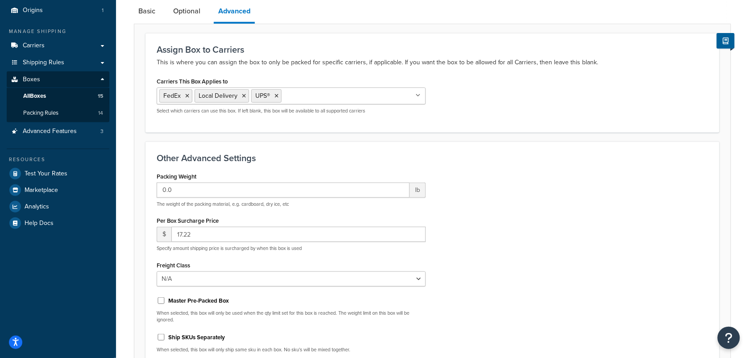
scroll to position [177, 0]
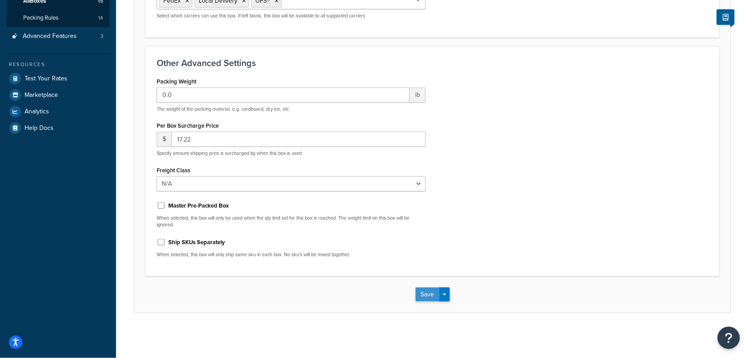
click at [429, 293] on button "Save" at bounding box center [428, 295] width 24 height 14
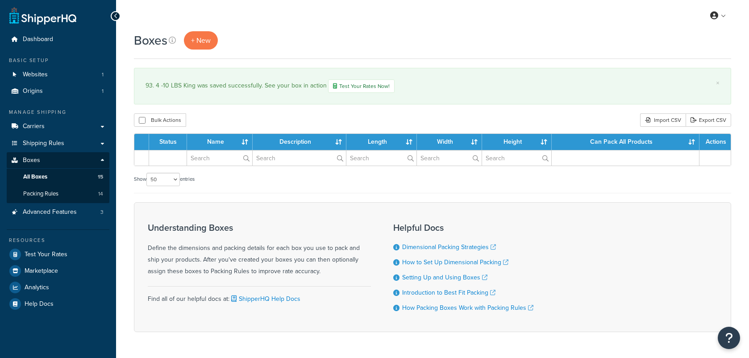
select select "50"
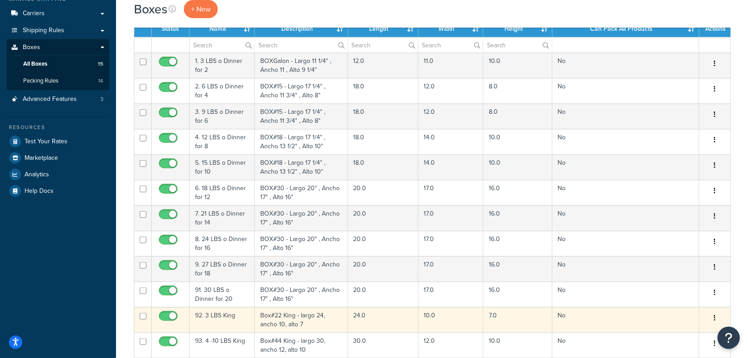
scroll to position [279, 0]
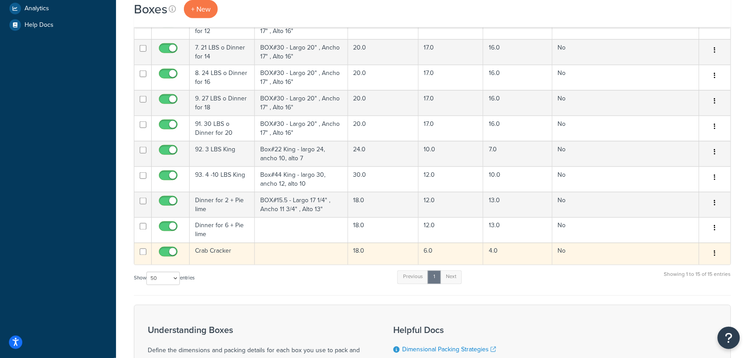
click at [213, 257] on td "Crab Cracker" at bounding box center [222, 254] width 65 height 22
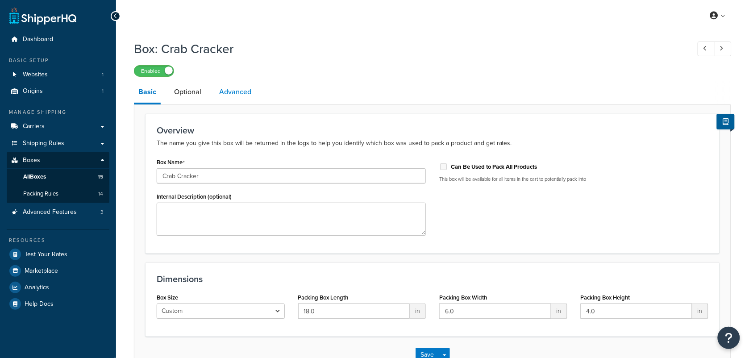
click at [240, 91] on link "Advanced" at bounding box center [235, 91] width 41 height 21
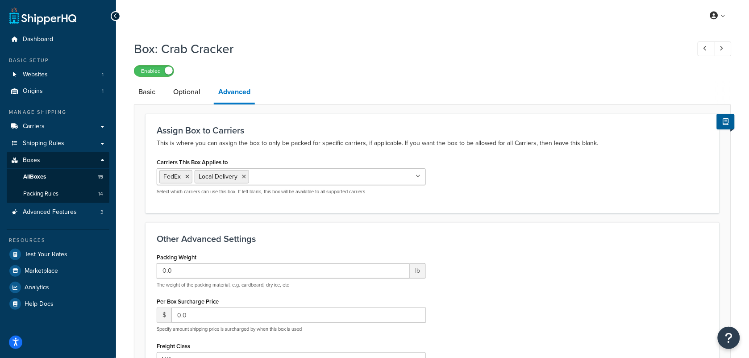
click at [266, 173] on input "Carriers This Box Applies to" at bounding box center [290, 176] width 79 height 10
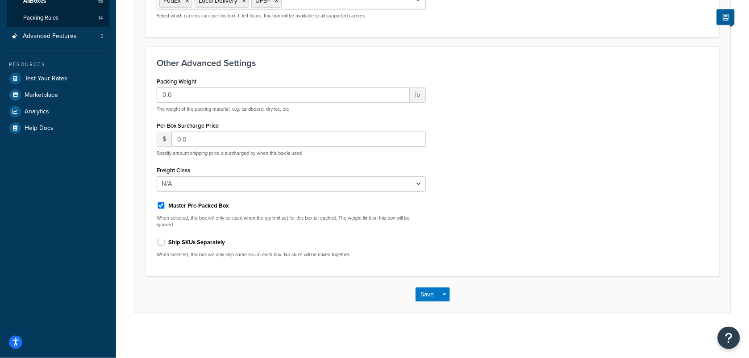
scroll to position [177, 0]
click at [421, 289] on button "Save" at bounding box center [428, 295] width 24 height 14
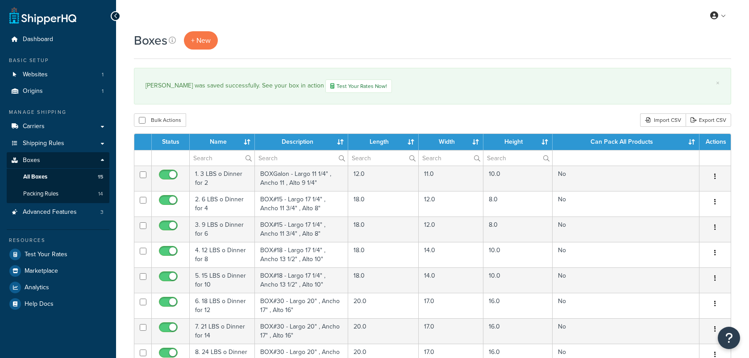
select select "50"
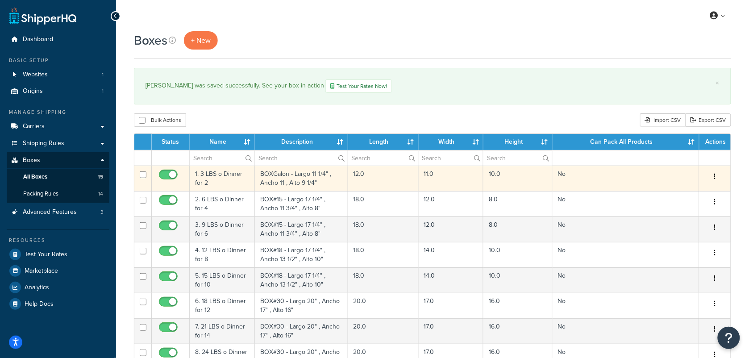
click at [224, 181] on td "1. 3 LBS o Dinner for 2" at bounding box center [222, 178] width 65 height 25
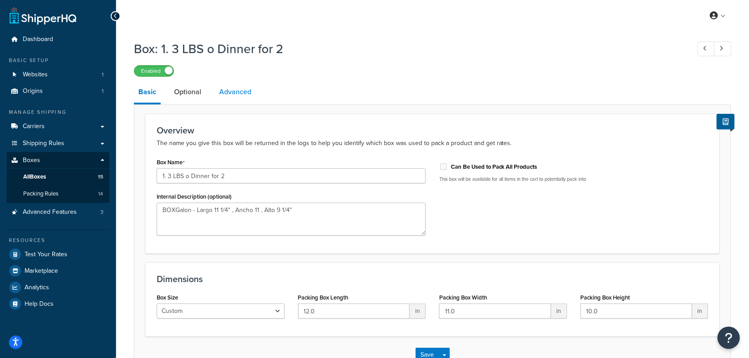
click at [235, 90] on link "Advanced" at bounding box center [235, 91] width 41 height 21
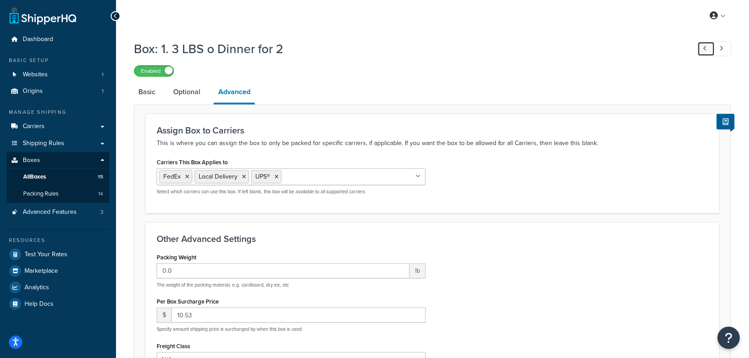
click at [704, 49] on icon at bounding box center [706, 49] width 4 height 6
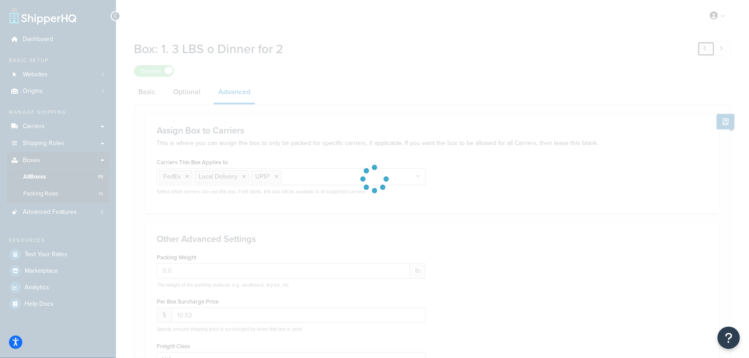
type input "0.0"
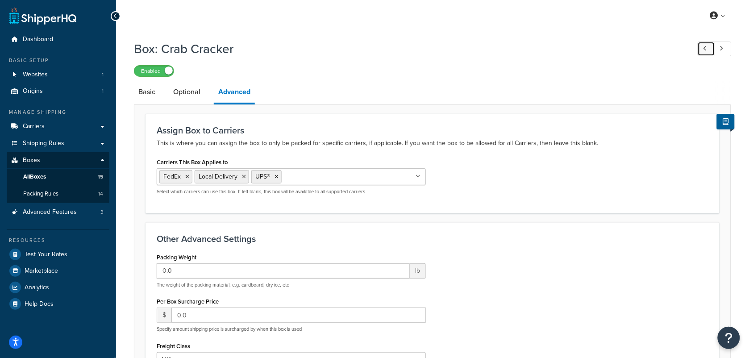
click at [704, 49] on icon at bounding box center [706, 49] width 4 height 6
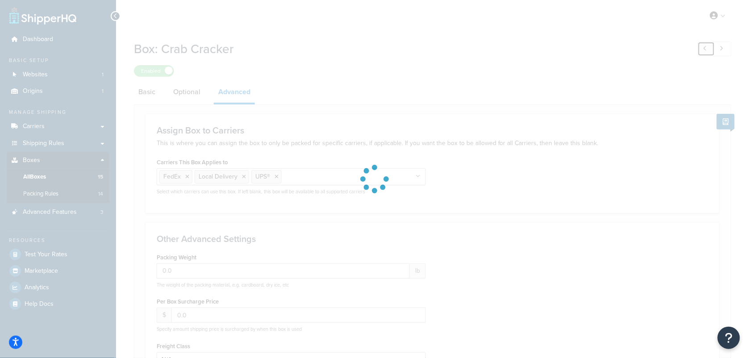
checkbox input "false"
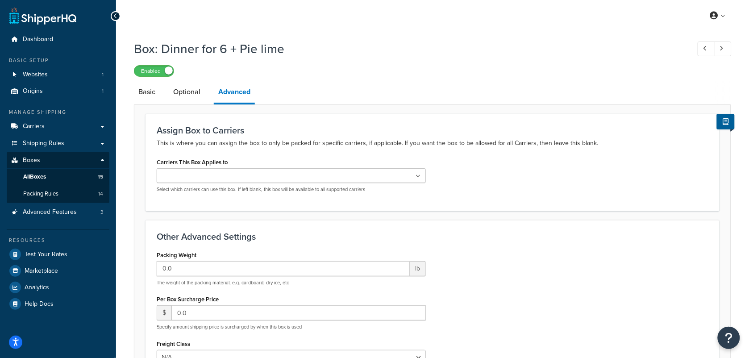
click at [313, 173] on ul at bounding box center [291, 175] width 269 height 15
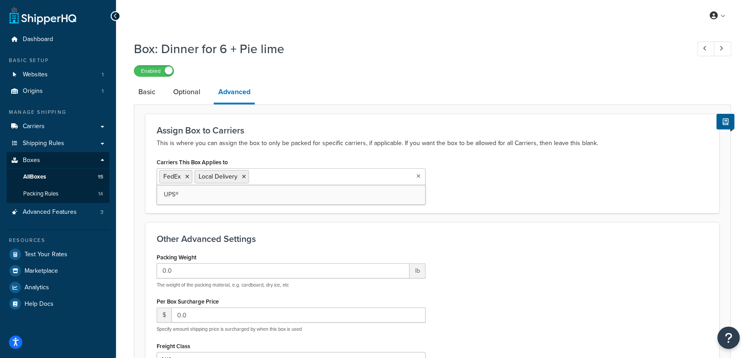
click at [248, 208] on div "Assign Box to Carriers This is where you can assign the box to only be packed f…" at bounding box center [433, 163] width 574 height 99
click at [309, 176] on input "Carriers This Box Applies to" at bounding box center [290, 176] width 79 height 10
drag, startPoint x: 726, startPoint y: 48, endPoint x: 470, endPoint y: 59, distance: 256.1
click at [726, 48] on link at bounding box center [723, 49] width 17 height 15
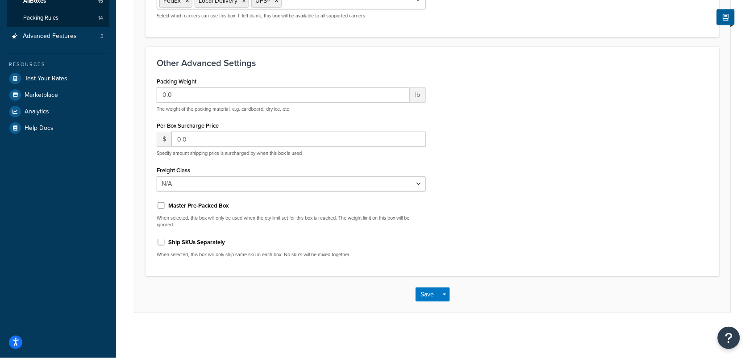
scroll to position [177, 0]
click at [423, 292] on button "Save" at bounding box center [428, 295] width 24 height 14
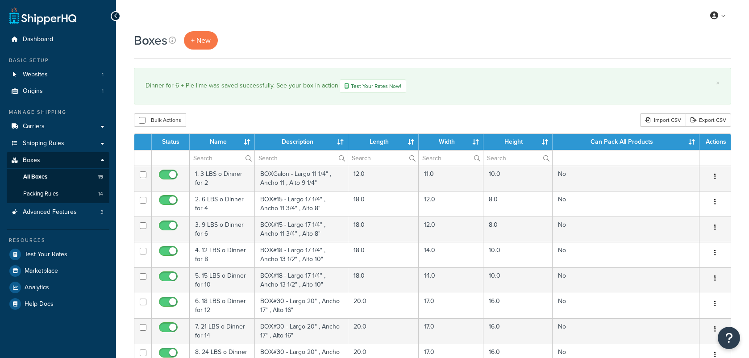
select select "50"
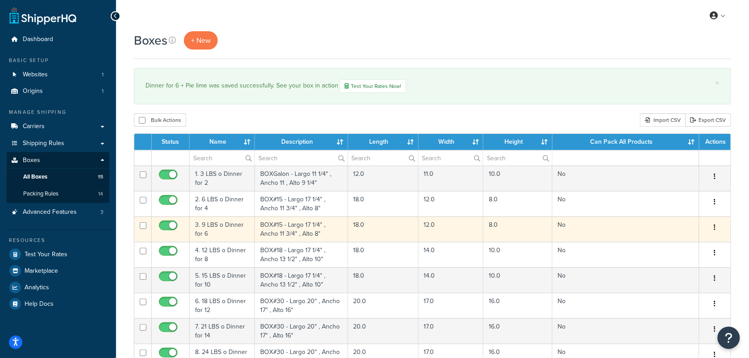
scroll to position [279, 0]
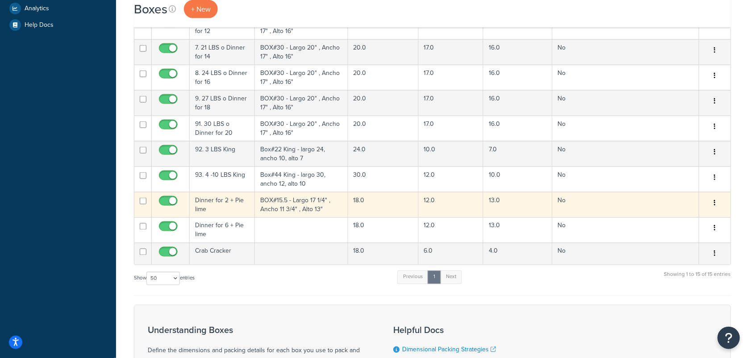
click at [227, 210] on td "Dinner for 2 + Pie lime" at bounding box center [222, 204] width 65 height 25
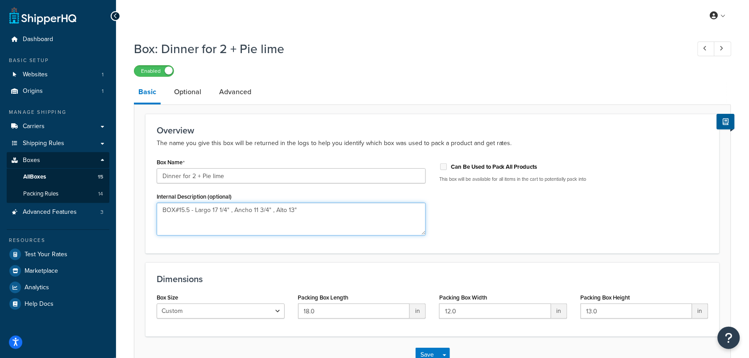
drag, startPoint x: 305, startPoint y: 210, endPoint x: 124, endPoint y: 197, distance: 181.3
click at [124, 197] on div "Box: Dinner for 2 + Pie lime Enabled Basic Optional Advanced Overview The name …" at bounding box center [432, 216] width 633 height 360
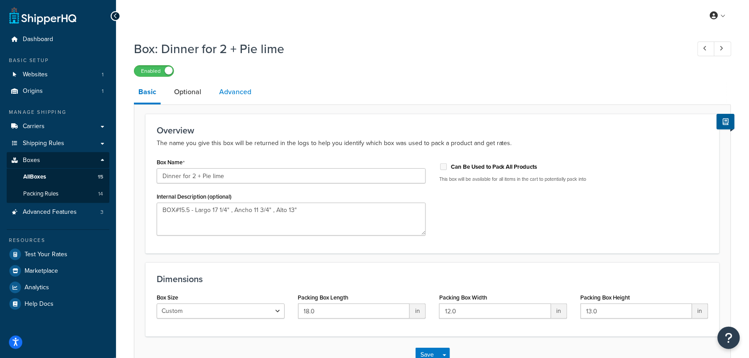
click at [221, 92] on link "Advanced" at bounding box center [235, 91] width 41 height 21
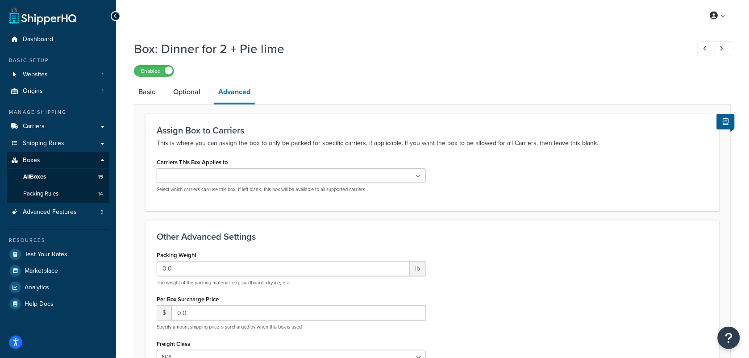
click at [223, 176] on input "Carriers This Box Applies to" at bounding box center [198, 176] width 79 height 10
click at [219, 175] on input "Carriers This Box Applies to" at bounding box center [234, 176] width 79 height 10
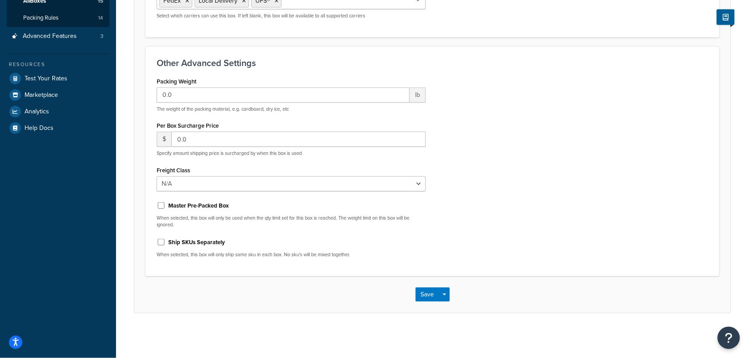
scroll to position [177, 0]
click at [421, 293] on button "Save" at bounding box center [428, 295] width 24 height 14
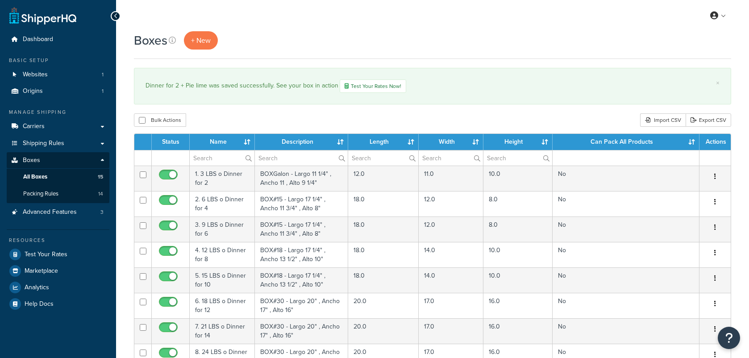
select select "50"
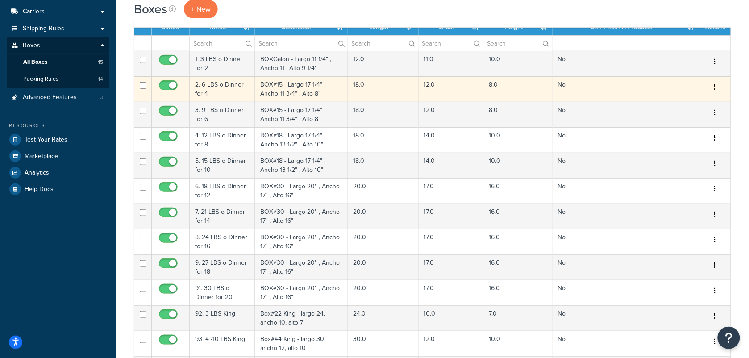
scroll to position [279, 0]
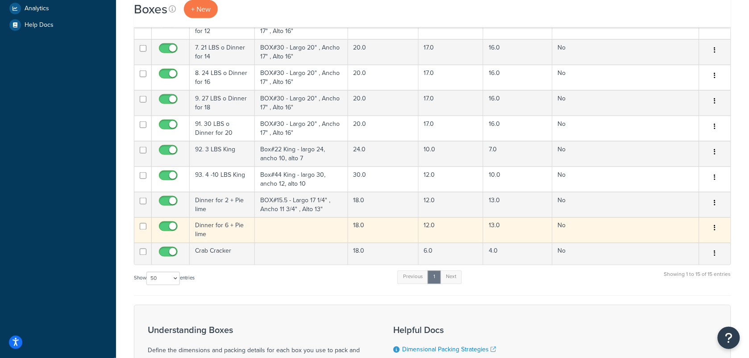
click at [219, 228] on td "Dinner for 6 + Pie lime" at bounding box center [222, 229] width 65 height 25
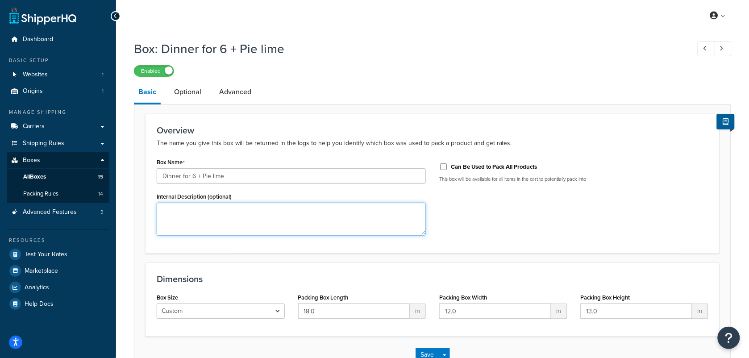
click at [231, 212] on textarea "Internal Description (optional)" at bounding box center [291, 219] width 269 height 33
paste textarea "BOX#15.5 - Largo 17 1/4" , Ancho 11 3/4" , Alto 13""
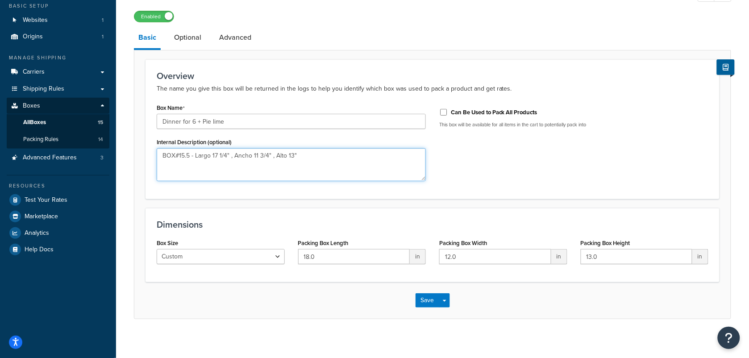
scroll to position [62, 0]
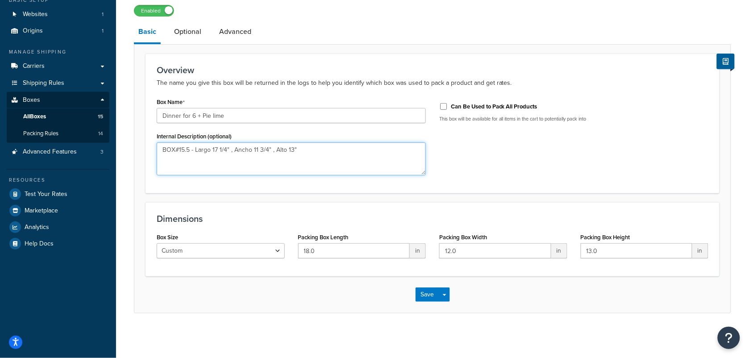
type textarea "BOX#15.5 - Largo 17 1/4" , Ancho 11 3/4" , Alto 13""
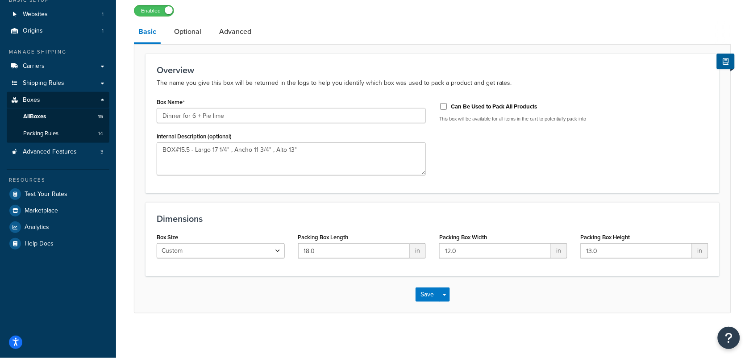
click at [427, 287] on div "Save Save Dropdown Save and Edit Save and Duplicate Save and Create New" at bounding box center [432, 294] width 597 height 37
click at [427, 289] on button "Save" at bounding box center [428, 295] width 24 height 14
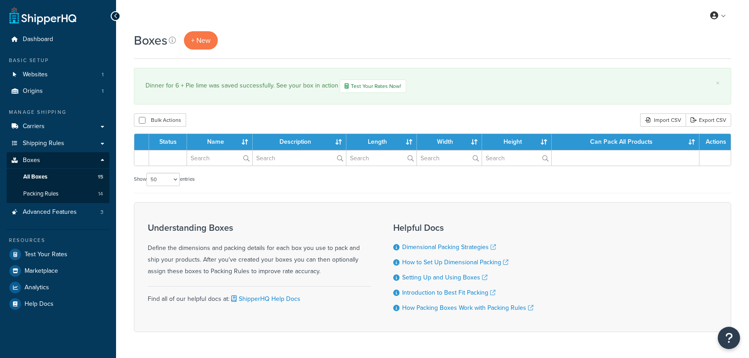
select select "50"
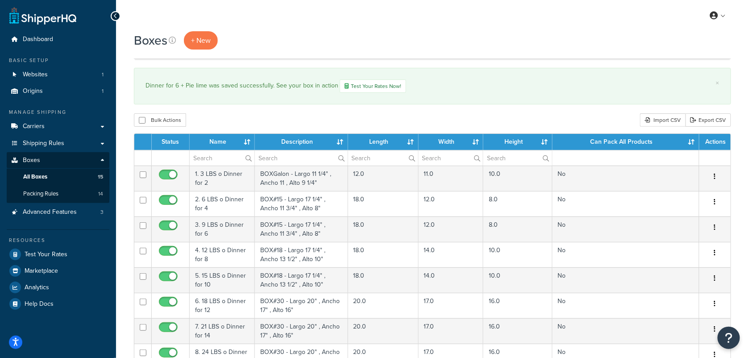
scroll to position [279, 0]
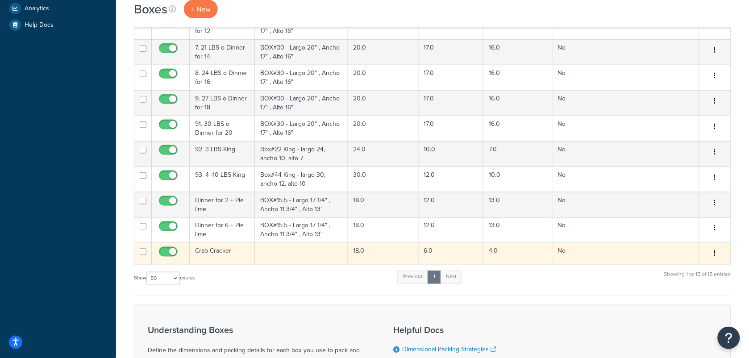
click at [226, 255] on td "Crab Cracker" at bounding box center [222, 254] width 65 height 22
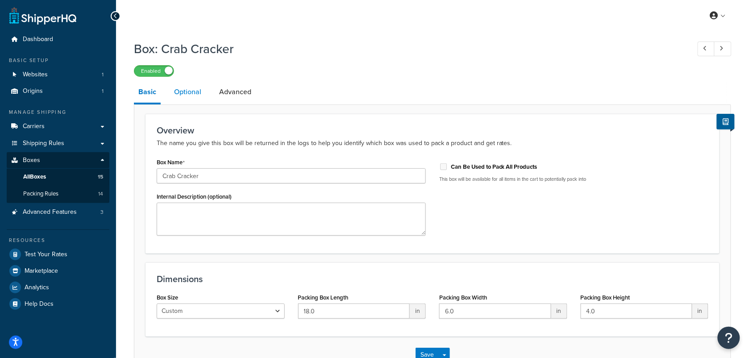
click at [193, 90] on link "Optional" at bounding box center [188, 91] width 36 height 21
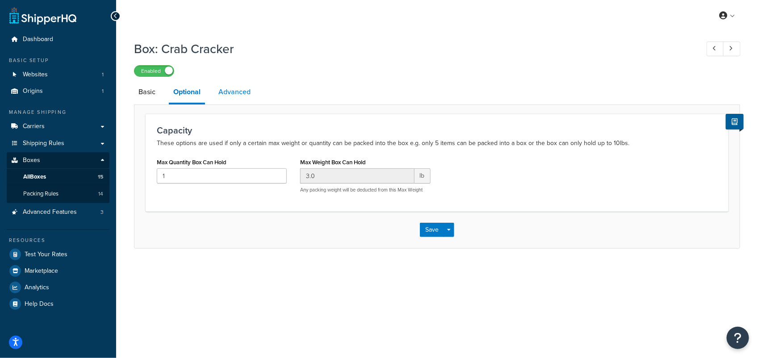
click at [224, 92] on link "Advanced" at bounding box center [234, 91] width 41 height 21
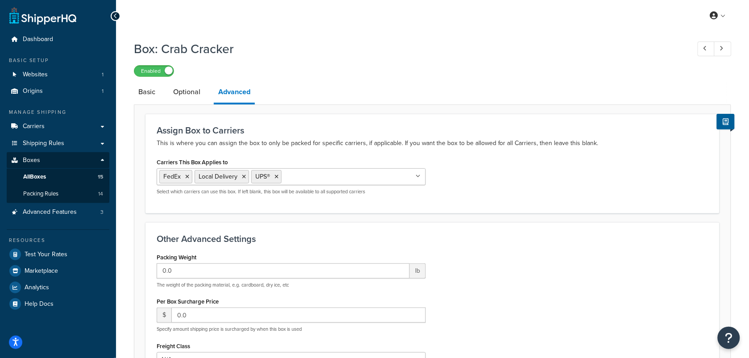
click at [586, 261] on div "Packing Weight 0.0 lb The weight of the packing material, e.g. cardboard, dry i…" at bounding box center [432, 346] width 565 height 190
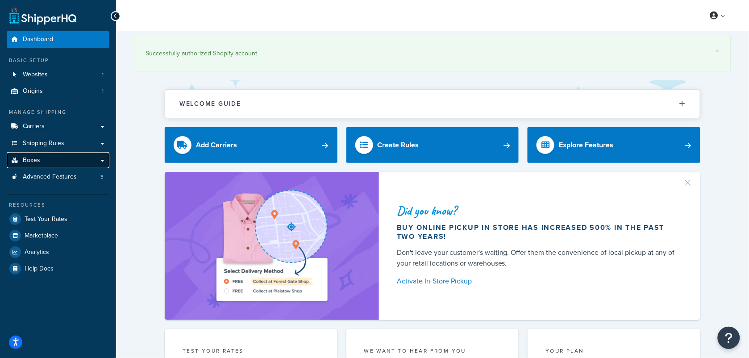
click at [45, 166] on link "Boxes" at bounding box center [58, 160] width 103 height 17
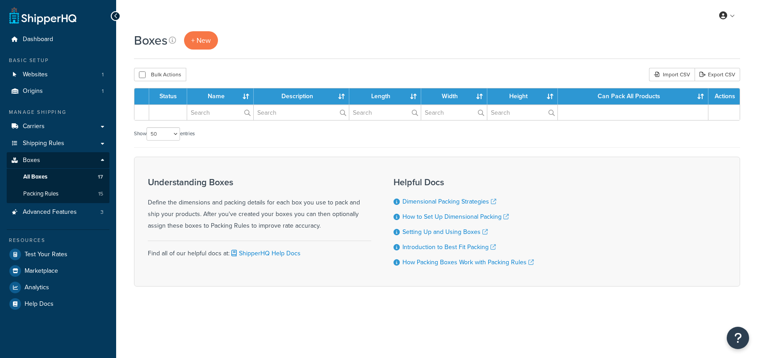
select select "50"
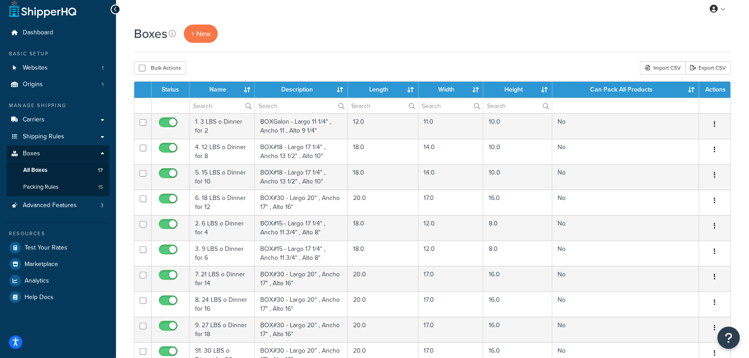
scroll to position [279, 0]
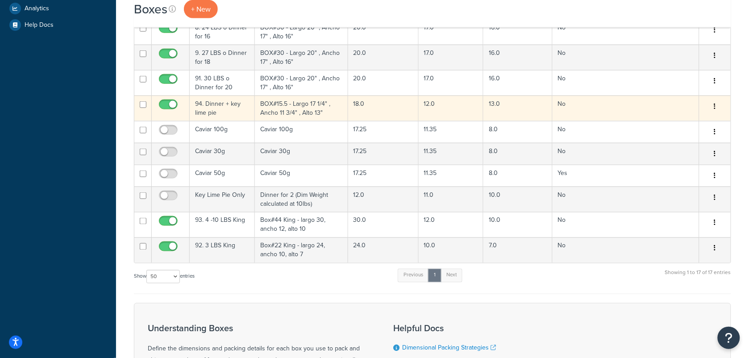
click at [240, 108] on td "94. Dinner + key lime pie" at bounding box center [222, 108] width 65 height 25
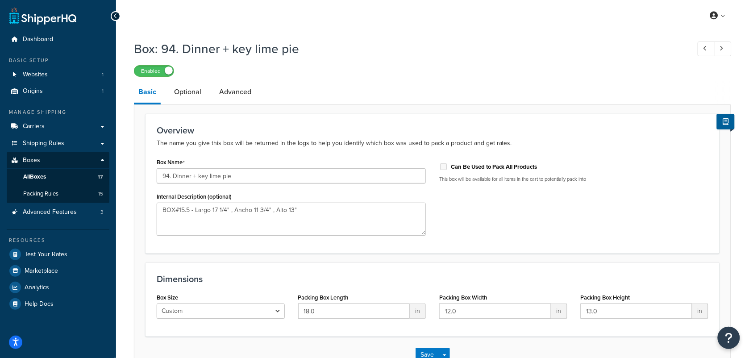
click at [167, 84] on li "Basic" at bounding box center [152, 92] width 36 height 23
click at [181, 88] on link "Optional" at bounding box center [188, 91] width 36 height 21
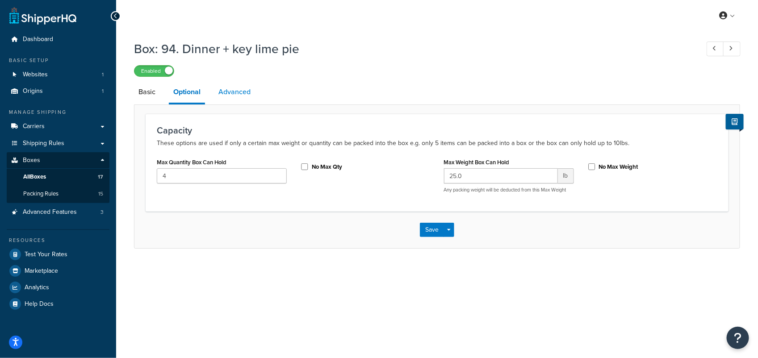
click at [242, 92] on link "Advanced" at bounding box center [234, 91] width 41 height 21
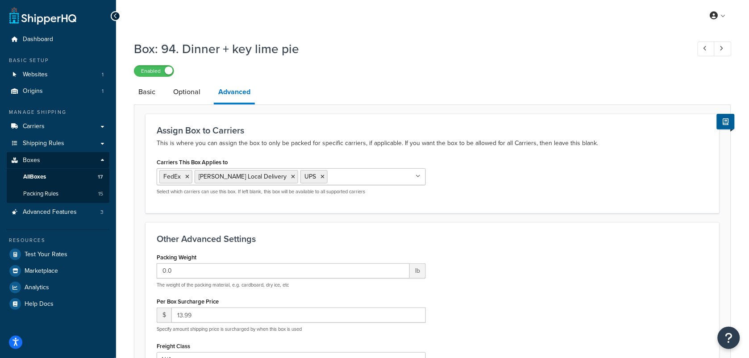
scroll to position [56, 0]
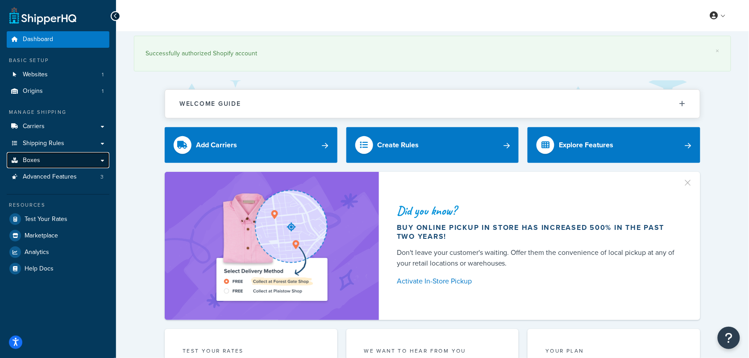
click at [43, 159] on link "Boxes" at bounding box center [58, 160] width 103 height 17
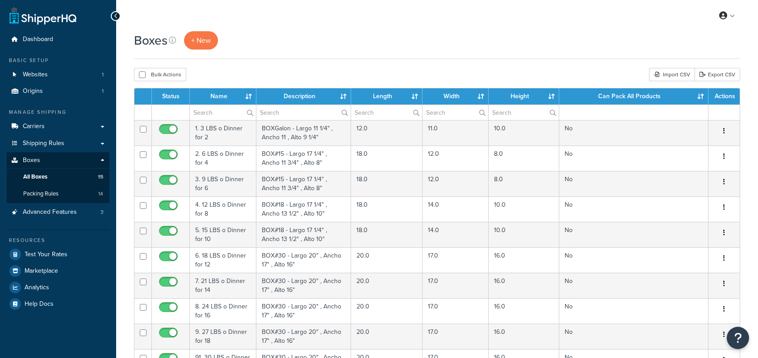
select select "50"
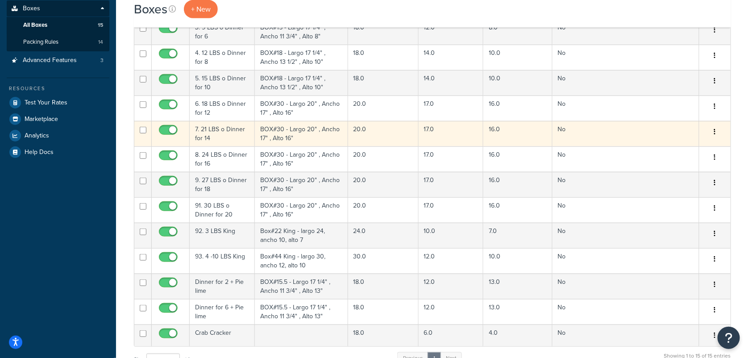
scroll to position [167, 0]
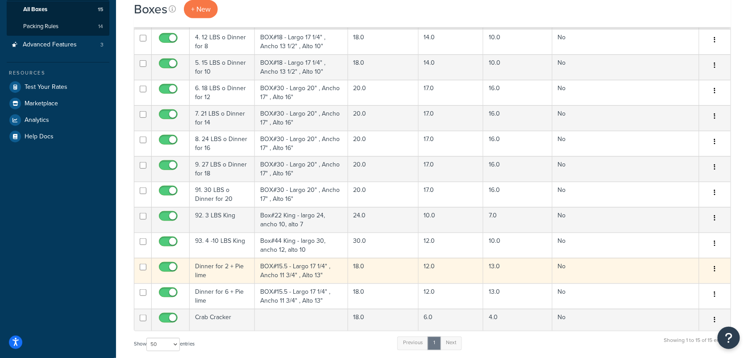
click at [230, 272] on td "Dinner for 2 + Pie lime" at bounding box center [222, 270] width 65 height 25
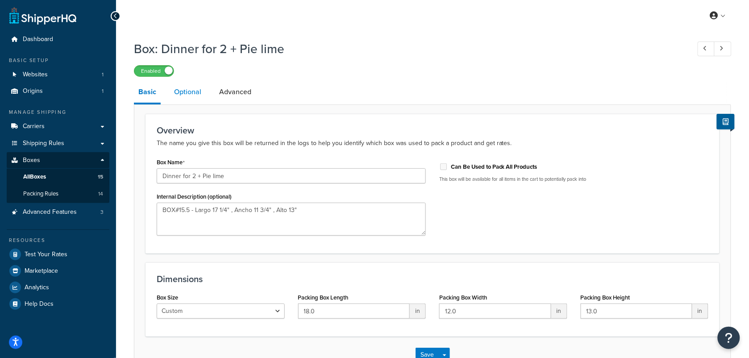
click at [192, 95] on link "Optional" at bounding box center [188, 91] width 36 height 21
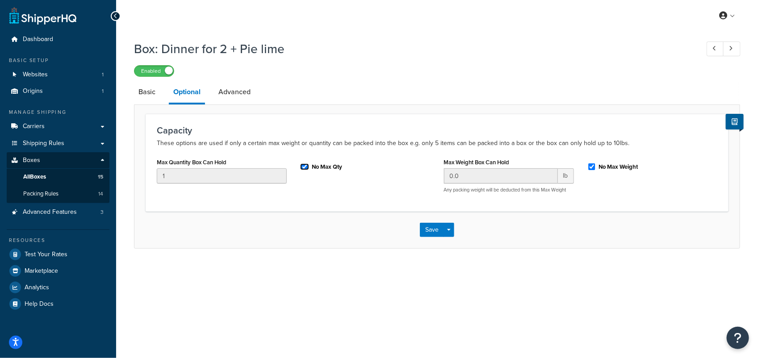
click at [304, 167] on input "No Max Qty" at bounding box center [304, 166] width 9 height 7
checkbox input "false"
click at [593, 168] on input "No Max Weight" at bounding box center [591, 166] width 9 height 7
checkbox input "false"
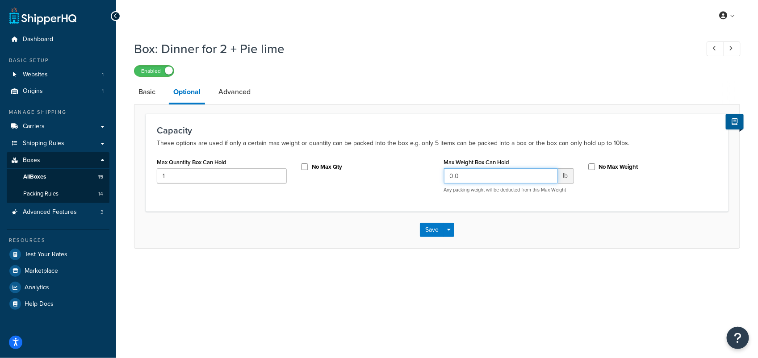
drag, startPoint x: 508, startPoint y: 176, endPoint x: 441, endPoint y: 173, distance: 67.1
click at [441, 173] on div "Max Weight Box Can Hold 0.0 lb Any packing weight will be deducted from this Ma…" at bounding box center [508, 178] width 143 height 44
type input "25"
click at [622, 199] on div "Max Quantity Box Can Hold 1 No Max Qty Max Weight Box Can Hold 25 lb Any packin…" at bounding box center [437, 178] width 574 height 44
click at [435, 233] on button "Save" at bounding box center [432, 230] width 24 height 14
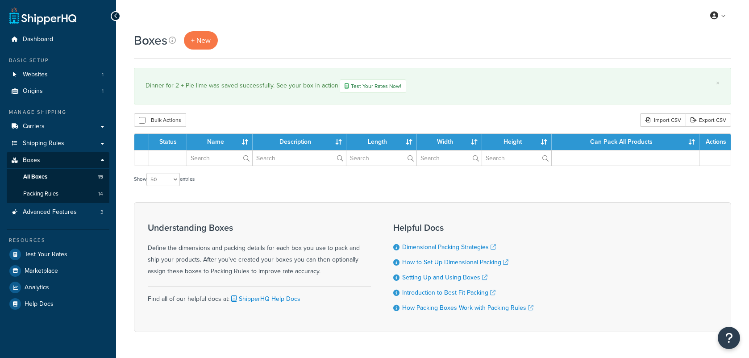
select select "50"
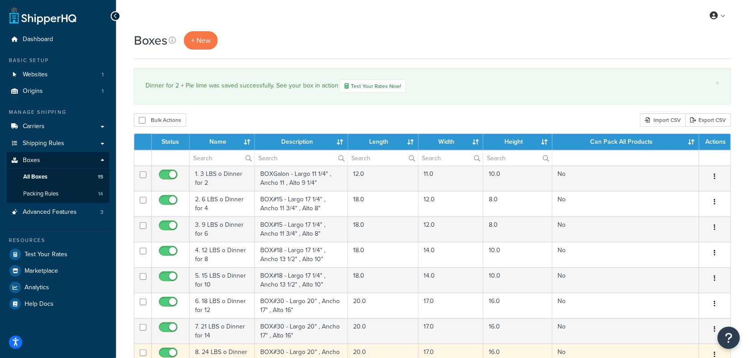
scroll to position [223, 0]
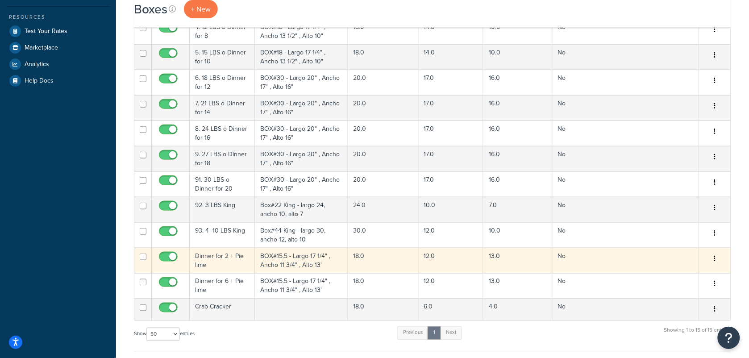
click at [239, 269] on td "Dinner for 2 + Pie lime" at bounding box center [222, 260] width 65 height 25
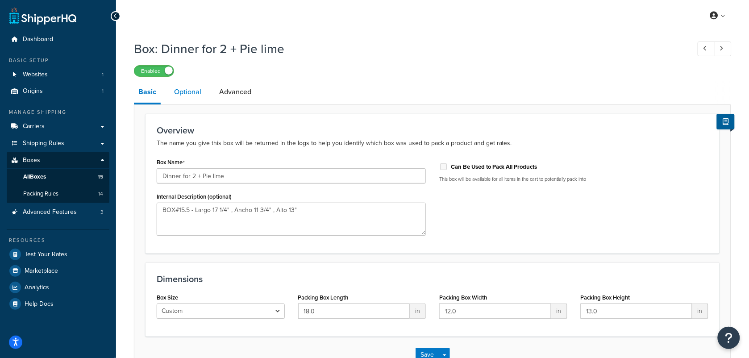
click at [191, 93] on link "Optional" at bounding box center [188, 91] width 36 height 21
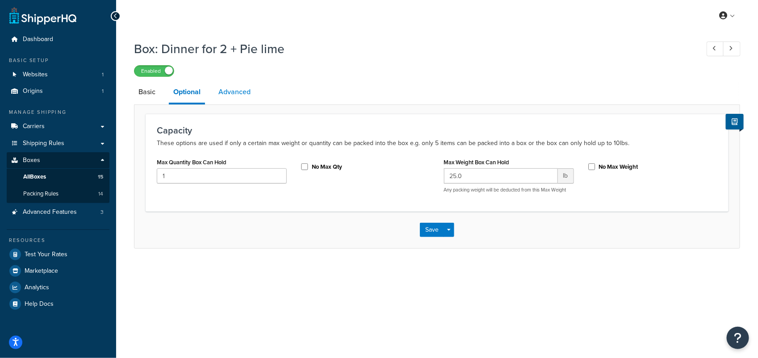
click at [240, 95] on link "Advanced" at bounding box center [234, 91] width 41 height 21
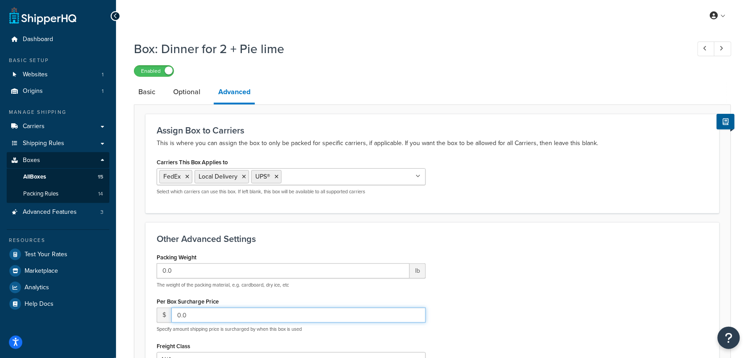
click at [232, 311] on input "0.0" at bounding box center [298, 315] width 255 height 15
type input "0"
type input "13.99"
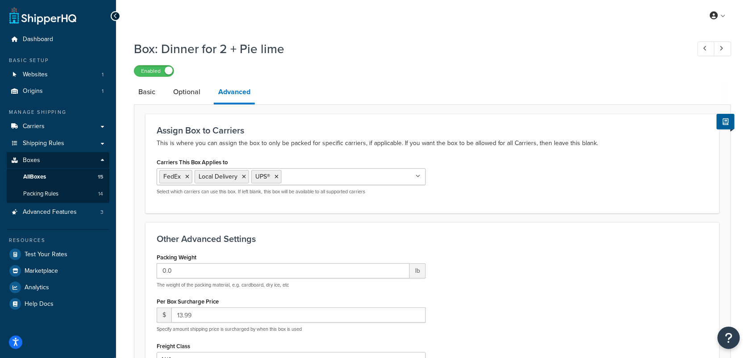
click at [517, 258] on div "Packing Weight 0.0 lb The weight of the packing material, e.g. cardboard, dry i…" at bounding box center [432, 346] width 565 height 190
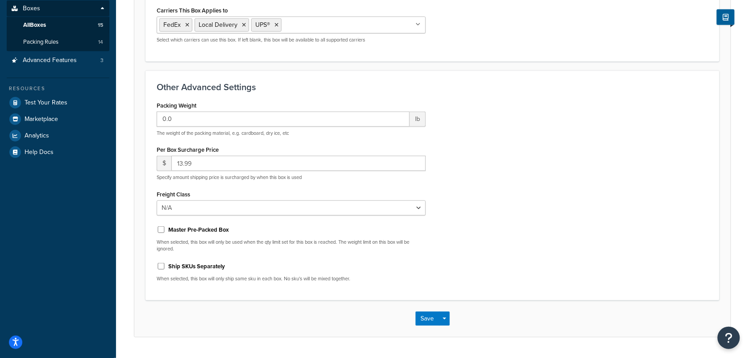
scroll to position [167, 0]
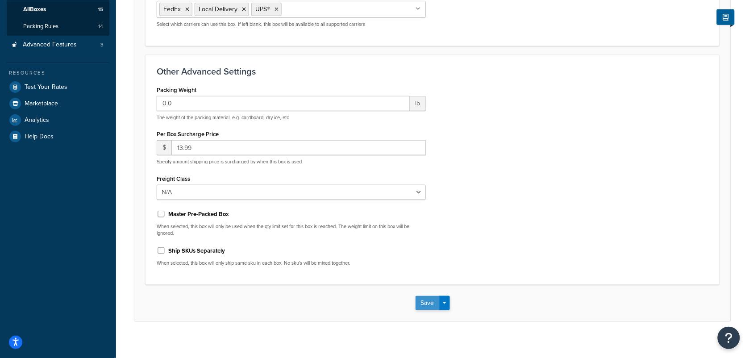
click at [431, 305] on button "Save" at bounding box center [428, 303] width 24 height 14
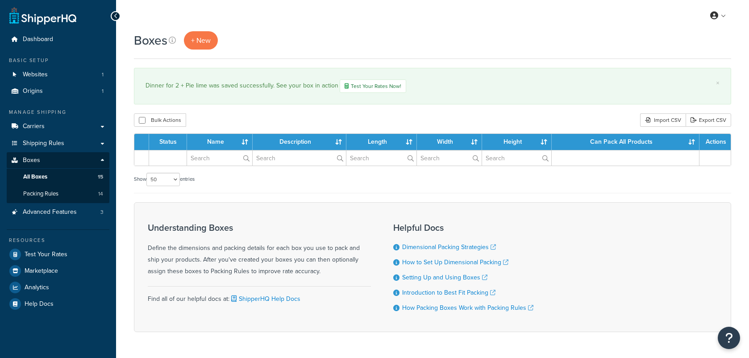
select select "50"
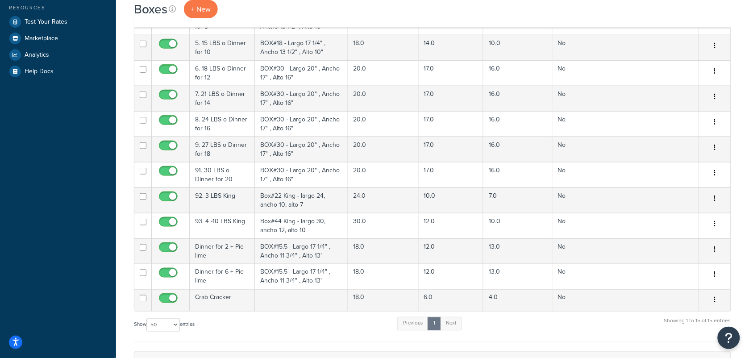
scroll to position [223, 0]
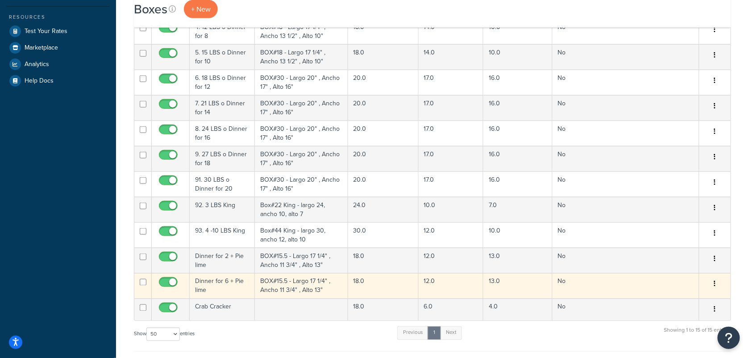
click at [224, 284] on td "Dinner for 6 + Pie lime" at bounding box center [222, 285] width 65 height 25
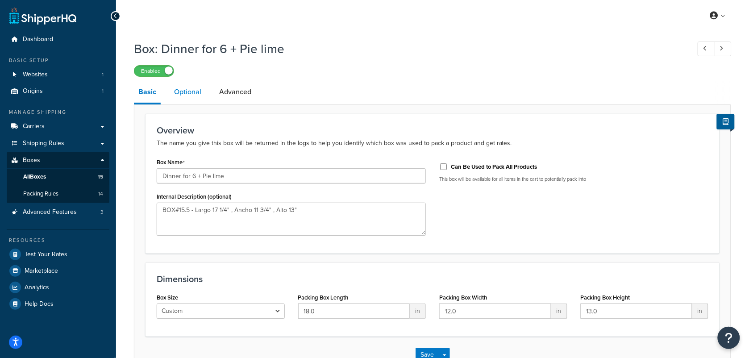
click at [188, 87] on link "Optional" at bounding box center [188, 91] width 36 height 21
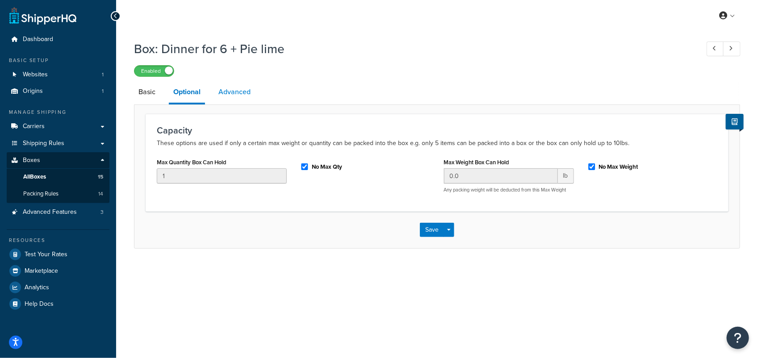
click at [242, 94] on link "Advanced" at bounding box center [234, 91] width 41 height 21
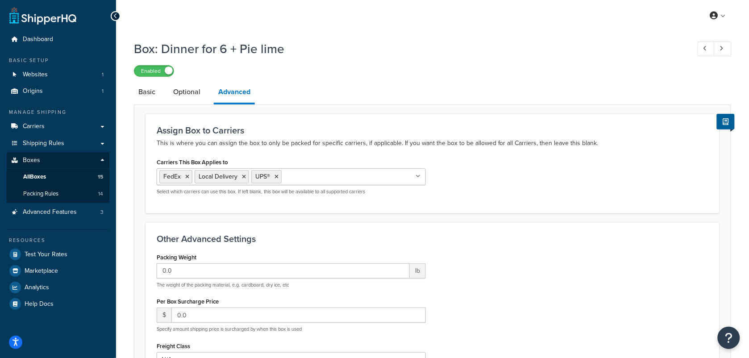
click at [205, 93] on li "Optional" at bounding box center [191, 91] width 45 height 21
click at [197, 93] on link "Optional" at bounding box center [187, 91] width 36 height 21
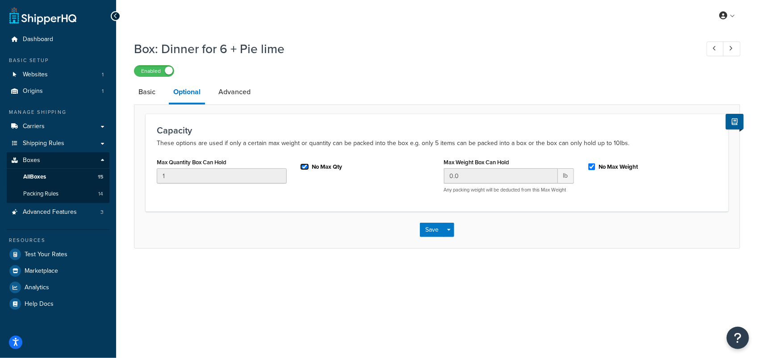
click at [306, 168] on input "No Max Qty" at bounding box center [304, 166] width 9 height 7
checkbox input "false"
click at [590, 167] on input "No Max Weight" at bounding box center [591, 166] width 9 height 7
checkbox input "false"
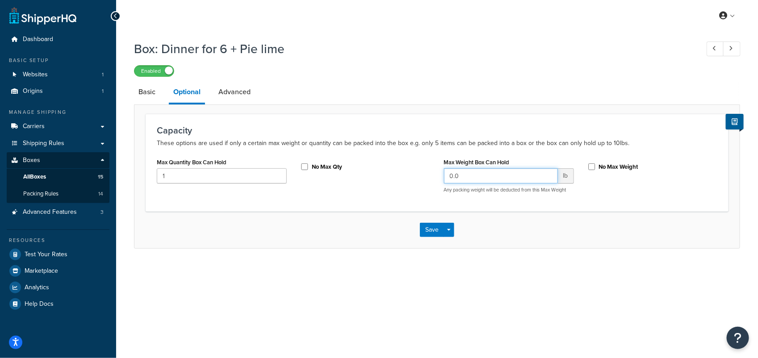
click at [508, 179] on input "0.0" at bounding box center [501, 175] width 114 height 15
drag, startPoint x: 508, startPoint y: 179, endPoint x: 426, endPoint y: 178, distance: 82.2
click at [426, 178] on div "Max Quantity Box Can Hold 1 No Max Qty Max Weight Box Can Hold 0.0 lb Any packi…" at bounding box center [437, 178] width 574 height 44
type input "25"
click at [377, 199] on div "Max Quantity Box Can Hold 1 No Max Qty Max Weight Box Can Hold 25 lb Any packin…" at bounding box center [437, 178] width 574 height 44
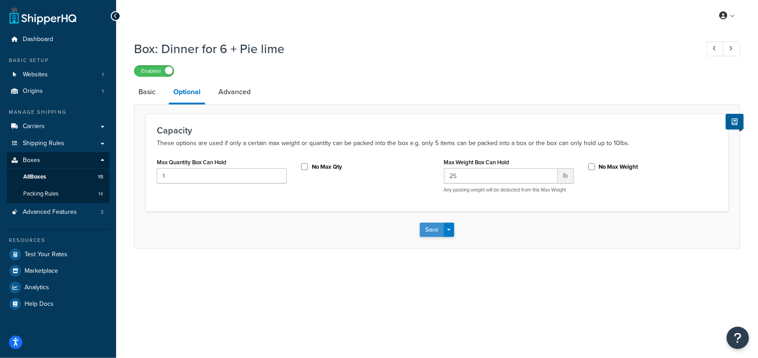
click at [425, 233] on button "Save" at bounding box center [432, 230] width 24 height 14
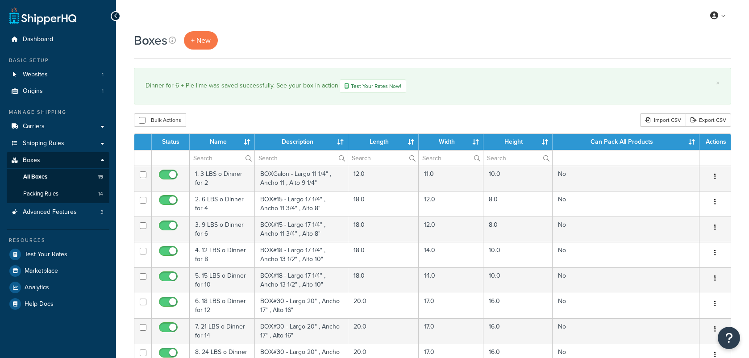
select select "50"
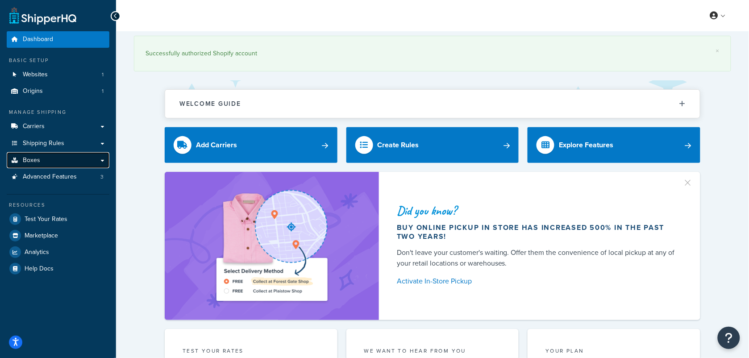
click at [48, 157] on link "Boxes" at bounding box center [58, 160] width 103 height 17
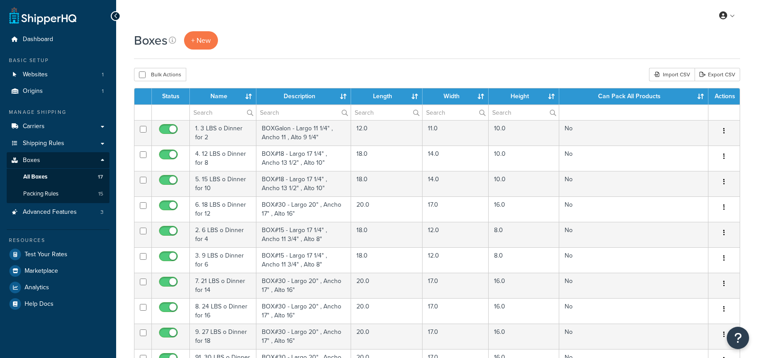
select select "50"
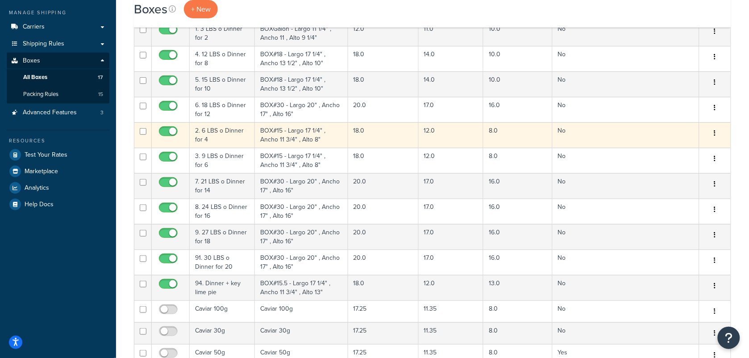
scroll to position [223, 0]
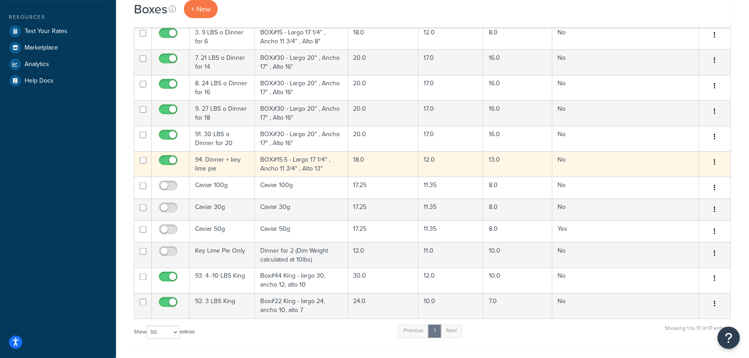
click at [219, 161] on td "94. Dinner + key lime pie" at bounding box center [222, 163] width 65 height 25
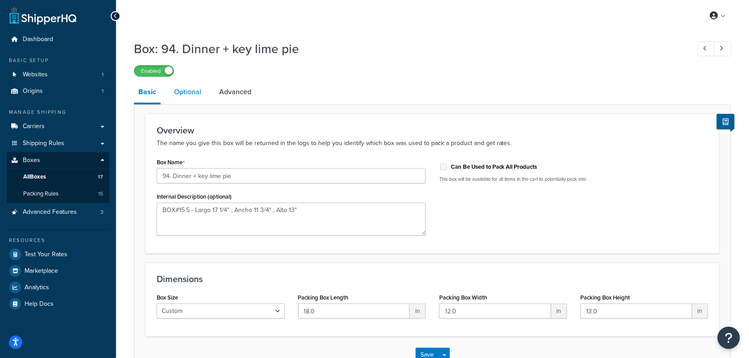
click at [194, 95] on link "Optional" at bounding box center [188, 91] width 36 height 21
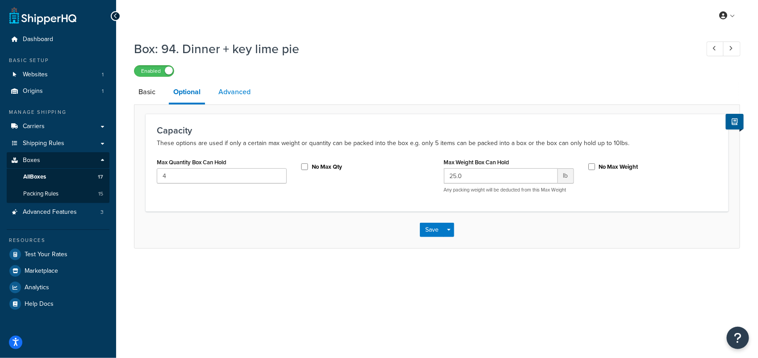
click at [242, 95] on link "Advanced" at bounding box center [234, 91] width 41 height 21
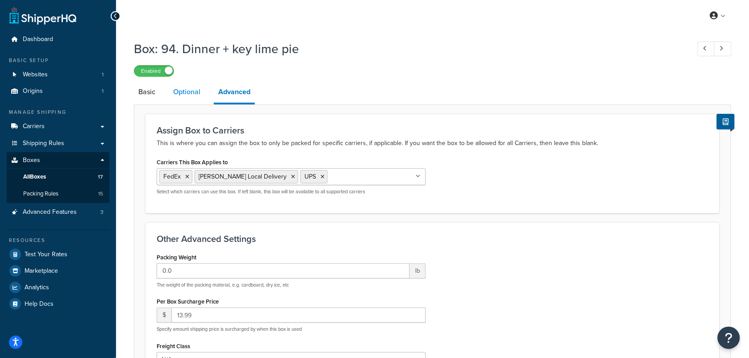
click at [185, 94] on link "Optional" at bounding box center [187, 91] width 36 height 21
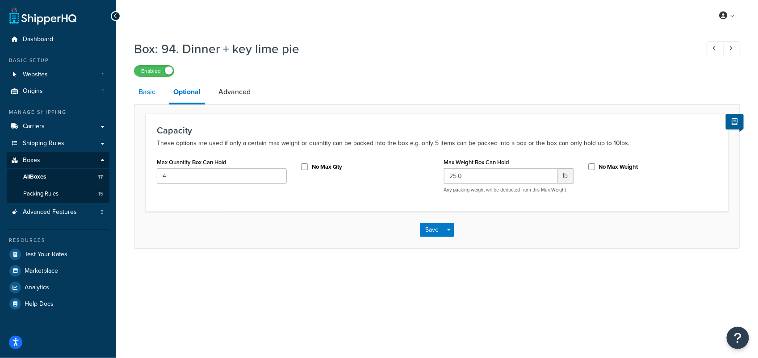
click at [142, 95] on link "Basic" at bounding box center [147, 91] width 26 height 21
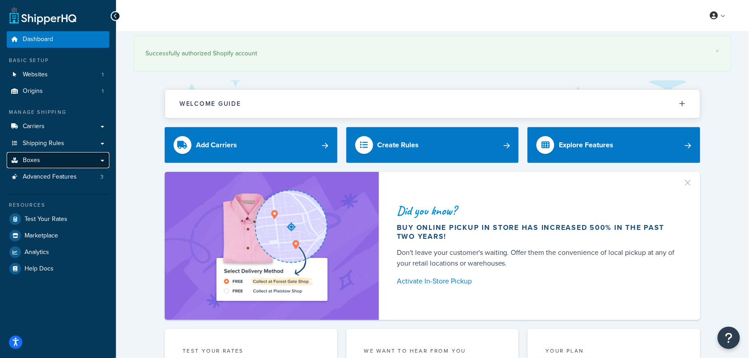
click at [37, 162] on span "Boxes" at bounding box center [31, 161] width 17 height 8
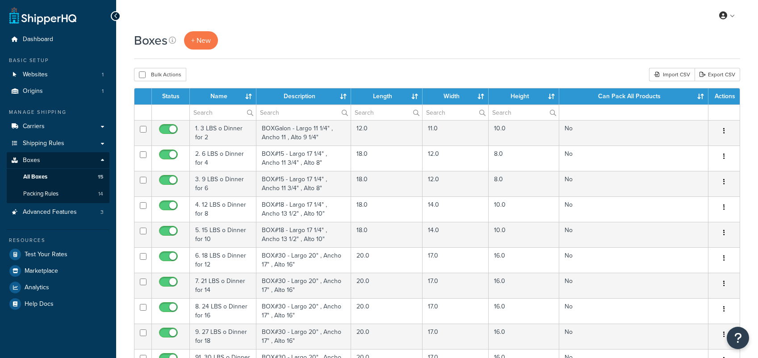
select select "50"
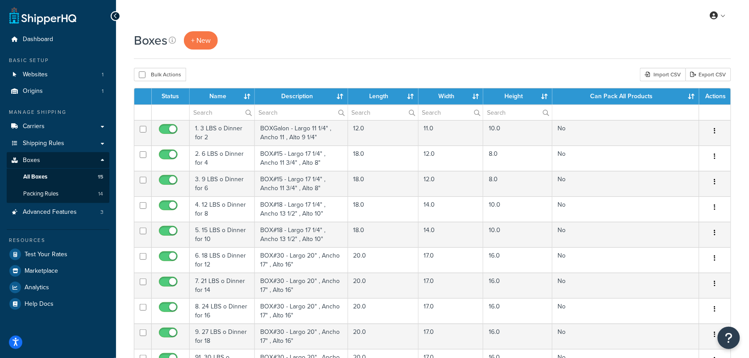
scroll to position [279, 0]
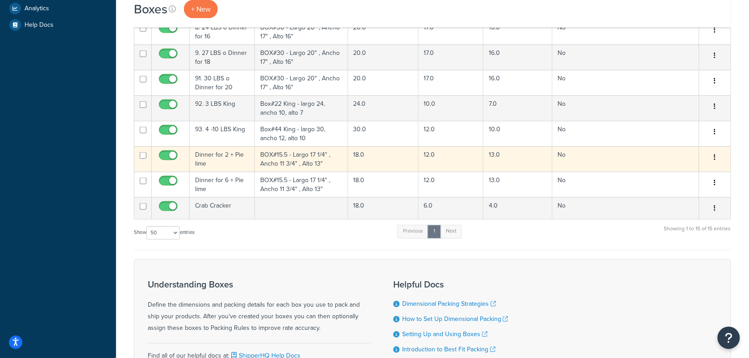
click at [222, 159] on td "Dinner for 2 + Pie lime" at bounding box center [222, 158] width 65 height 25
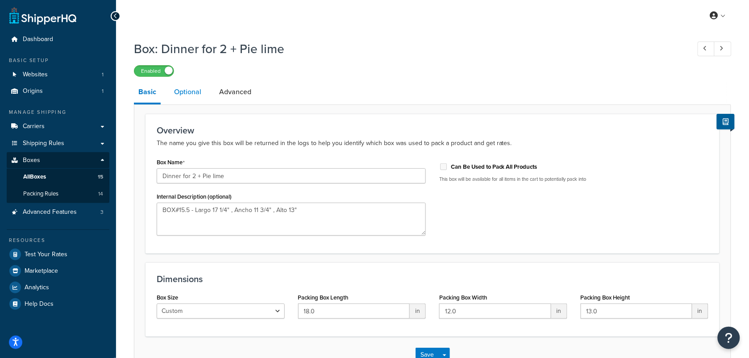
click at [189, 95] on link "Optional" at bounding box center [188, 91] width 36 height 21
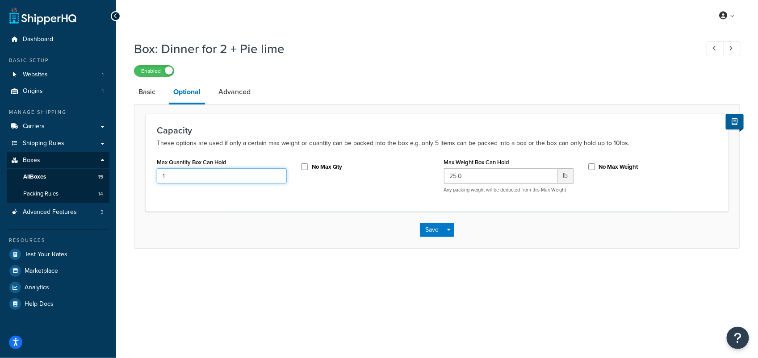
drag, startPoint x: 180, startPoint y: 173, endPoint x: 135, endPoint y: 174, distance: 44.2
click at [135, 174] on form "Capacity These options are used if only a certain max weight or quantity can be…" at bounding box center [436, 181] width 605 height 134
type input "4"
click at [358, 197] on div "Max Quantity Box Can Hold 4 No Max Qty Max Weight Box Can Hold 25.0 lb Any pack…" at bounding box center [437, 178] width 574 height 44
click at [429, 227] on button "Save" at bounding box center [432, 230] width 24 height 14
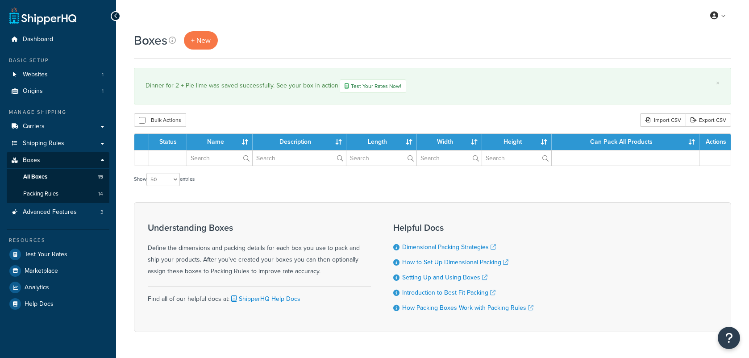
select select "50"
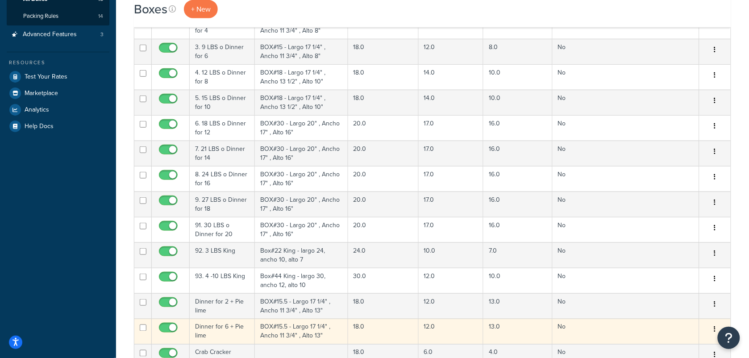
scroll to position [223, 0]
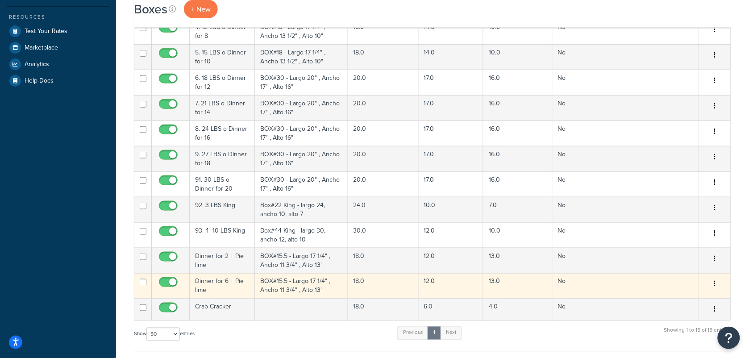
click at [234, 288] on td "Dinner for 6 + Pie lime" at bounding box center [222, 285] width 65 height 25
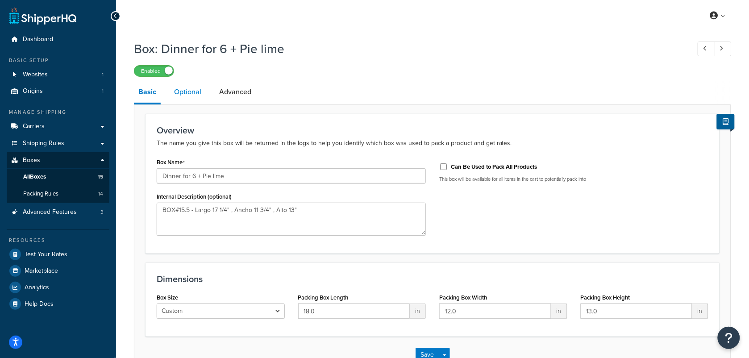
click at [188, 93] on link "Optional" at bounding box center [188, 91] width 36 height 21
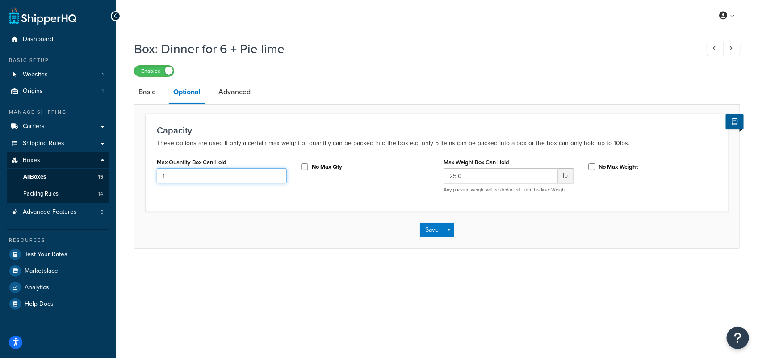
drag, startPoint x: 191, startPoint y: 170, endPoint x: 162, endPoint y: 172, distance: 29.6
click at [162, 172] on input "1" at bounding box center [222, 175] width 130 height 15
type input "4"
click at [429, 233] on button "Save" at bounding box center [432, 230] width 24 height 14
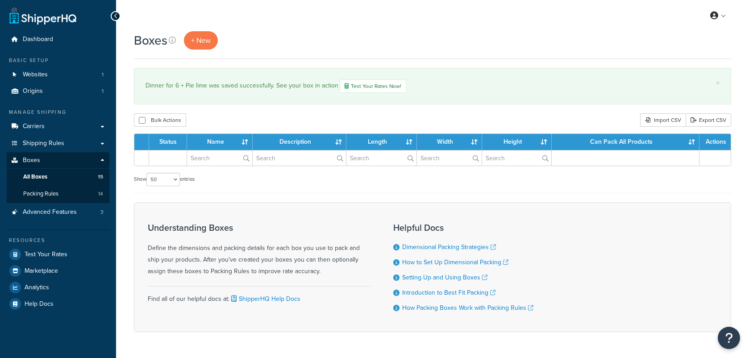
select select "50"
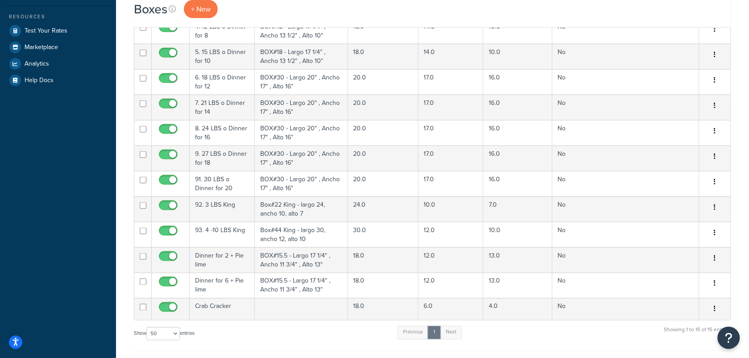
scroll to position [279, 0]
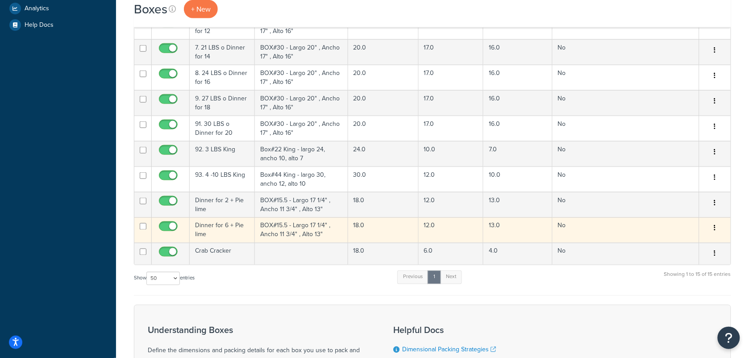
click at [238, 235] on td "Dinner for 6 + Pie lime" at bounding box center [222, 229] width 65 height 25
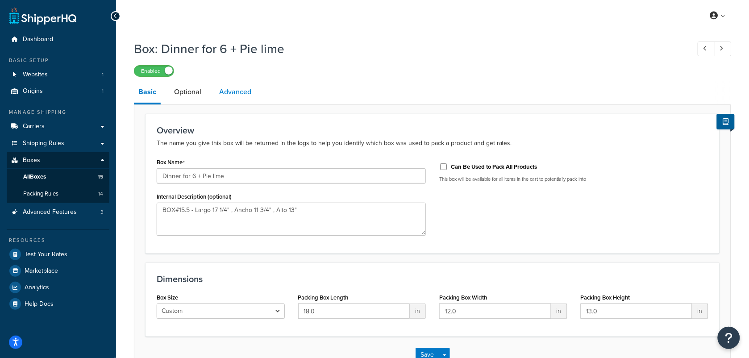
click at [249, 95] on link "Advanced" at bounding box center [235, 91] width 41 height 21
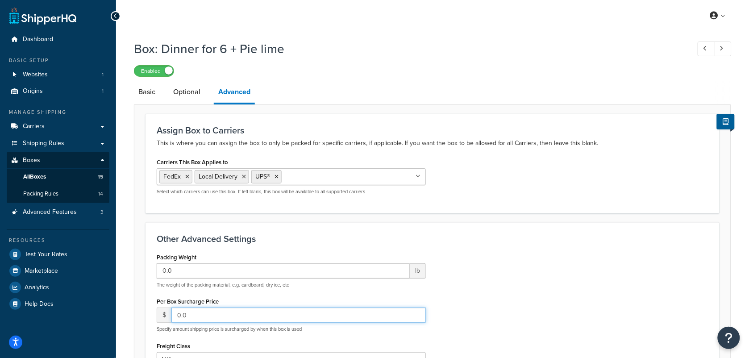
drag, startPoint x: 220, startPoint y: 316, endPoint x: 165, endPoint y: 316, distance: 54.5
click at [166, 316] on div "$ 0.0" at bounding box center [291, 315] width 269 height 15
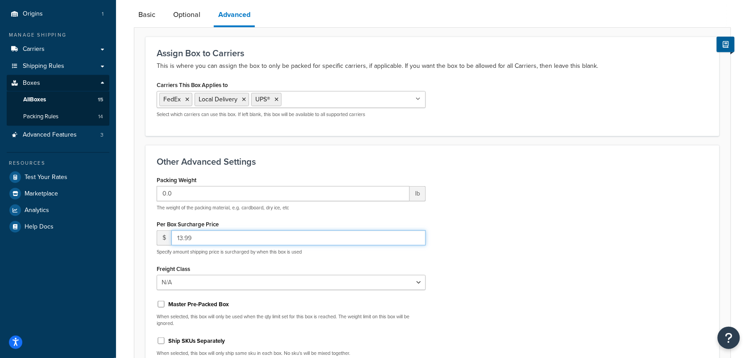
scroll to position [177, 0]
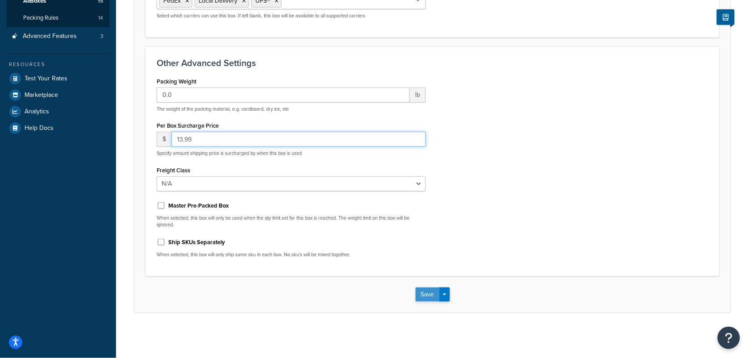
type input "13.99"
click at [429, 295] on button "Save" at bounding box center [428, 295] width 24 height 14
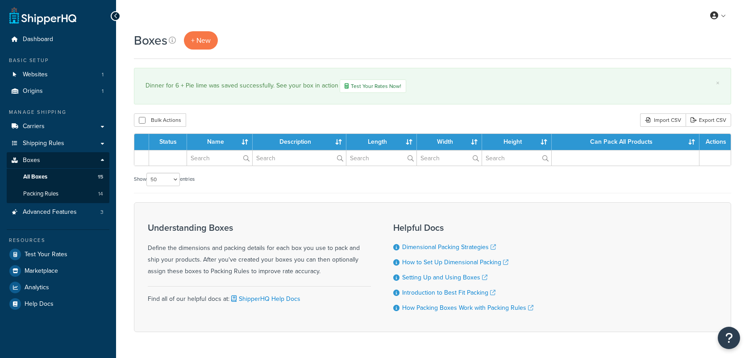
select select "50"
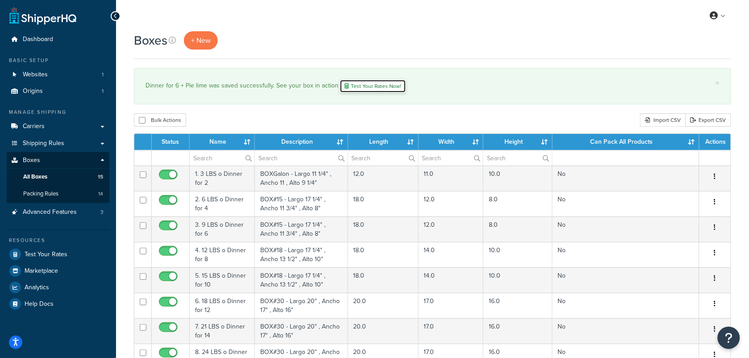
click at [378, 87] on link "Test Your Rates Now!" at bounding box center [373, 85] width 67 height 13
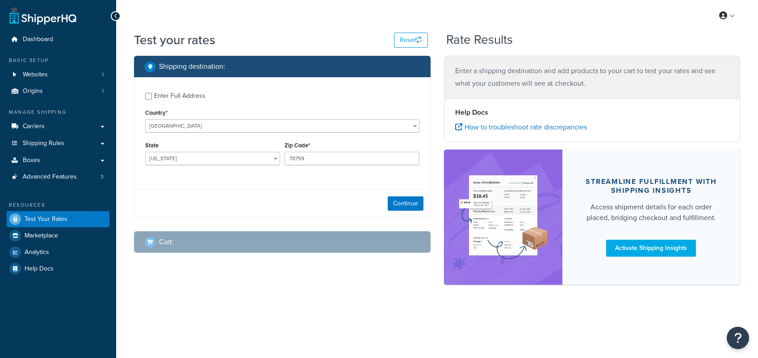
select select "[GEOGRAPHIC_DATA]"
click at [401, 201] on button "Continue" at bounding box center [406, 204] width 36 height 14
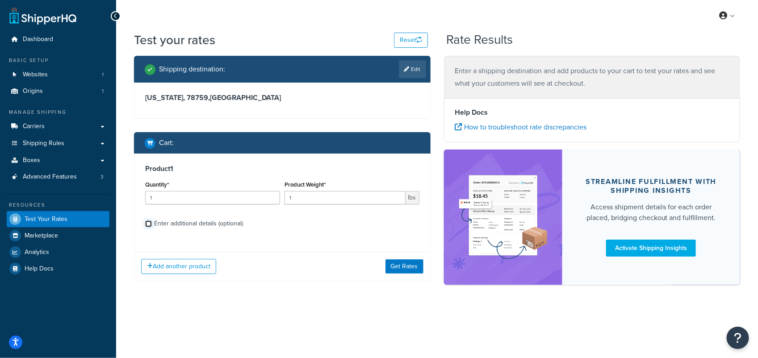
click at [148, 224] on input "Enter additional details (optional)" at bounding box center [148, 224] width 7 height 7
checkbox input "true"
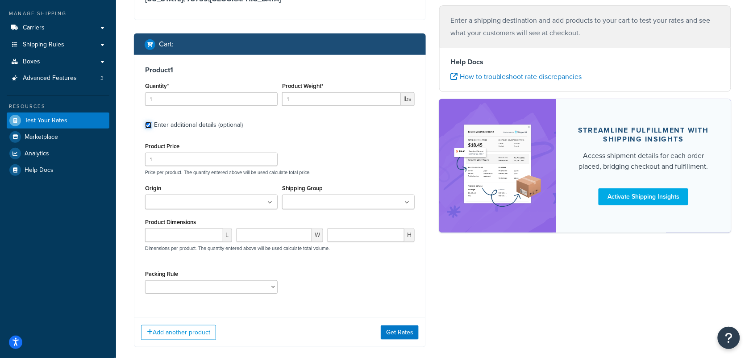
scroll to position [147, 0]
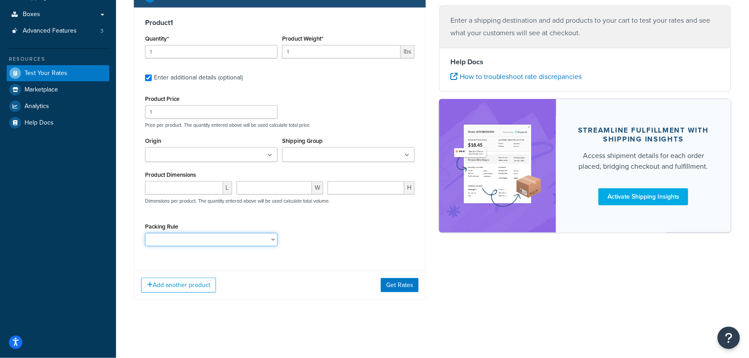
click at [272, 239] on select "1. 12 LBS o Dinner for 8 1. 15 LBS o Dinner for 10 1. 18 LBS o Dinner for 12 1.…" at bounding box center [211, 239] width 133 height 13
select select "89227"
click at [145, 233] on select "1. 12 LBS o Dinner for 8 1. 15 LBS o Dinner for 10 1. 18 LBS o Dinner for 12 1.…" at bounding box center [211, 239] width 133 height 13
click at [389, 282] on button "Get Rates" at bounding box center [400, 285] width 38 height 14
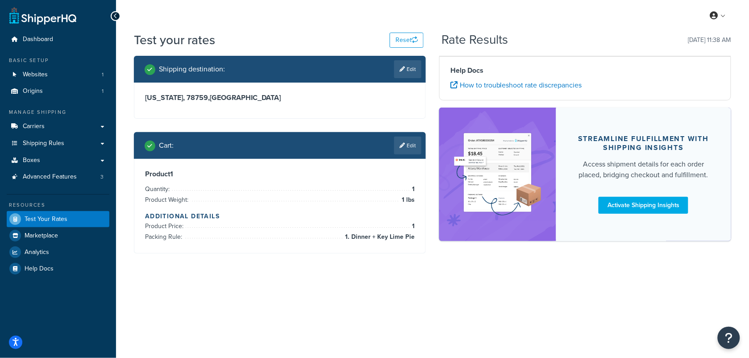
scroll to position [0, 0]
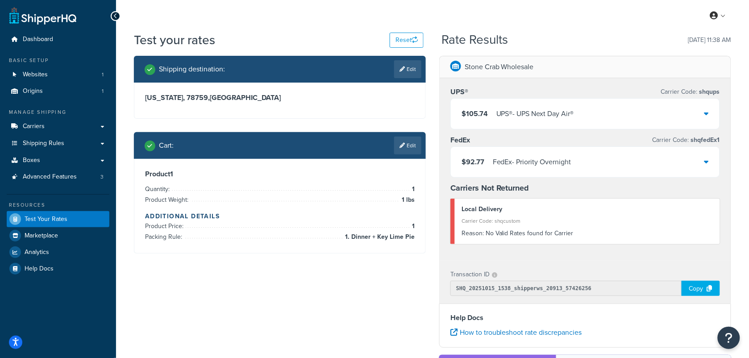
click at [458, 63] on span at bounding box center [456, 66] width 11 height 11
click at [711, 111] on div "$105.74 UPS® - UPS Next Day Air®" at bounding box center [585, 114] width 269 height 30
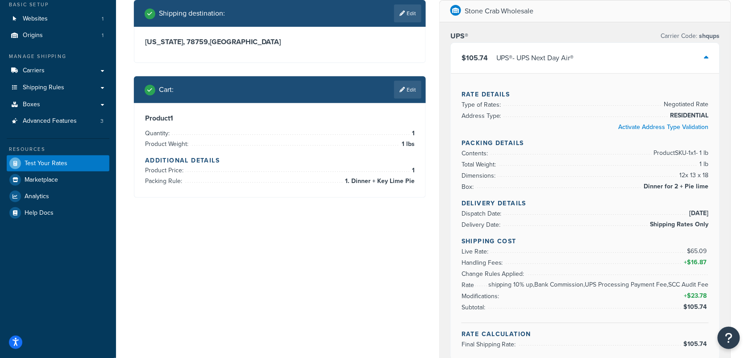
scroll to position [167, 0]
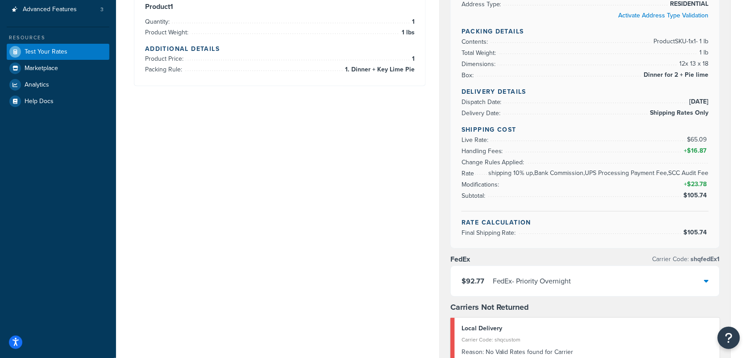
click at [708, 279] on div at bounding box center [707, 281] width 4 height 13
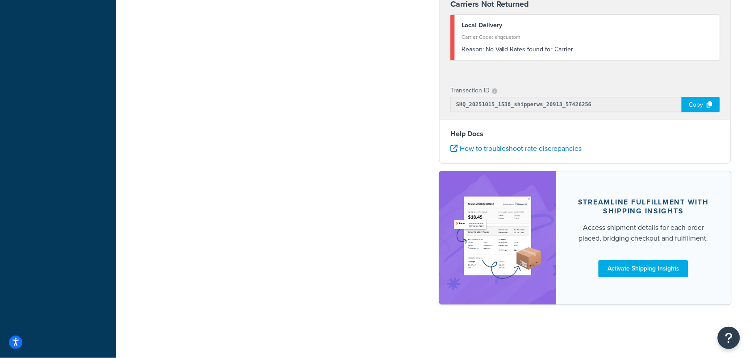
scroll to position [739, 0]
click at [532, 226] on img at bounding box center [498, 237] width 90 height 107
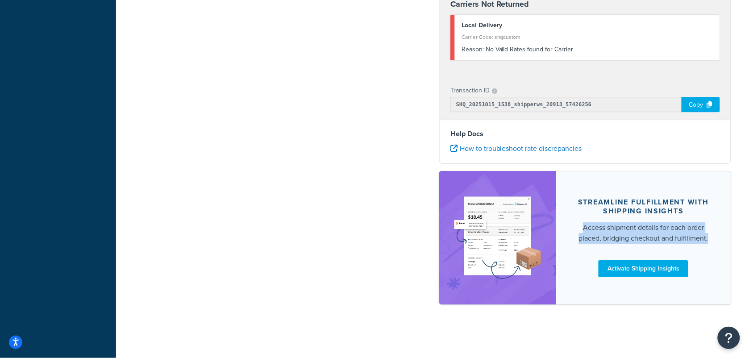
drag, startPoint x: 583, startPoint y: 227, endPoint x: 729, endPoint y: 238, distance: 146.0
click at [729, 238] on div "Streamline Fulfillment with Shipping Insights Access shipment details for each …" at bounding box center [643, 238] width 175 height 134
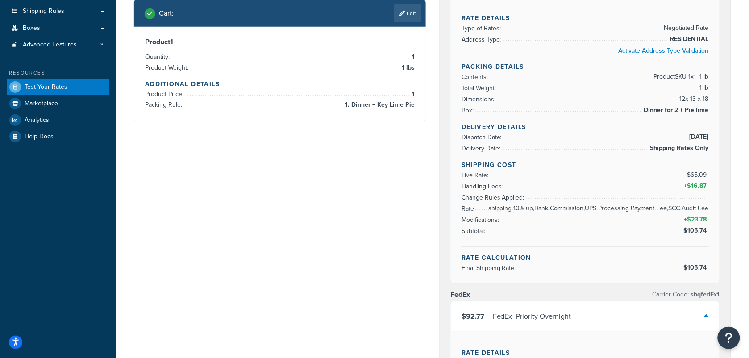
scroll to position [13, 0]
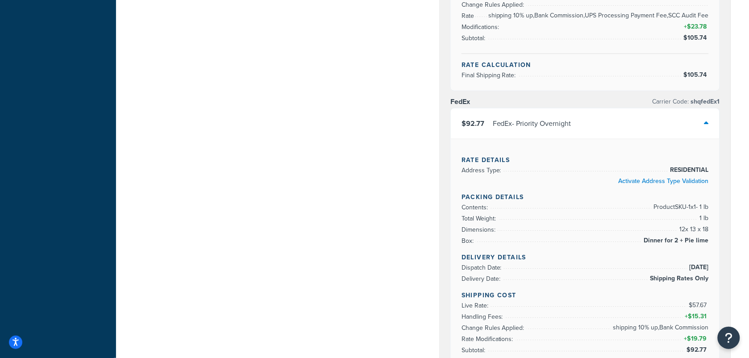
scroll to position [293, 0]
